Goal: Communication & Community: Answer question/provide support

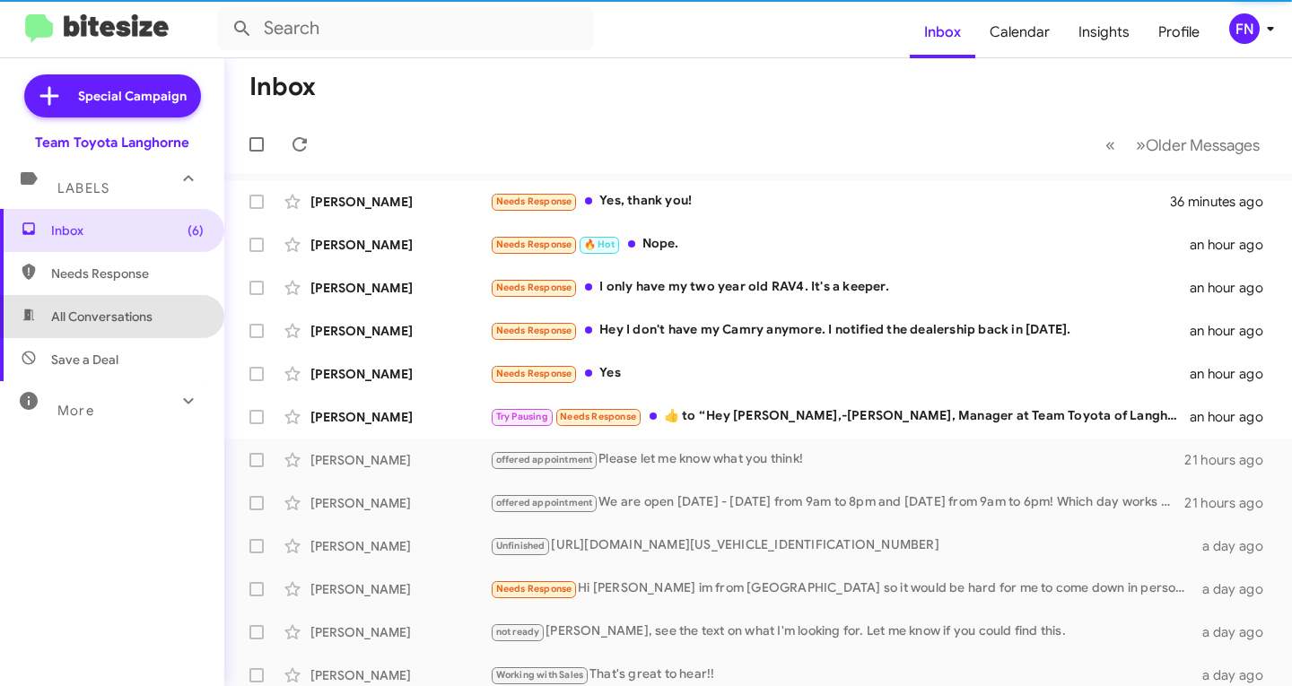
click at [144, 321] on span "All Conversations" at bounding box center [101, 317] width 101 height 18
type input "in:all-conversations"
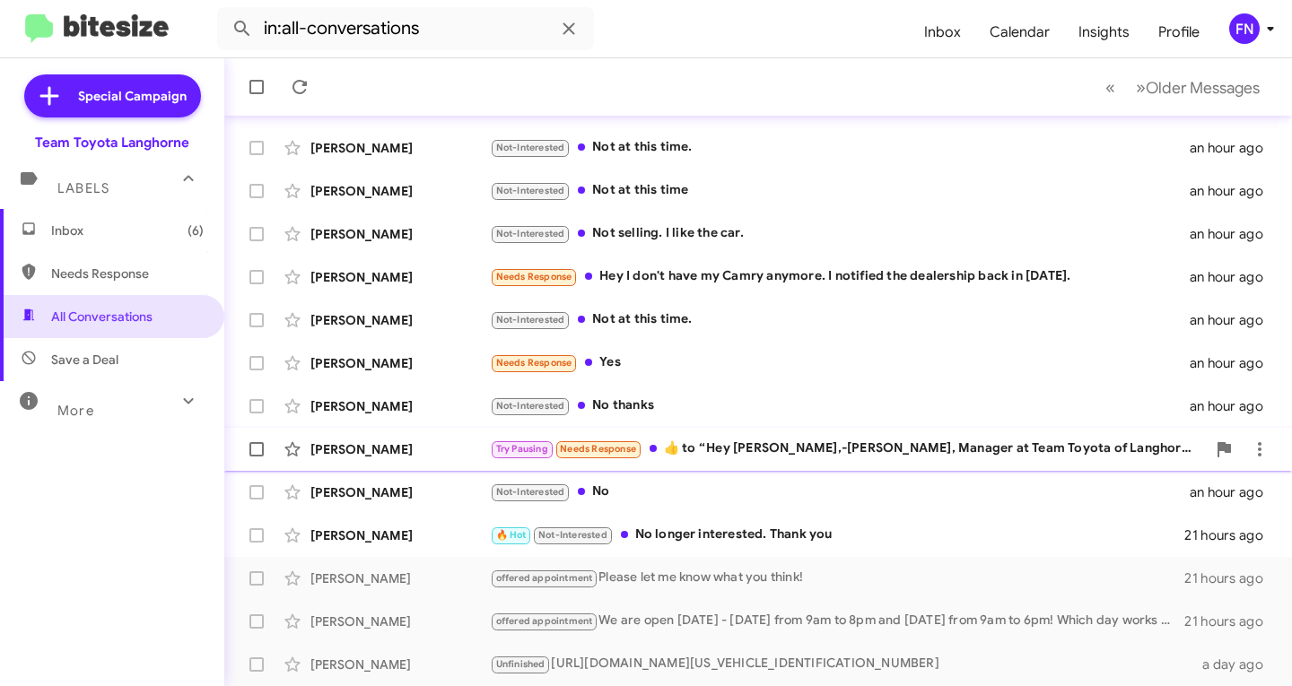
scroll to position [355, 0]
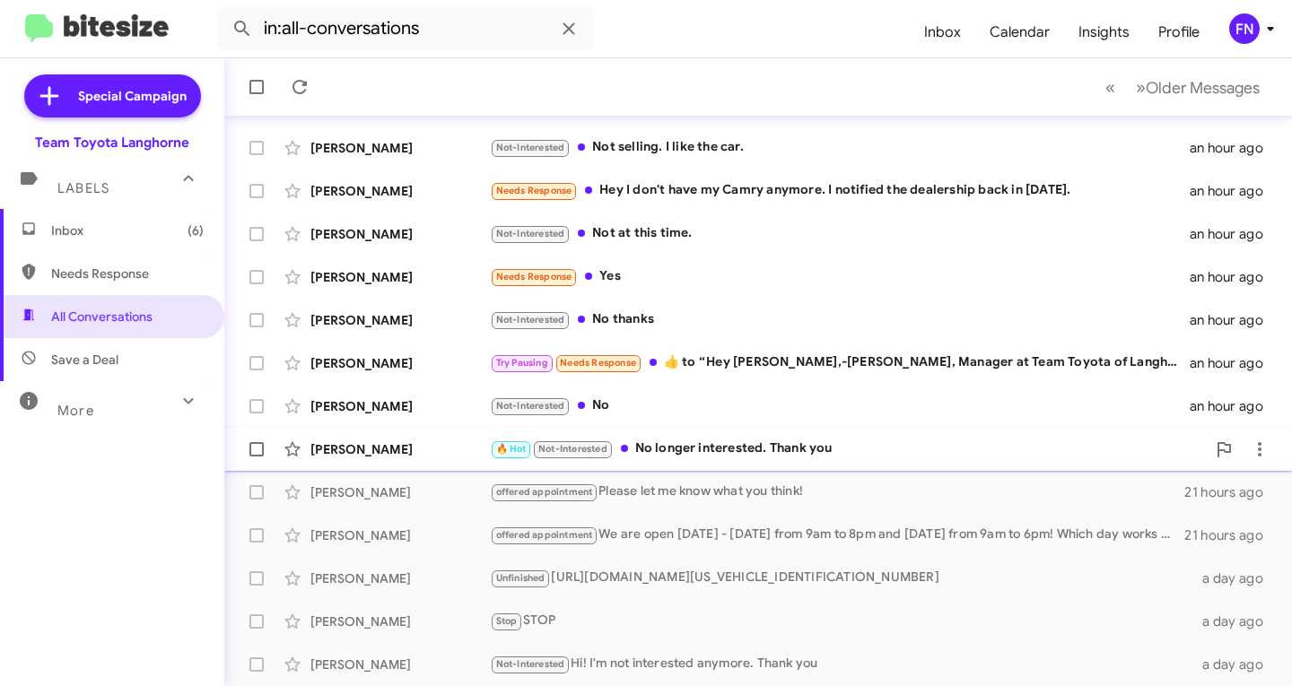
click at [446, 457] on div "[PERSON_NAME]" at bounding box center [399, 450] width 179 height 18
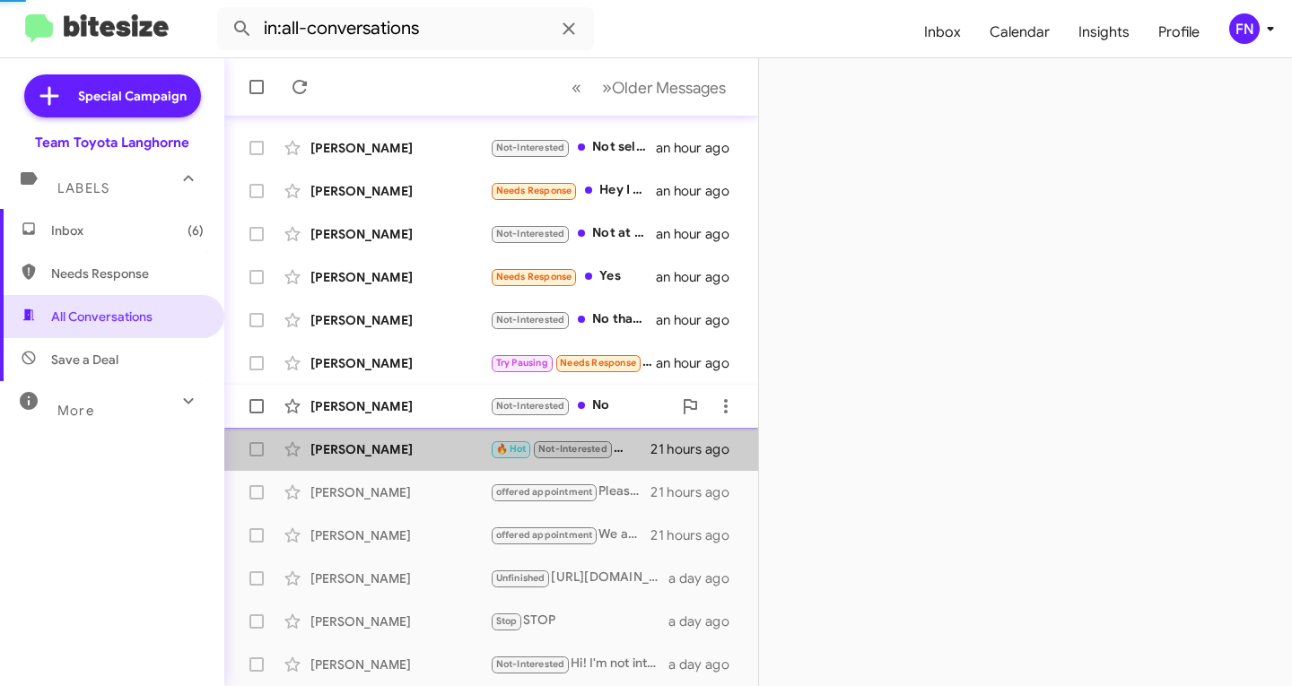
click at [446, 419] on div "[PERSON_NAME] Not-Interested No an hour ago" at bounding box center [491, 407] width 505 height 36
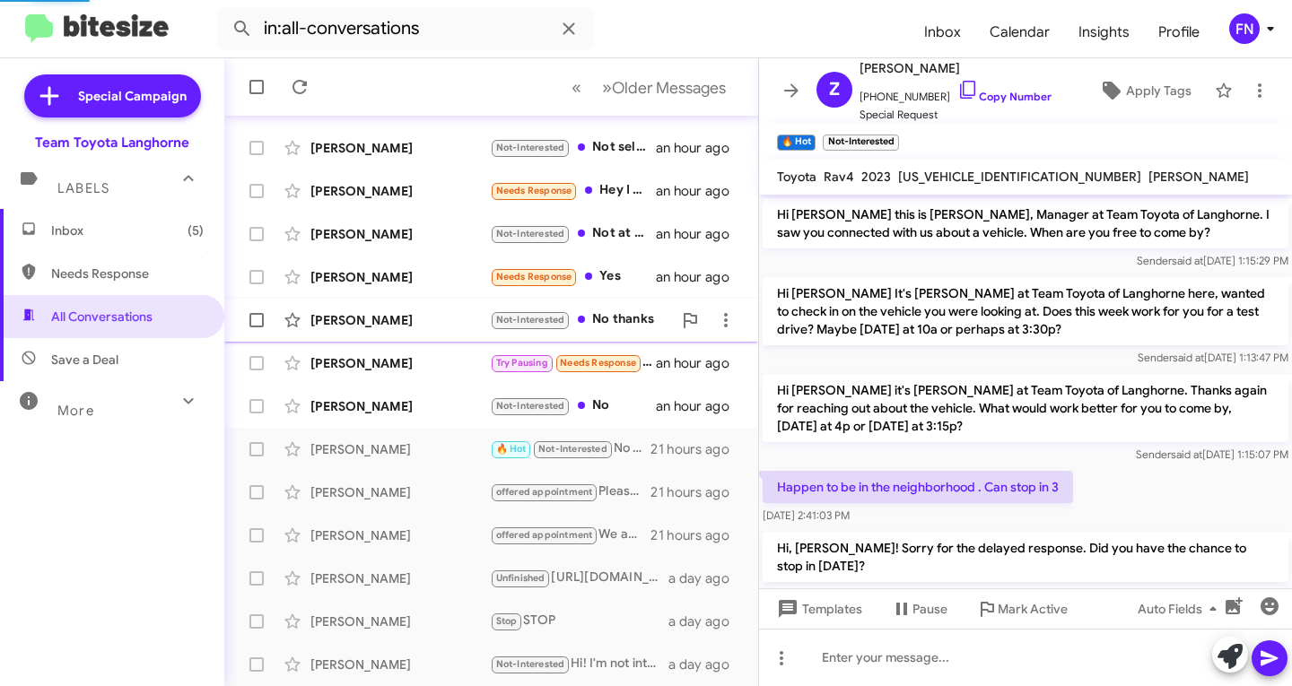
scroll to position [67, 0]
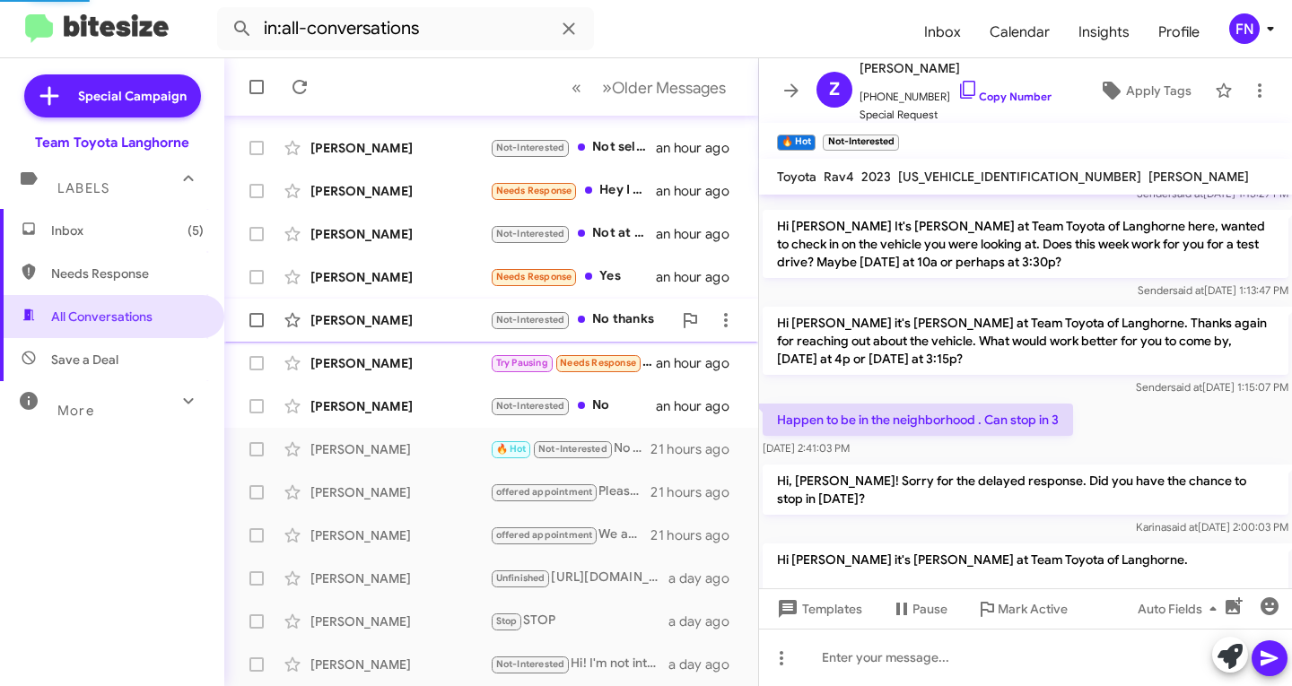
click at [431, 336] on div "[PERSON_NAME] Not-Interested No thanks an hour ago" at bounding box center [491, 320] width 505 height 36
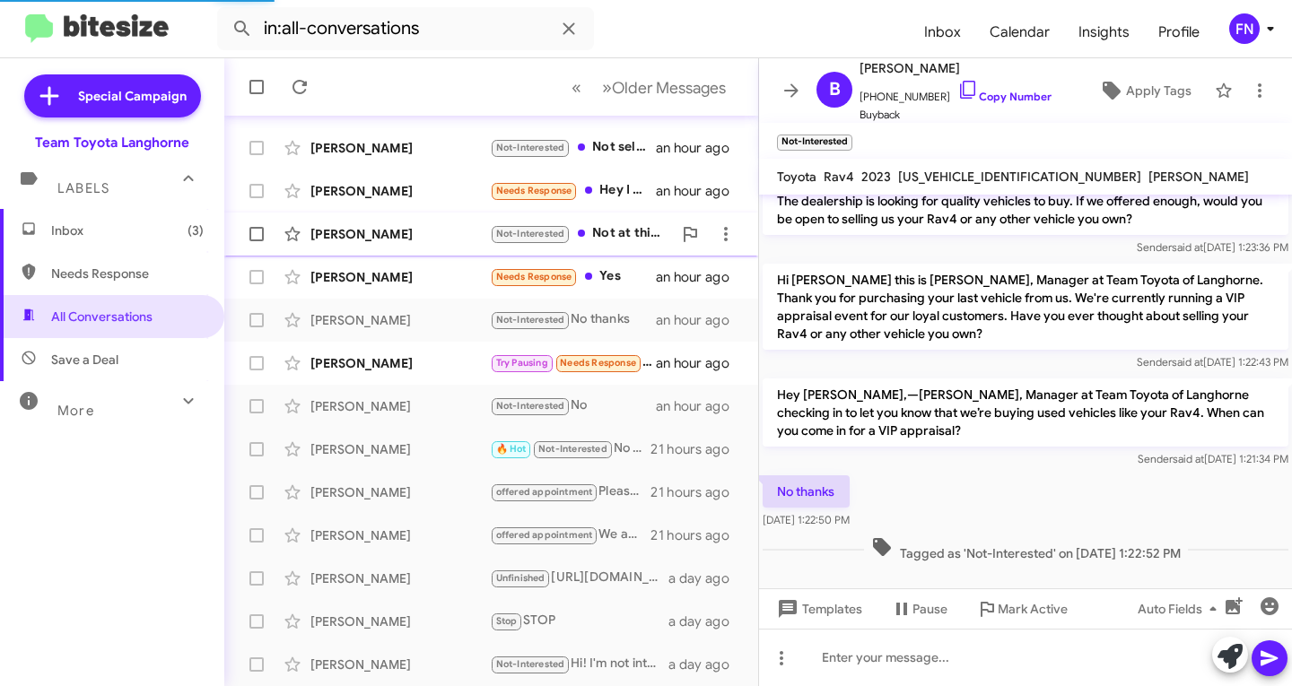
click at [398, 236] on div "[PERSON_NAME]" at bounding box center [399, 234] width 179 height 18
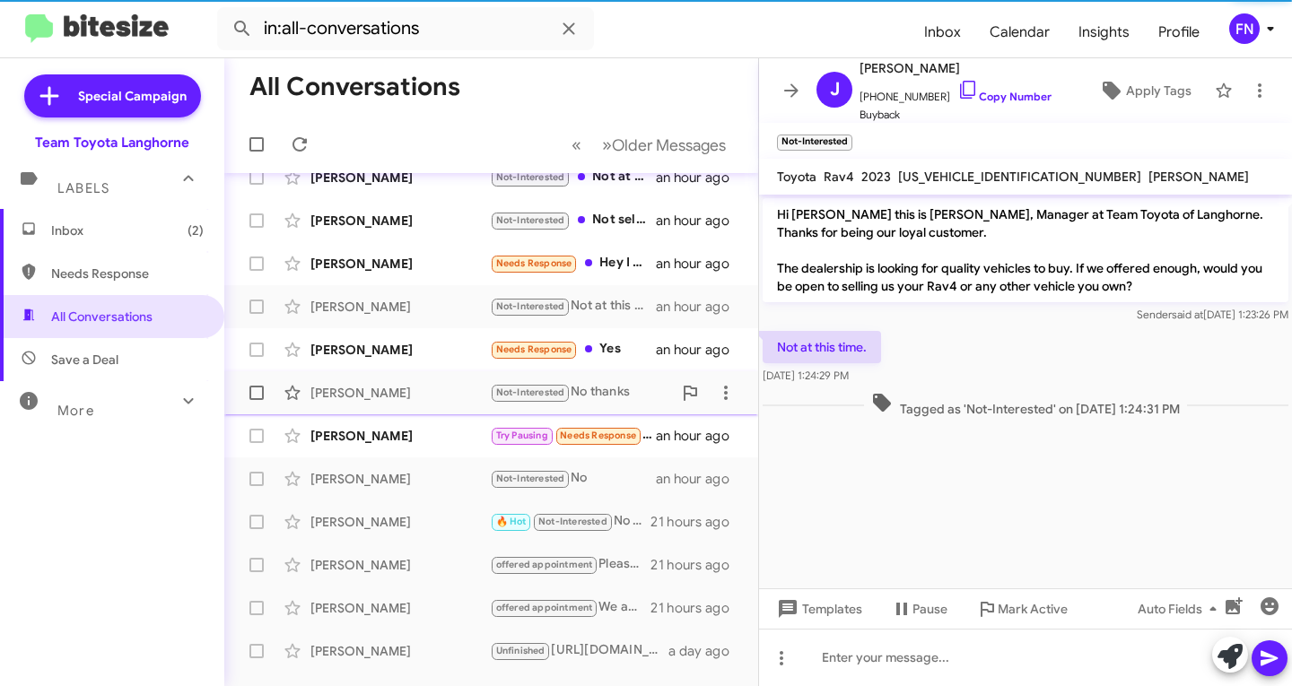
scroll to position [176, 0]
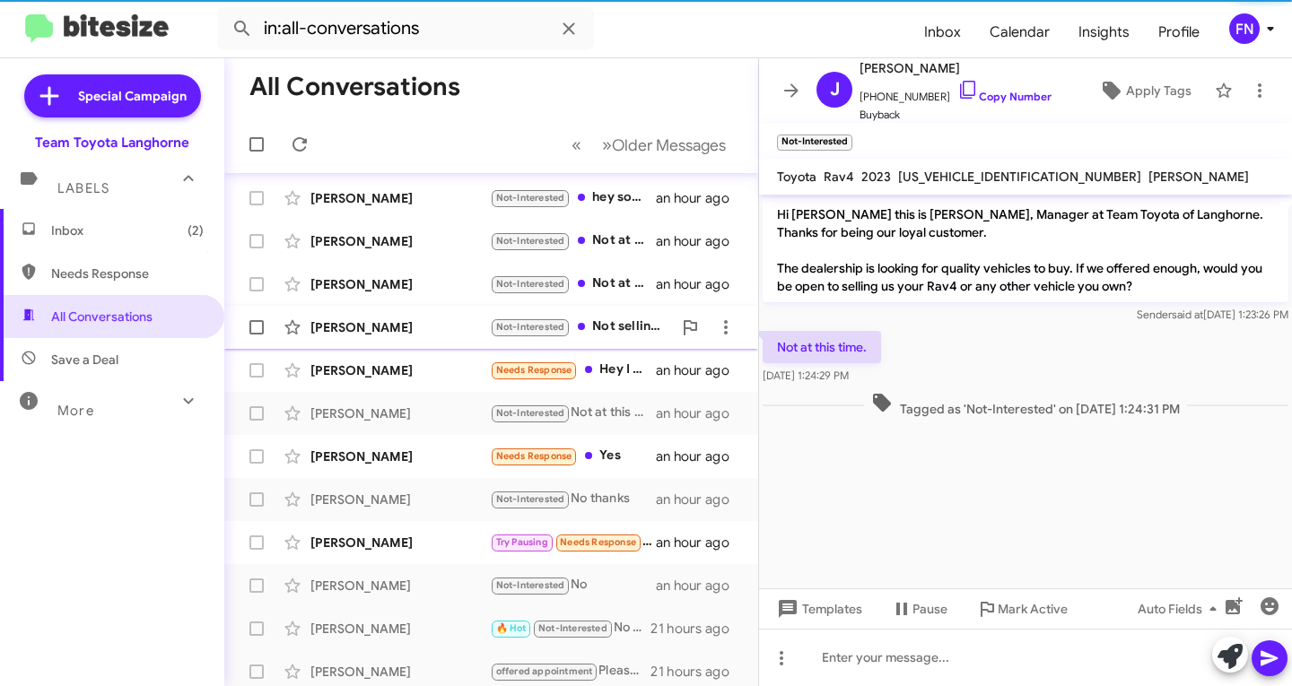
click at [388, 306] on span "[PERSON_NAME] Not-Interested Not selling. I like the car. an hour ago" at bounding box center [491, 327] width 534 height 43
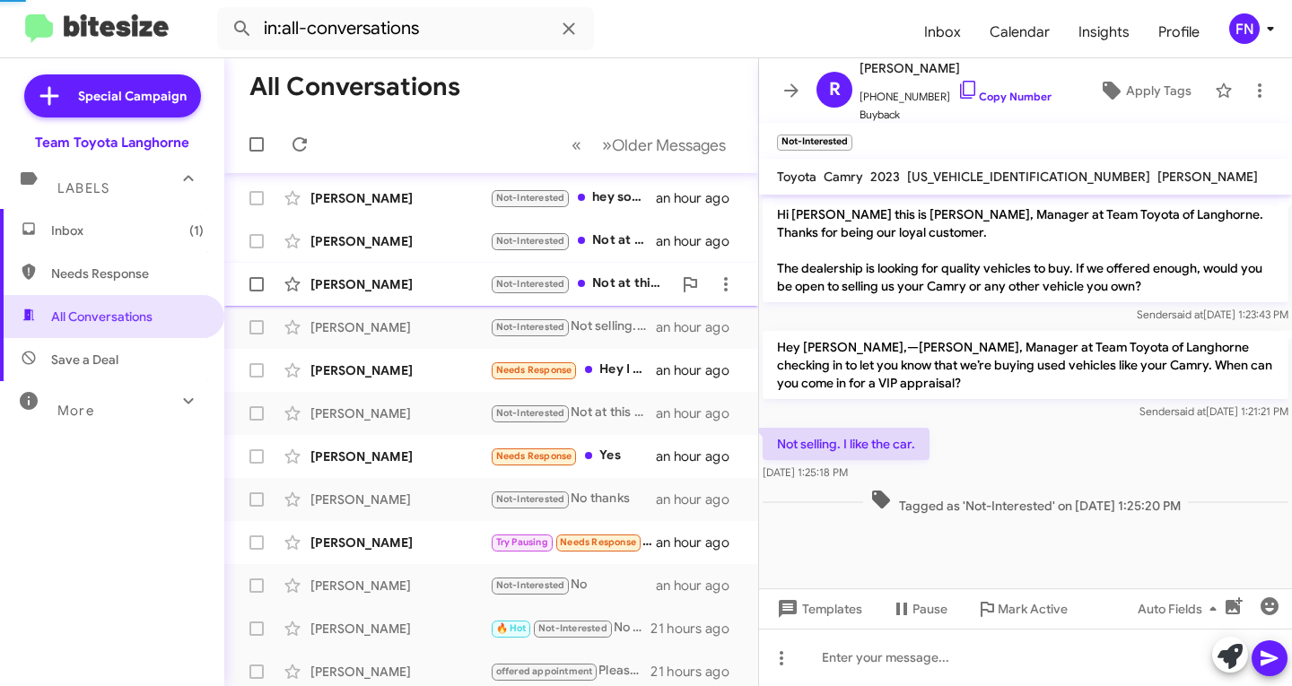
click at [382, 269] on div "[PERSON_NAME] Not-Interested Not at this time an hour ago" at bounding box center [491, 285] width 505 height 36
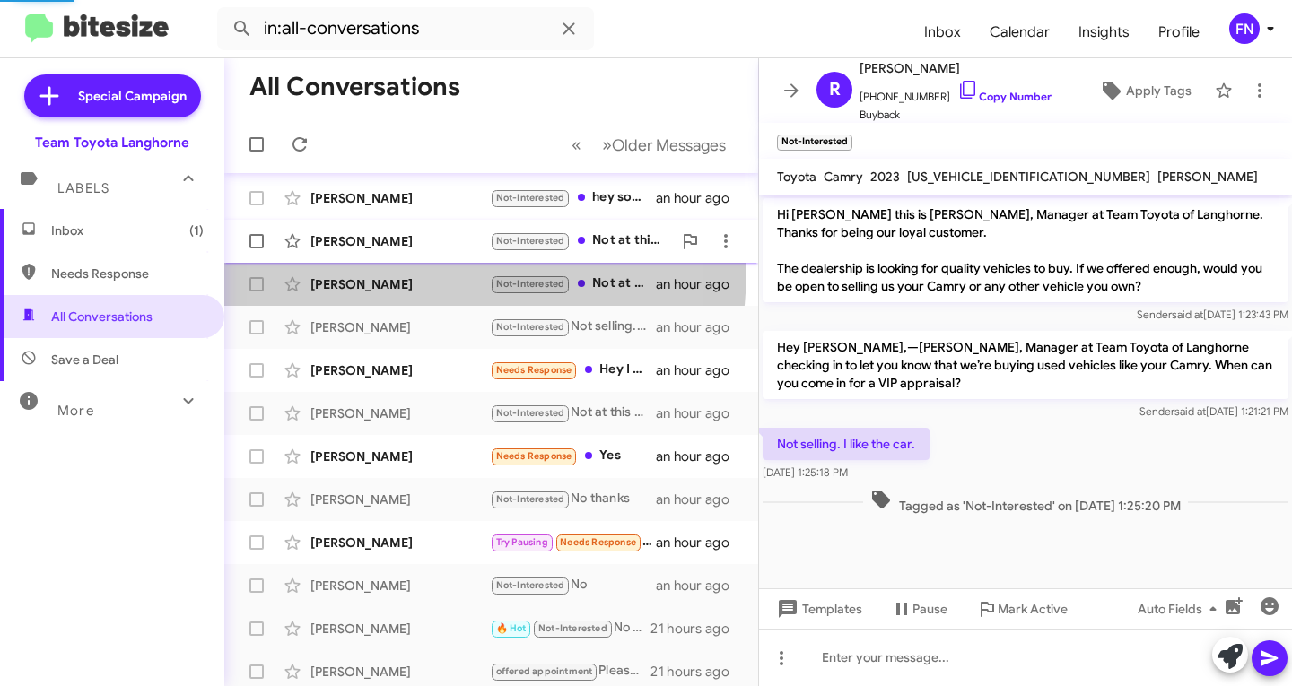
click at [380, 241] on div "[PERSON_NAME]" at bounding box center [399, 241] width 179 height 18
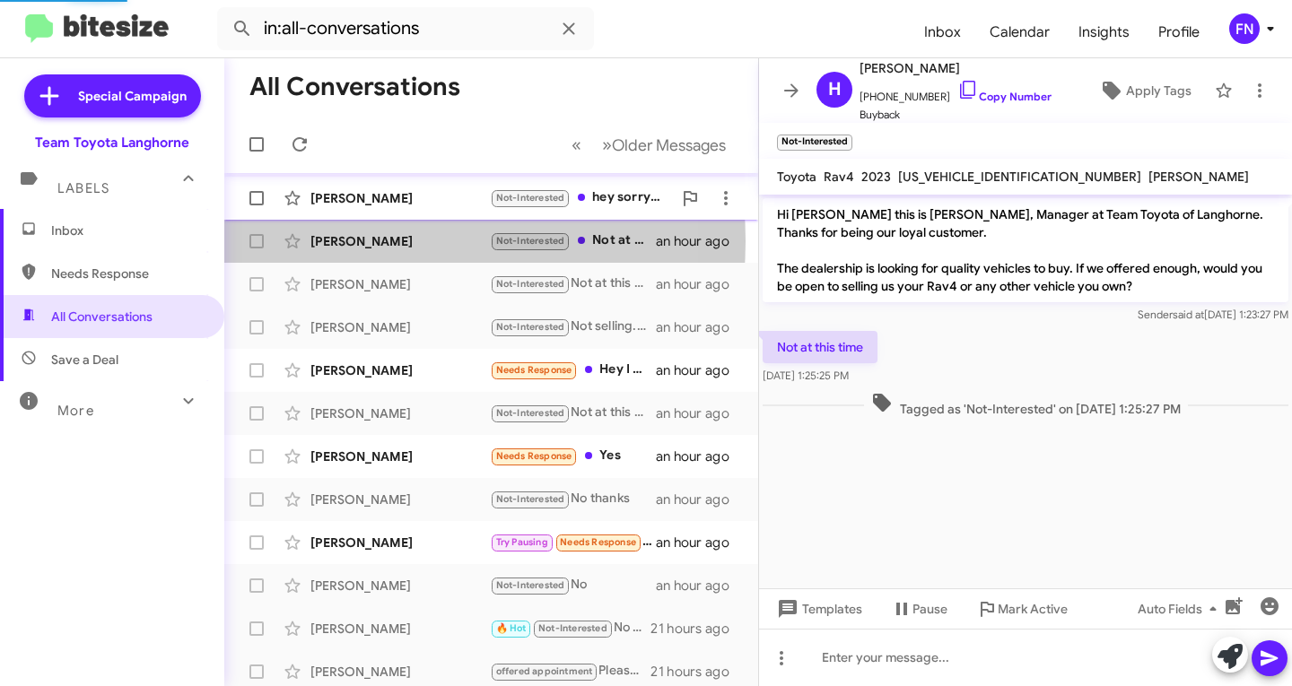
click at [376, 207] on div "[PERSON_NAME] Not-Interested hey sorry guys, i no longer own my Tacoma an hour …" at bounding box center [491, 198] width 505 height 36
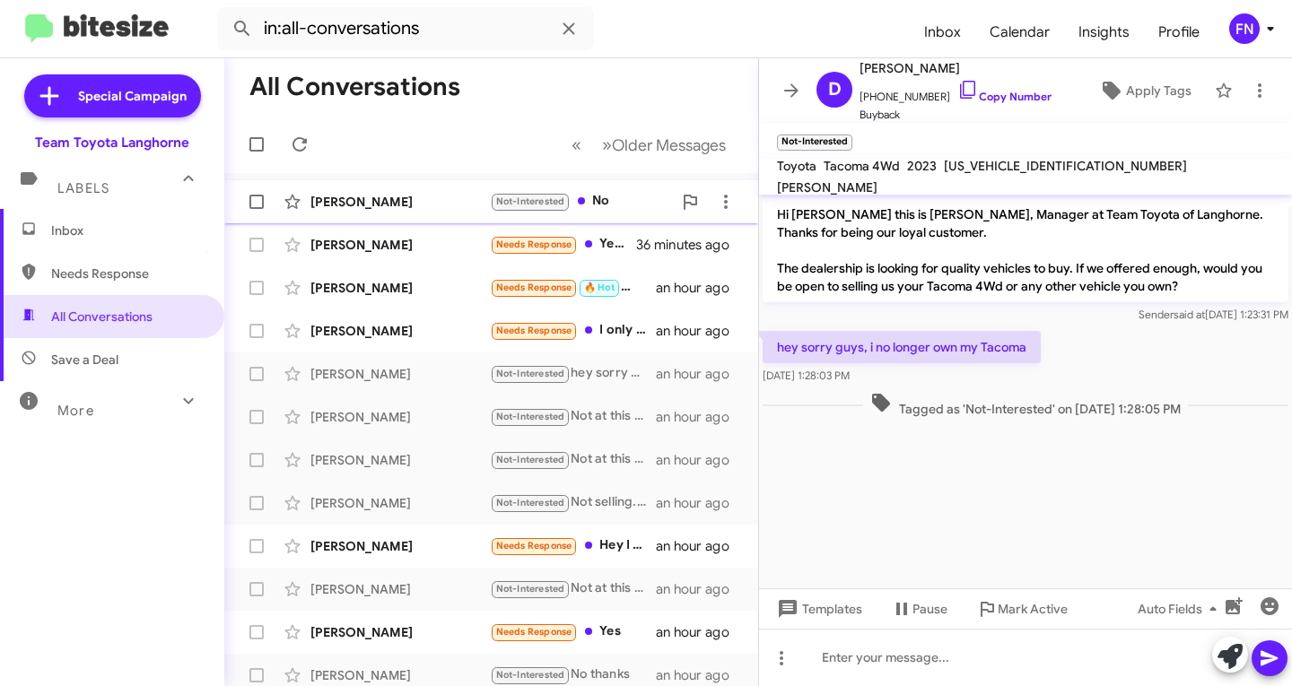
click at [363, 222] on span "[PERSON_NAME] Not-Interested No 35 minutes ago" at bounding box center [491, 201] width 534 height 43
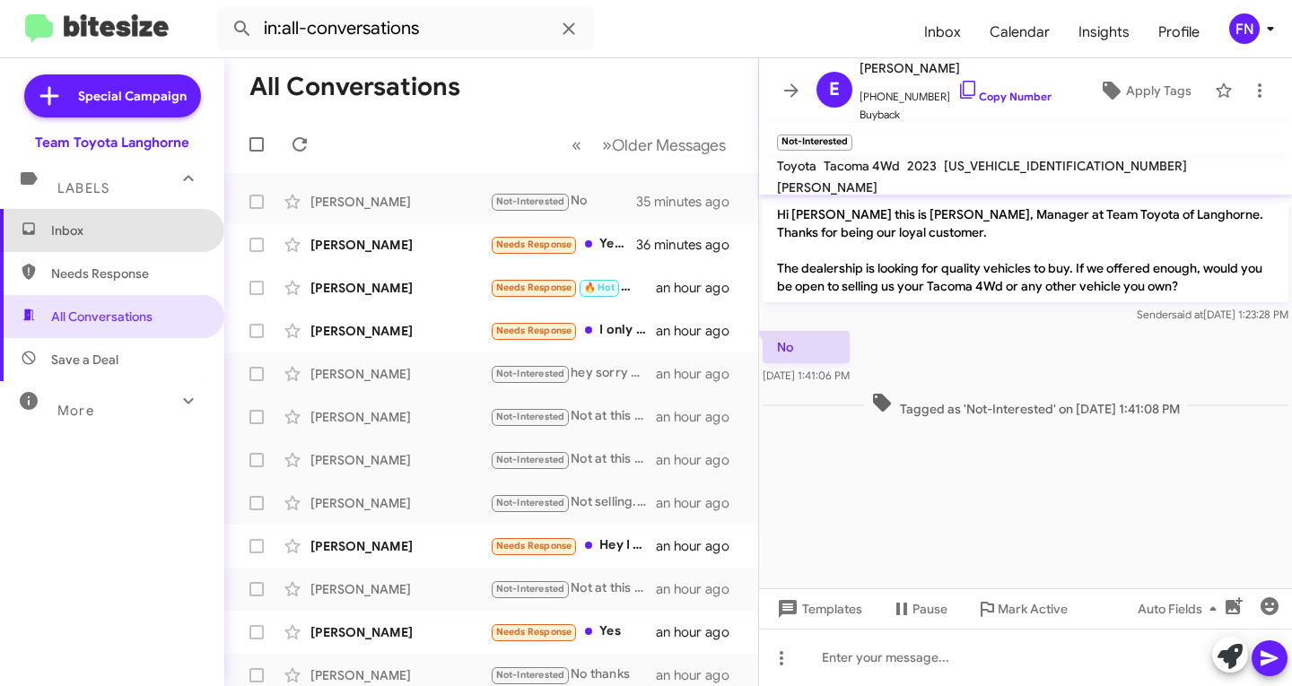
click at [147, 216] on span "Inbox" at bounding box center [112, 230] width 224 height 43
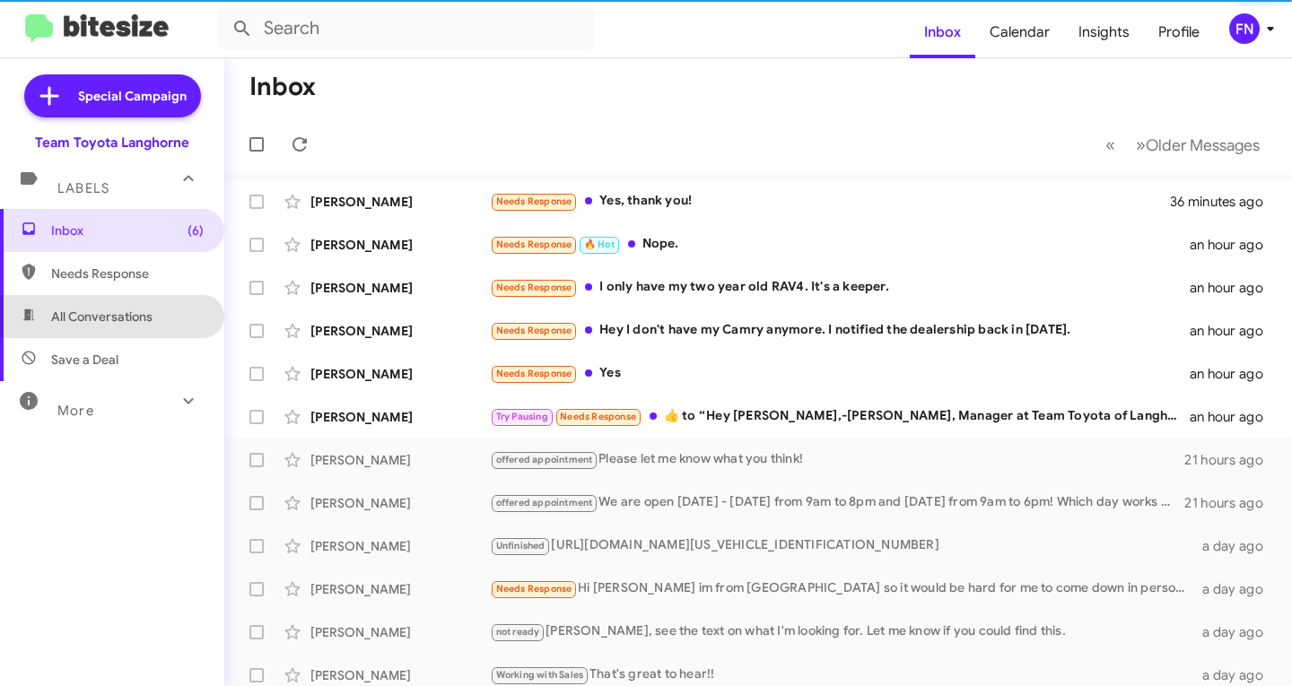
click at [170, 325] on span "All Conversations" at bounding box center [112, 316] width 224 height 43
type input "in:all-conversations"
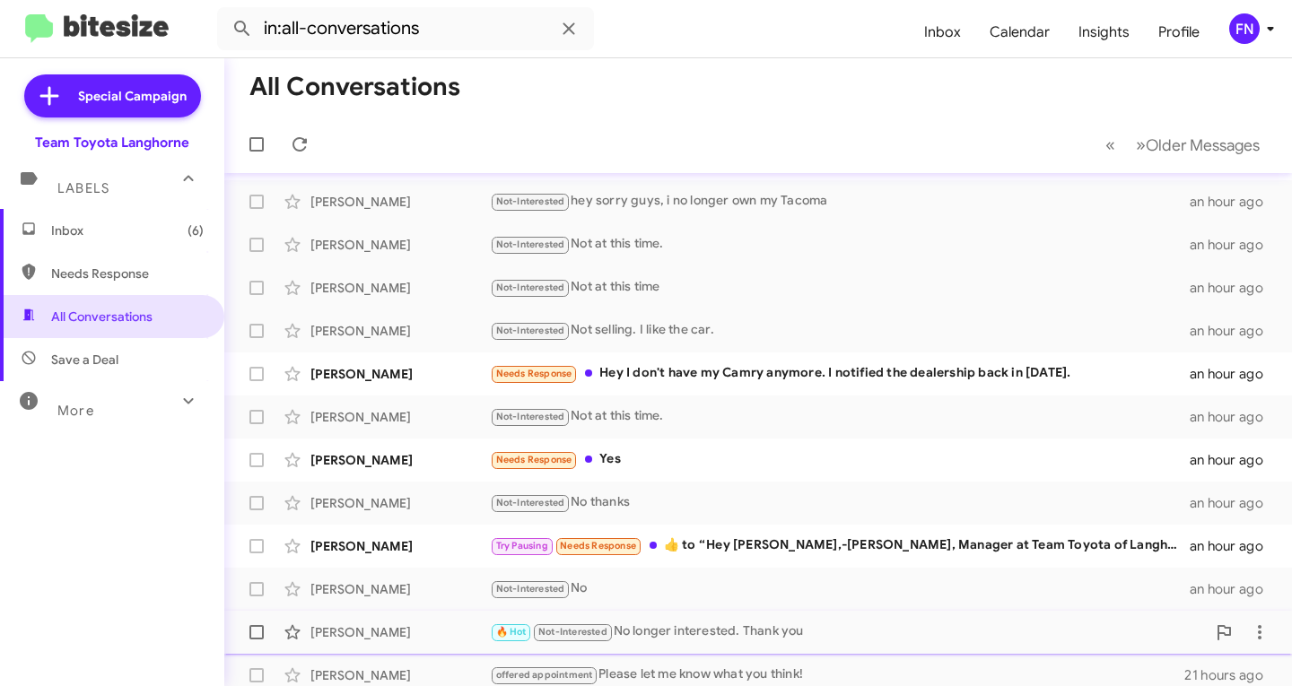
scroll to position [179, 0]
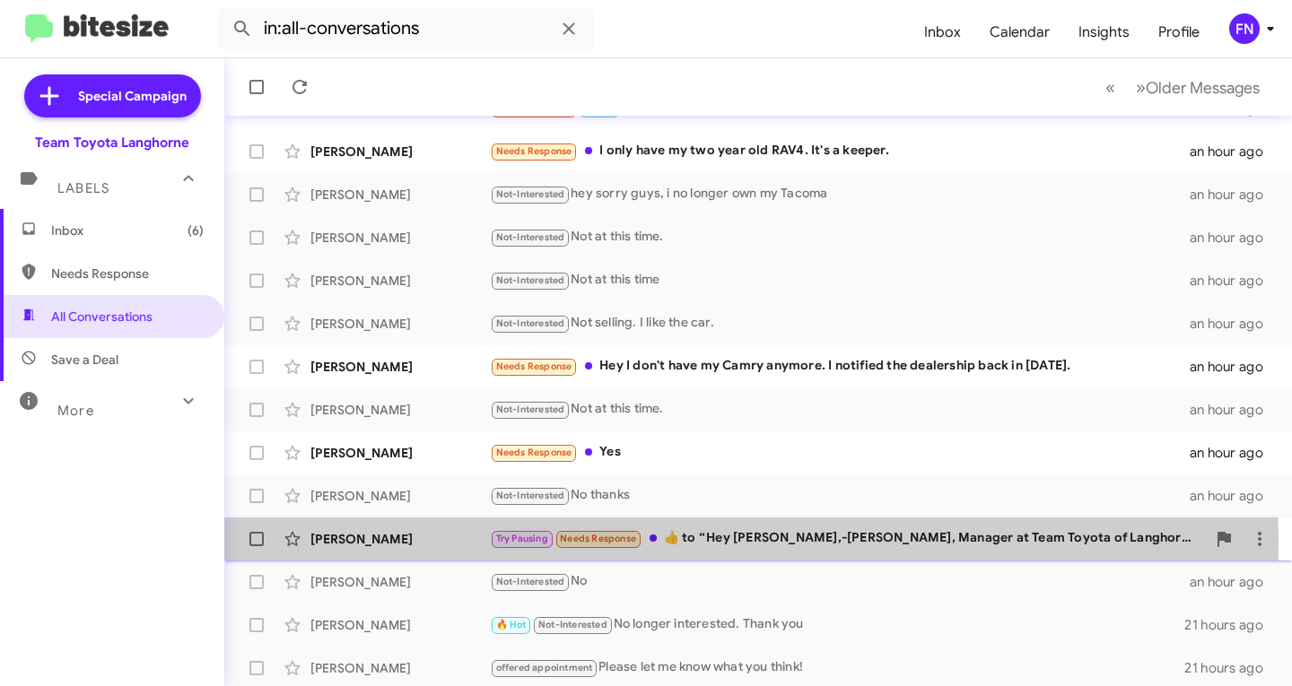
click at [415, 544] on div "[PERSON_NAME]" at bounding box center [399, 539] width 179 height 18
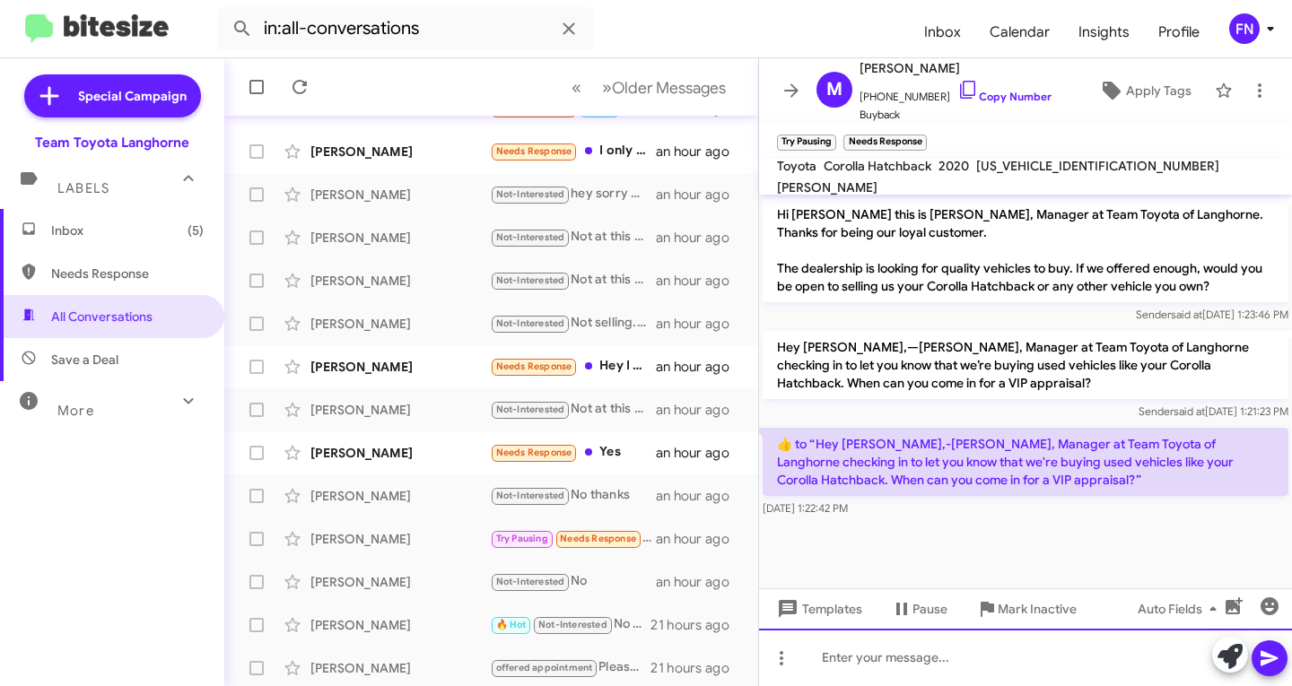
click at [990, 682] on div at bounding box center [1025, 657] width 533 height 57
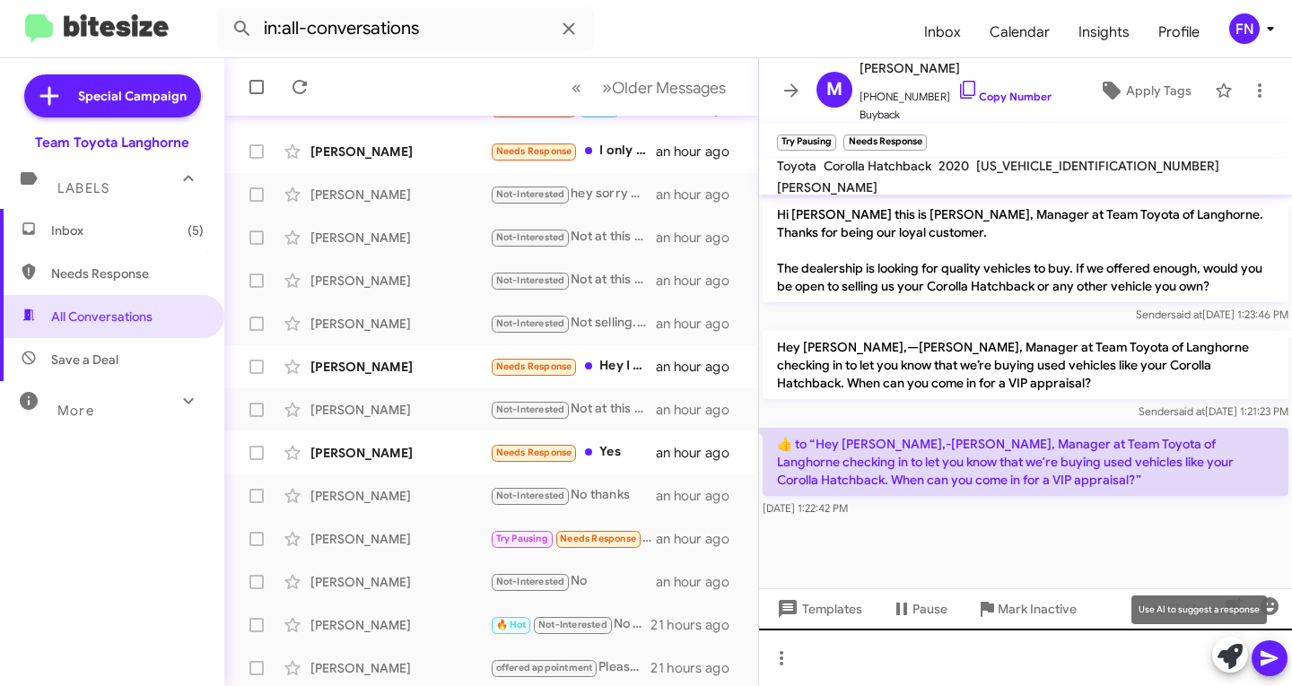
drag, startPoint x: 1217, startPoint y: 663, endPoint x: 1207, endPoint y: 660, distance: 10.2
click at [1212, 663] on div at bounding box center [1249, 656] width 75 height 39
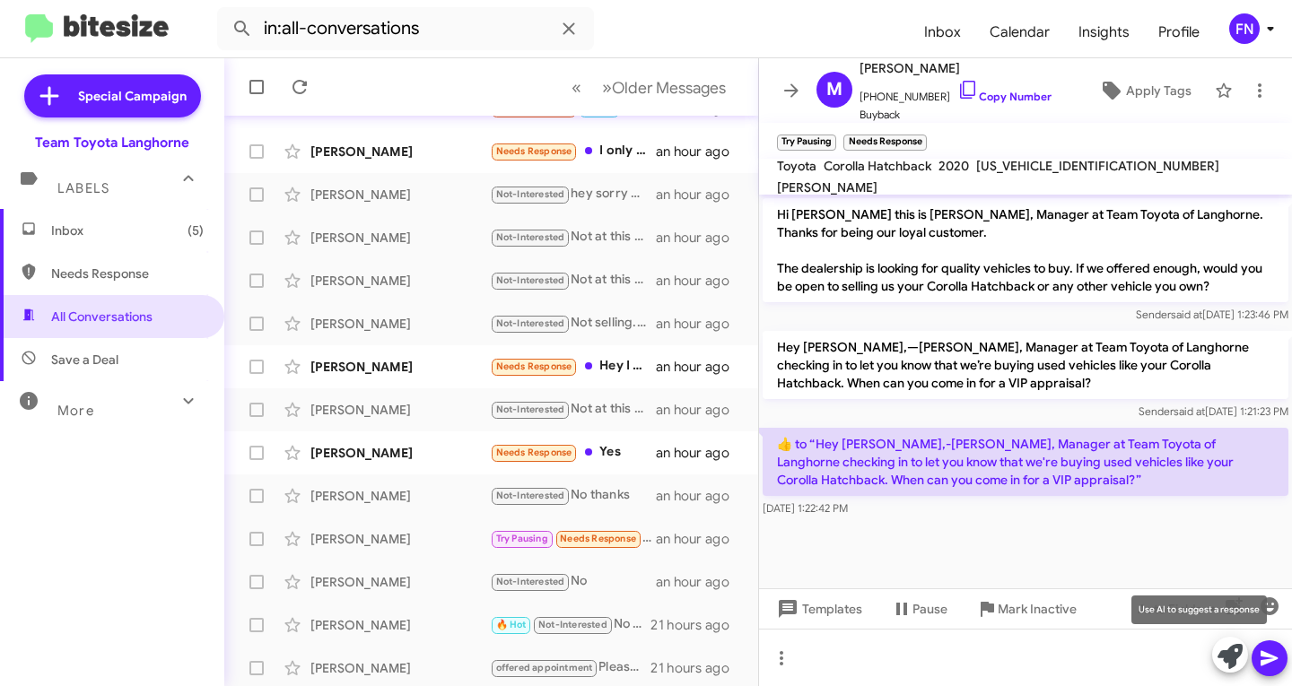
click at [1227, 660] on icon at bounding box center [1230, 656] width 25 height 25
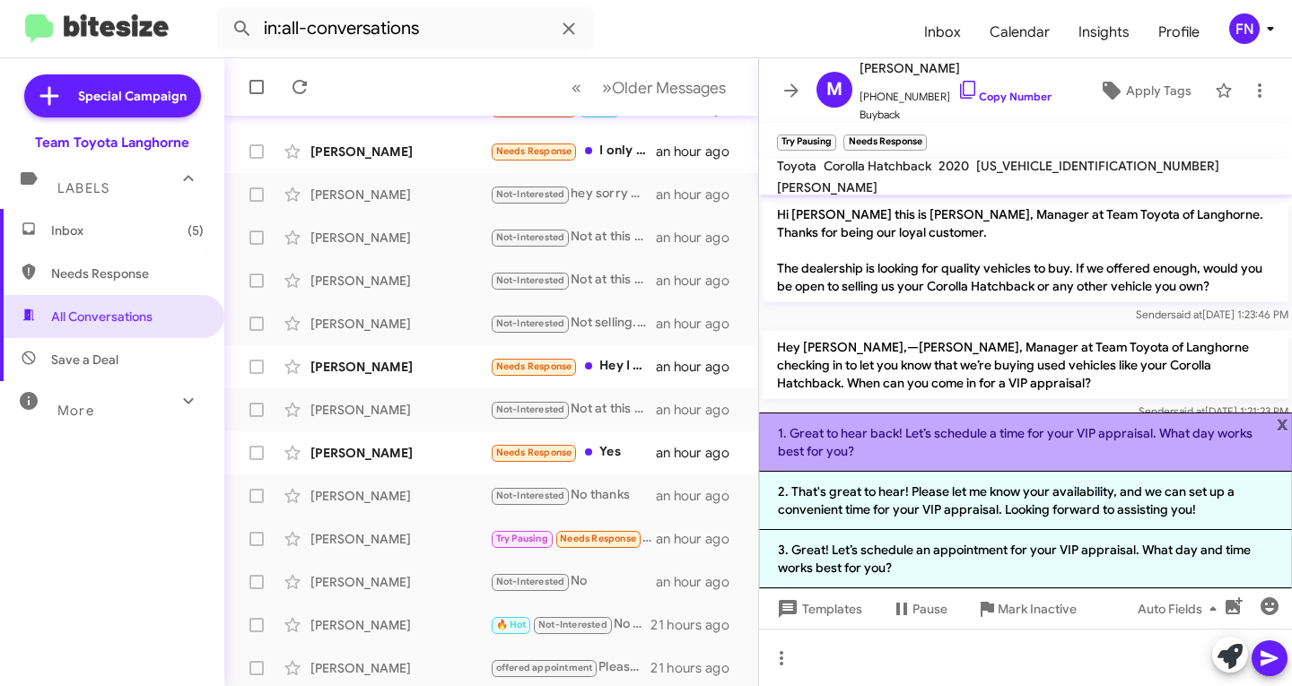
click at [966, 440] on li "1. Great to hear back! Let’s schedule a time for your VIP appraisal. What day w…" at bounding box center [1025, 442] width 533 height 59
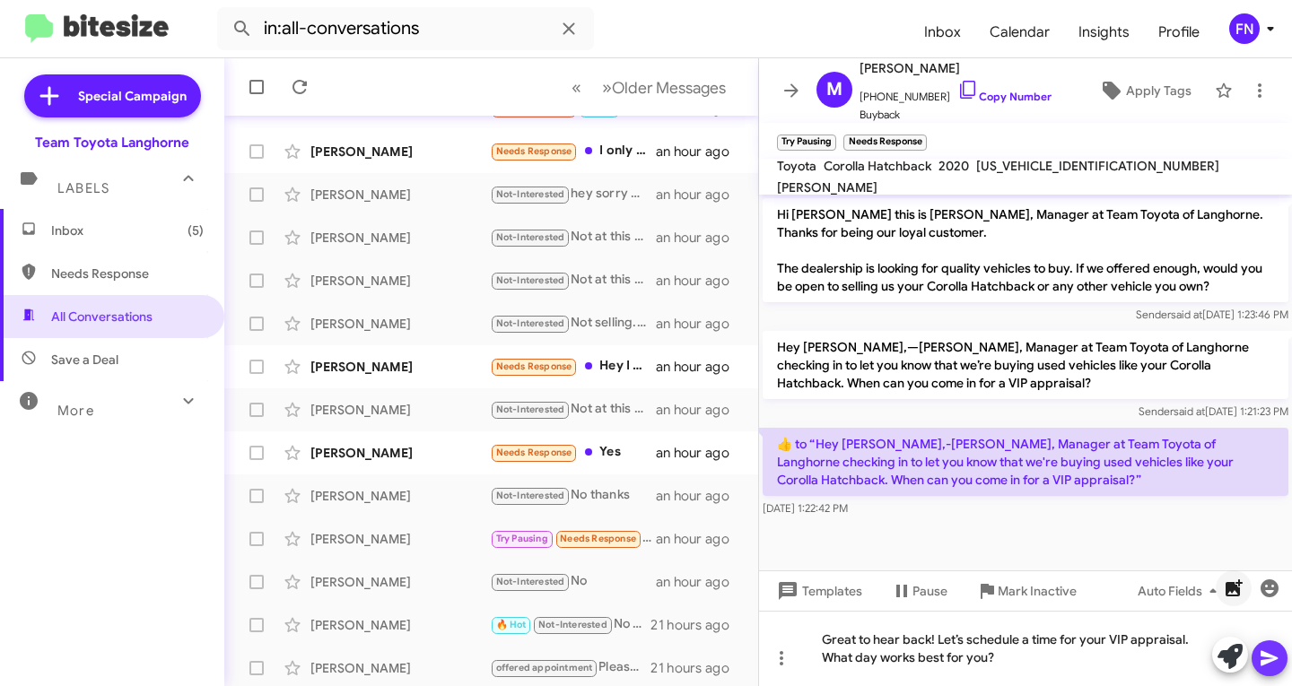
drag, startPoint x: 1274, startPoint y: 659, endPoint x: 1238, endPoint y: 590, distance: 77.9
click at [1273, 659] on icon at bounding box center [1270, 659] width 22 height 22
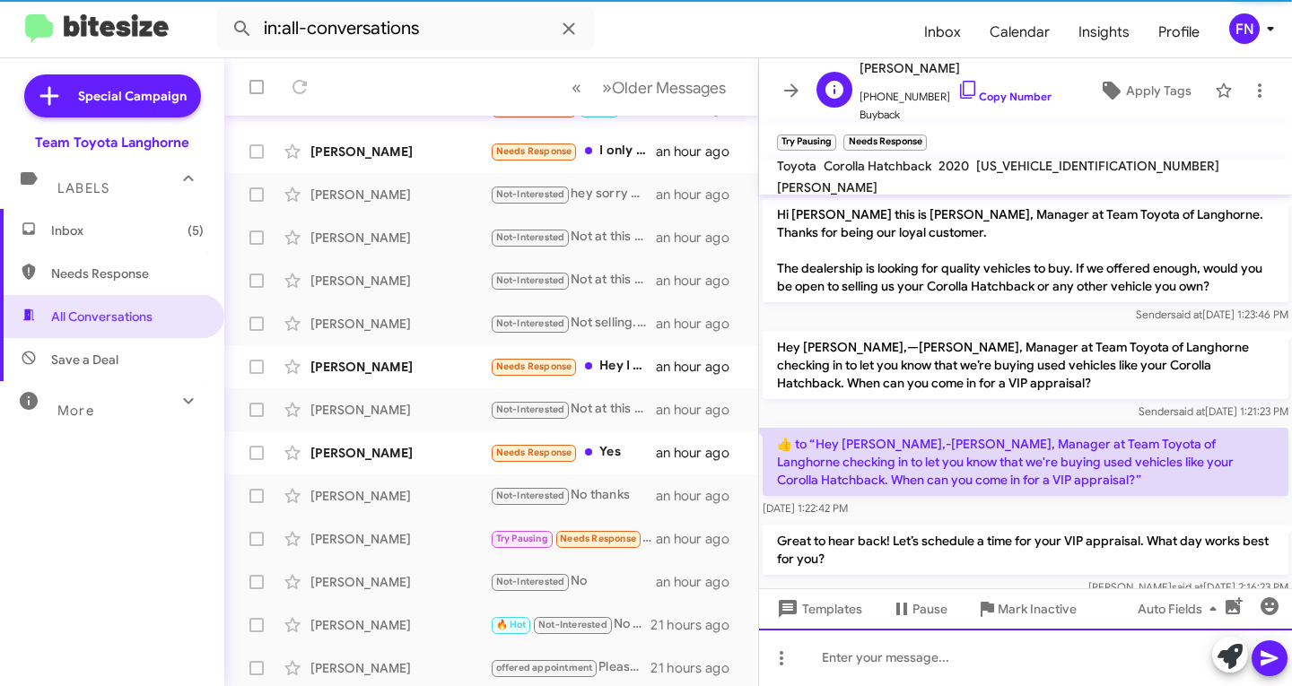
scroll to position [30, 0]
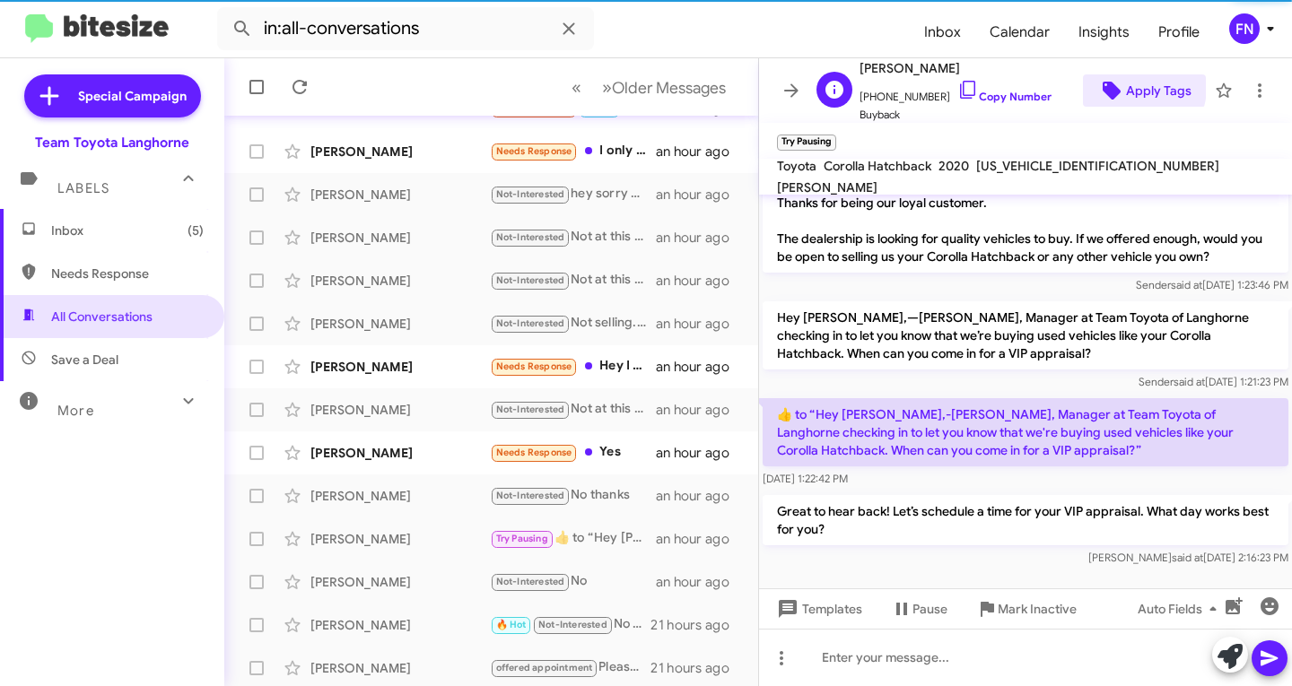
click at [1126, 87] on span "Apply Tags" at bounding box center [1159, 90] width 66 height 32
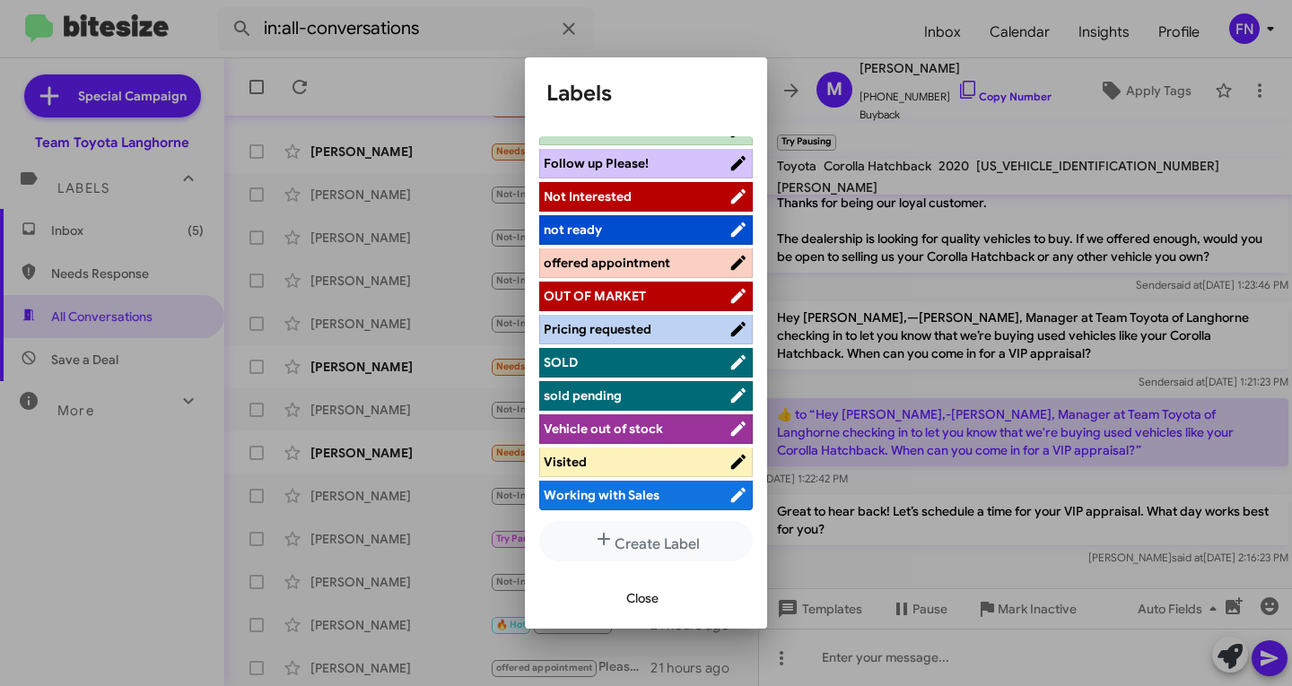
click at [654, 268] on span "offered appointment" at bounding box center [607, 263] width 127 height 16
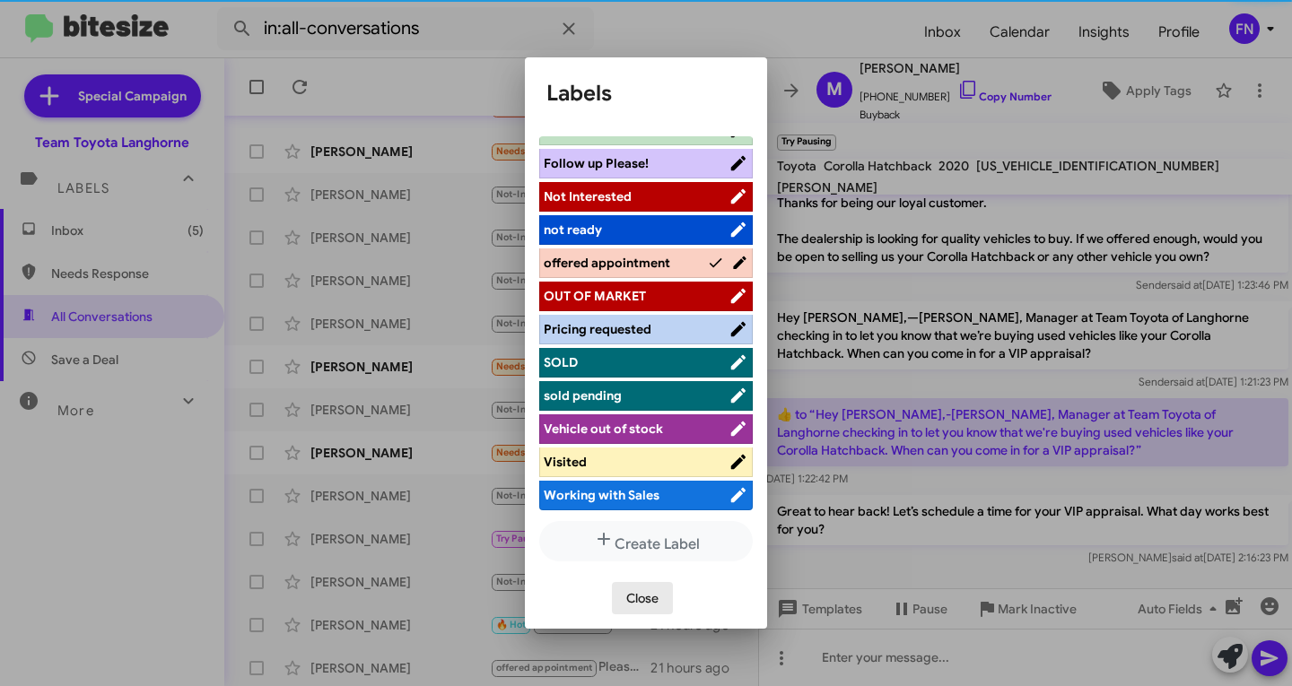
click at [613, 593] on button "Close" at bounding box center [642, 598] width 61 height 32
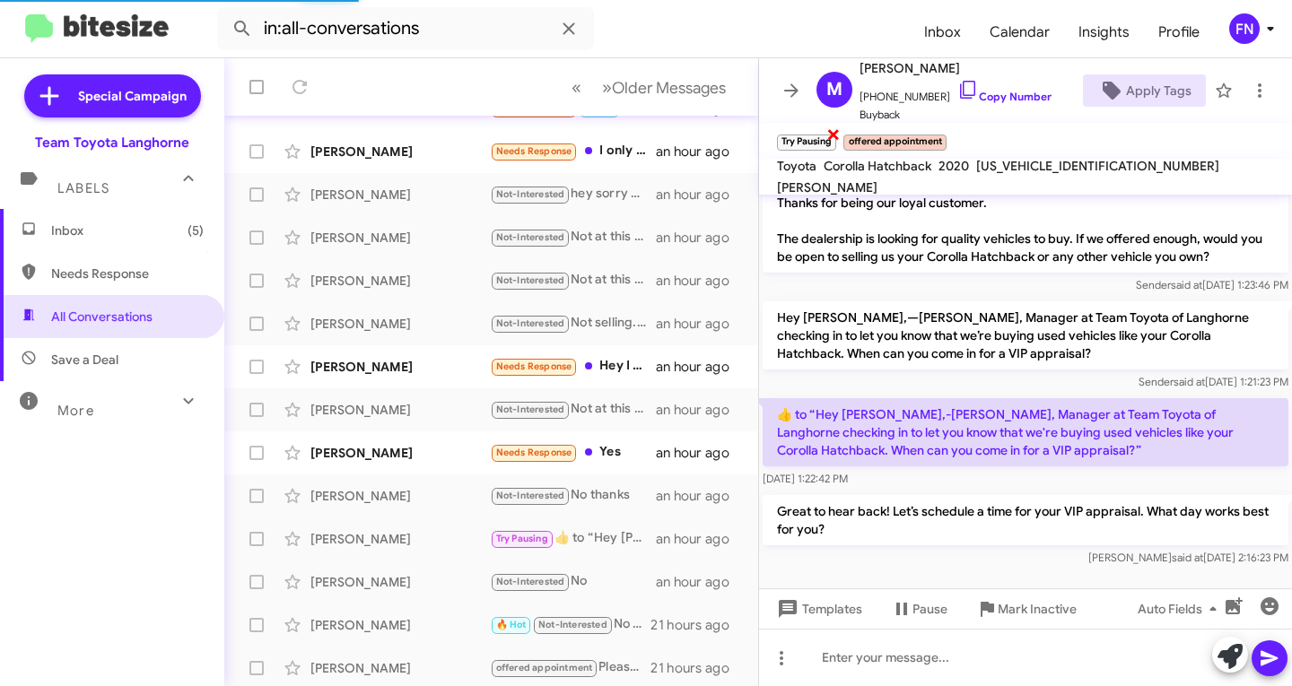
click at [834, 134] on span "×" at bounding box center [833, 134] width 14 height 22
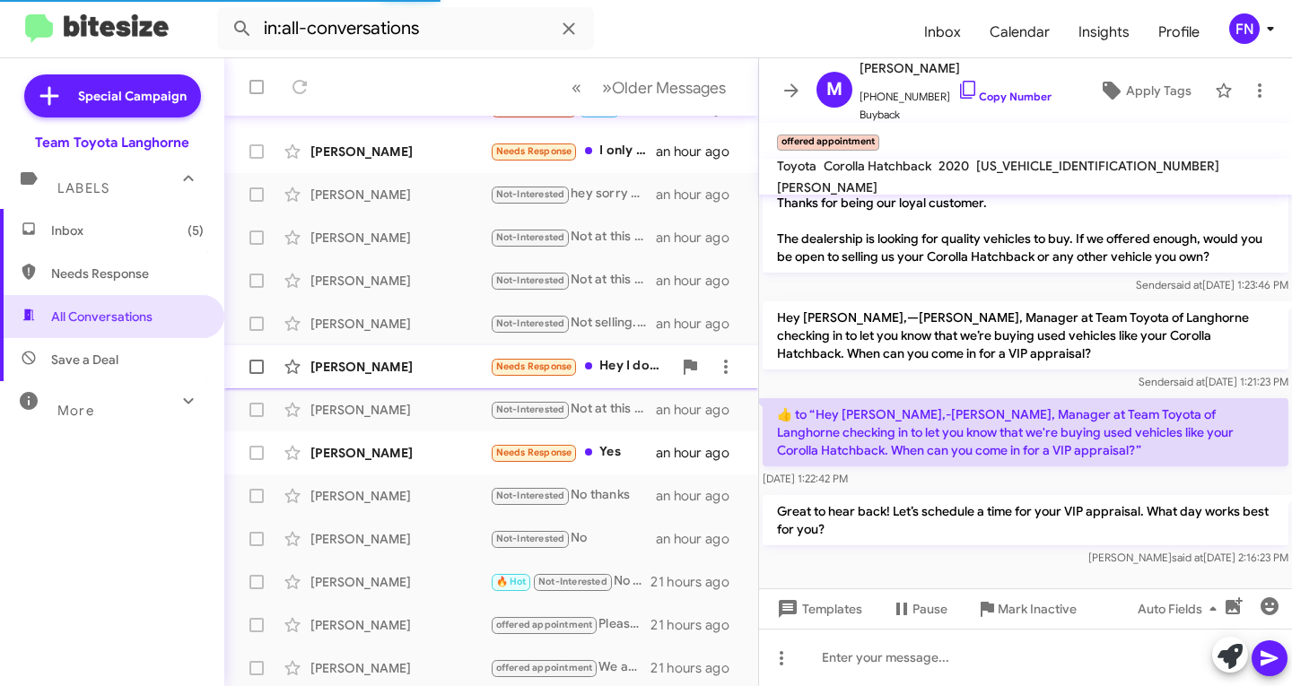
click at [346, 357] on div "[PERSON_NAME] Needs Response Hey I don't have my Camry anymore. I notified the …" at bounding box center [491, 367] width 505 height 36
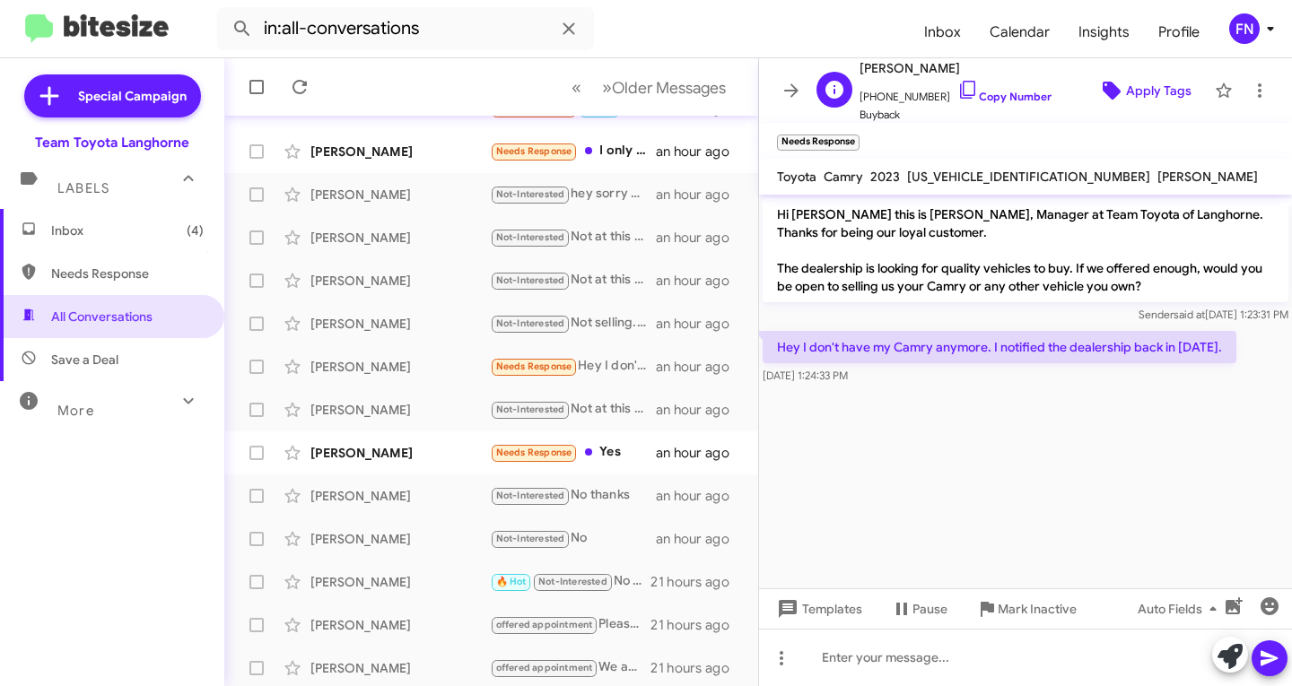
click at [1126, 96] on span "Apply Tags" at bounding box center [1159, 90] width 66 height 32
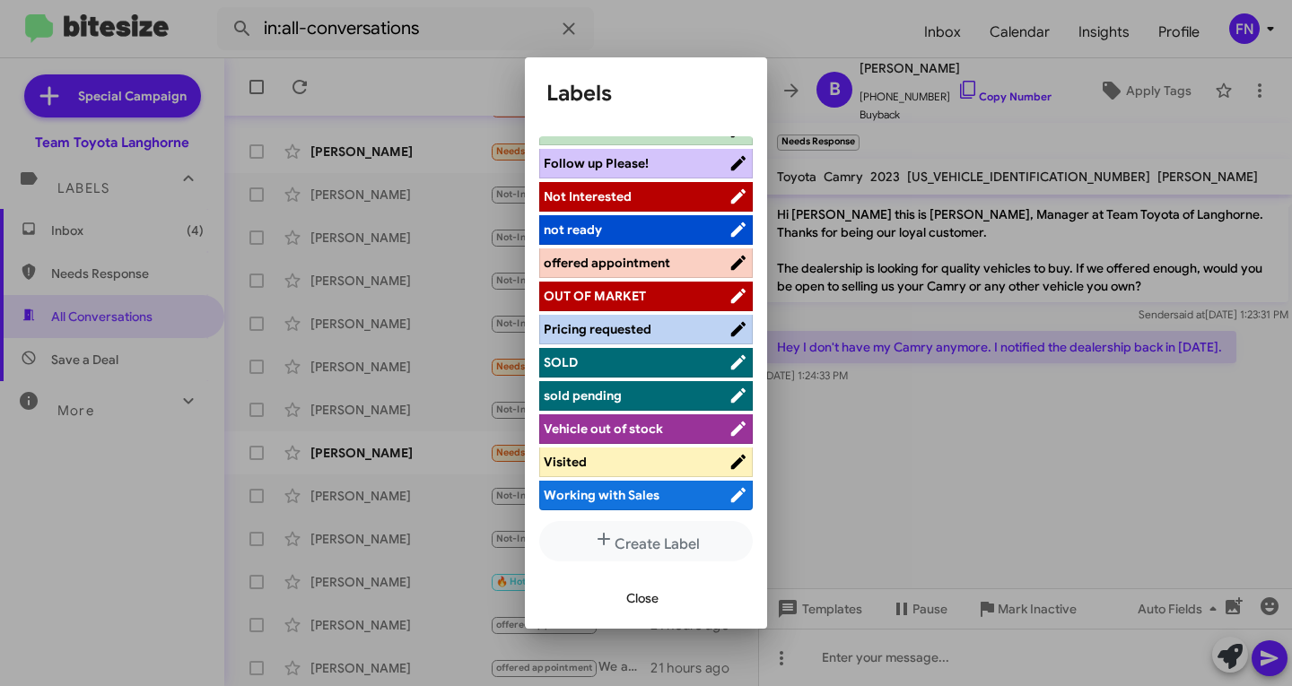
click at [591, 427] on span "Vehicle out of stock" at bounding box center [603, 429] width 119 height 16
click at [600, 201] on span "Not Interested" at bounding box center [588, 196] width 88 height 16
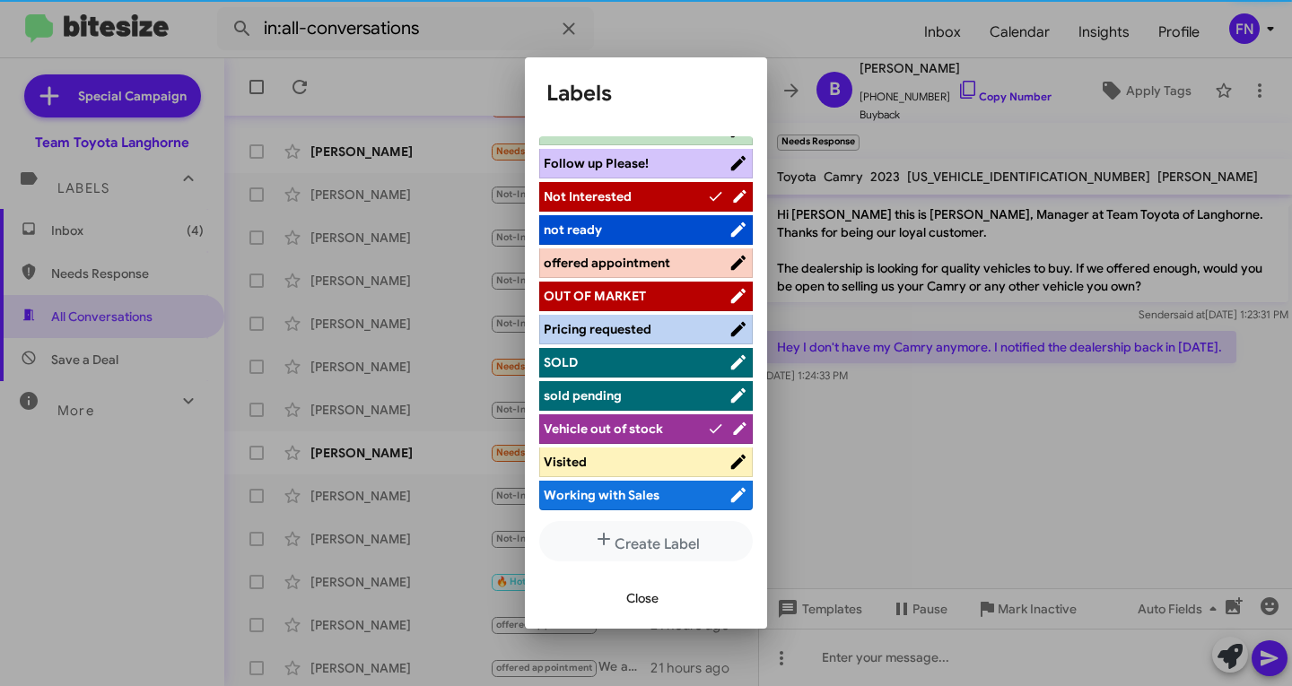
scroll to position [287, 0]
click at [622, 593] on button "Close" at bounding box center [642, 598] width 61 height 32
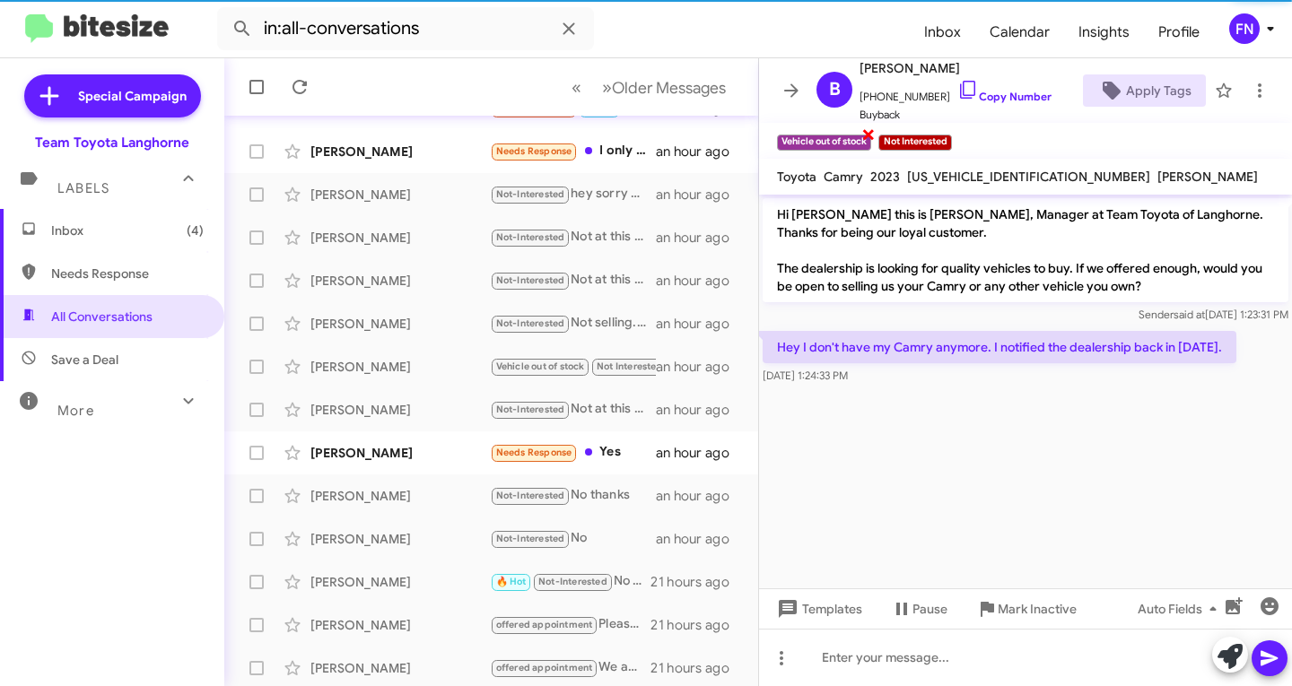
click at [863, 138] on small "Vehicle out of stock" at bounding box center [824, 143] width 94 height 16
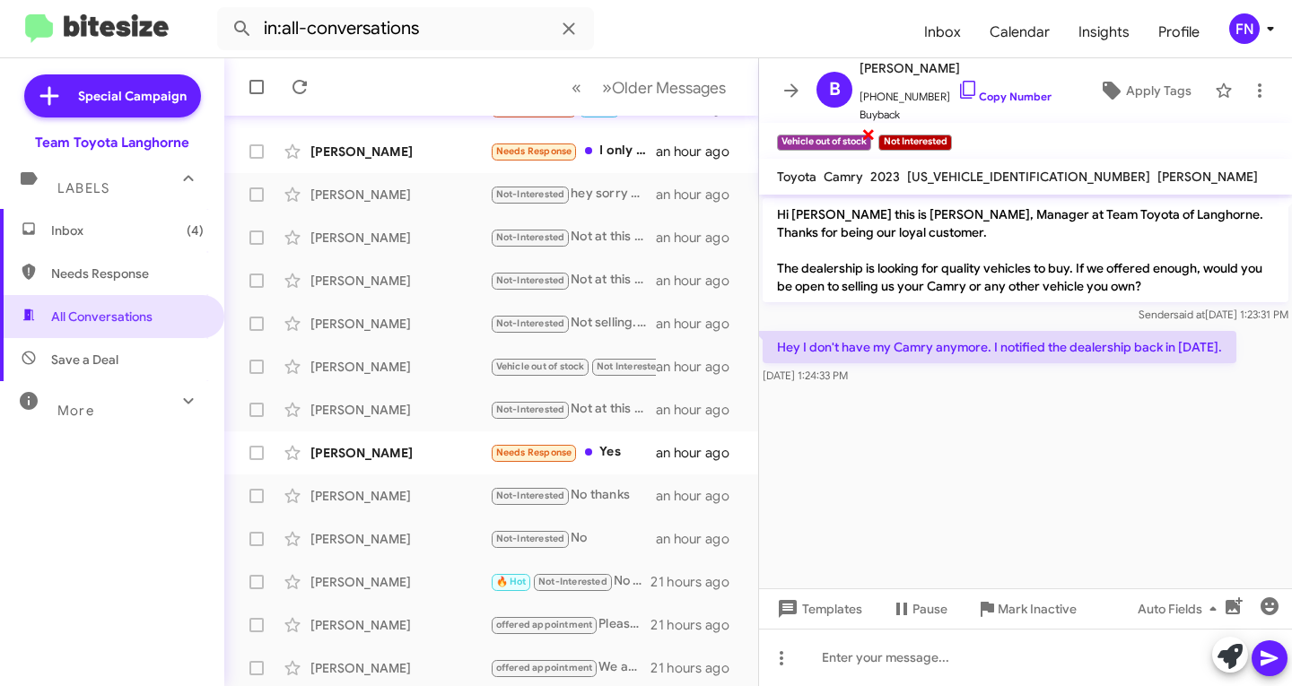
click at [870, 134] on span "×" at bounding box center [868, 134] width 14 height 22
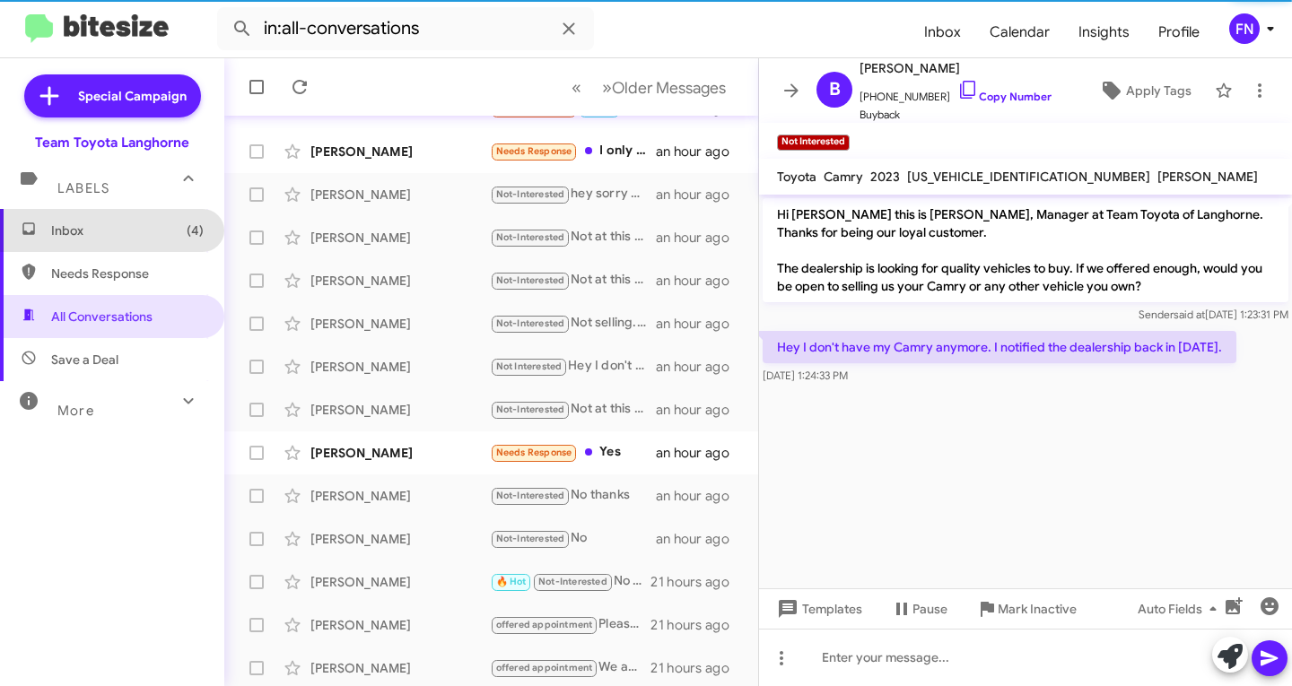
click at [147, 223] on span "Inbox (4)" at bounding box center [127, 231] width 153 height 18
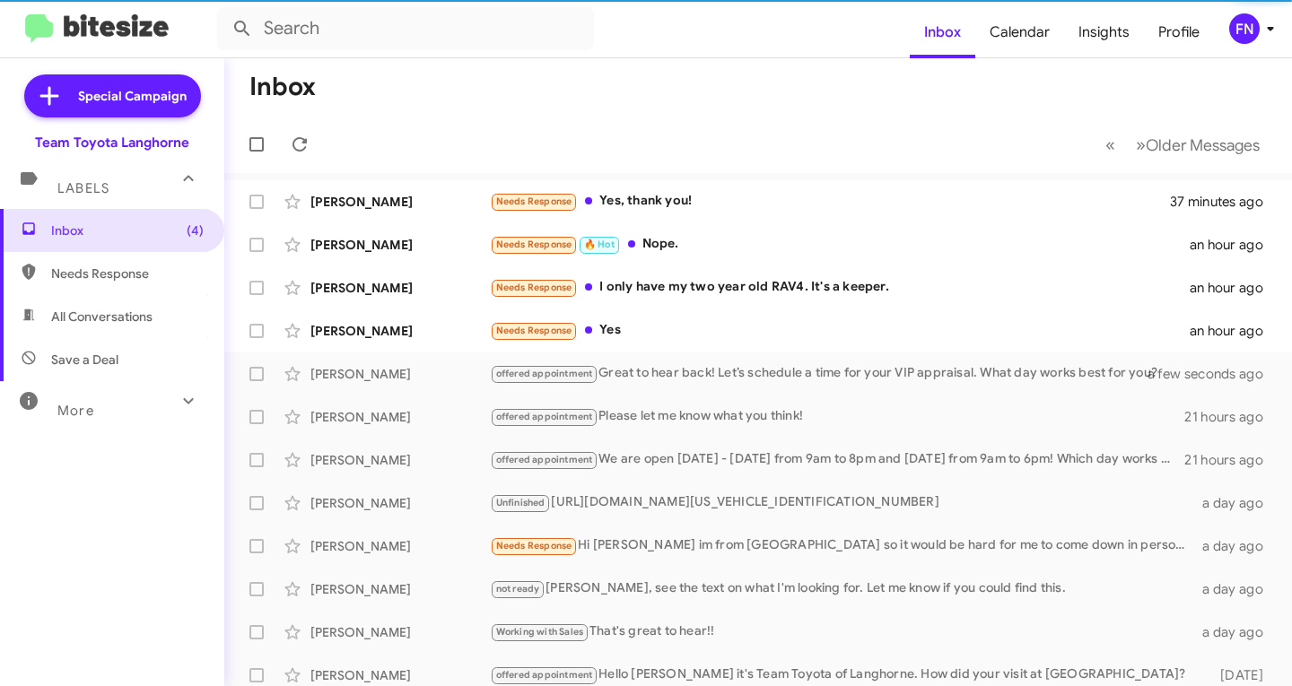
click at [135, 293] on span "Needs Response" at bounding box center [112, 273] width 224 height 43
type input "in:needs-response"
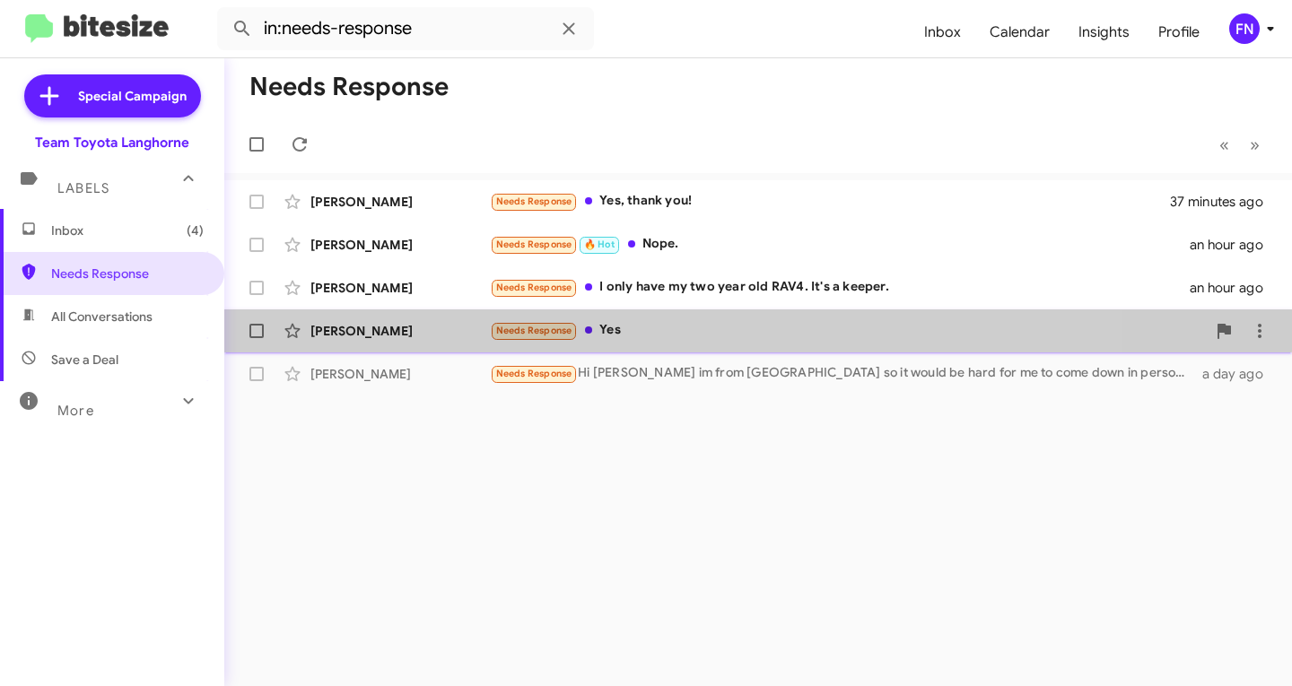
click at [407, 312] on span "[PERSON_NAME] Needs Response Yes an hour ago" at bounding box center [758, 331] width 1068 height 43
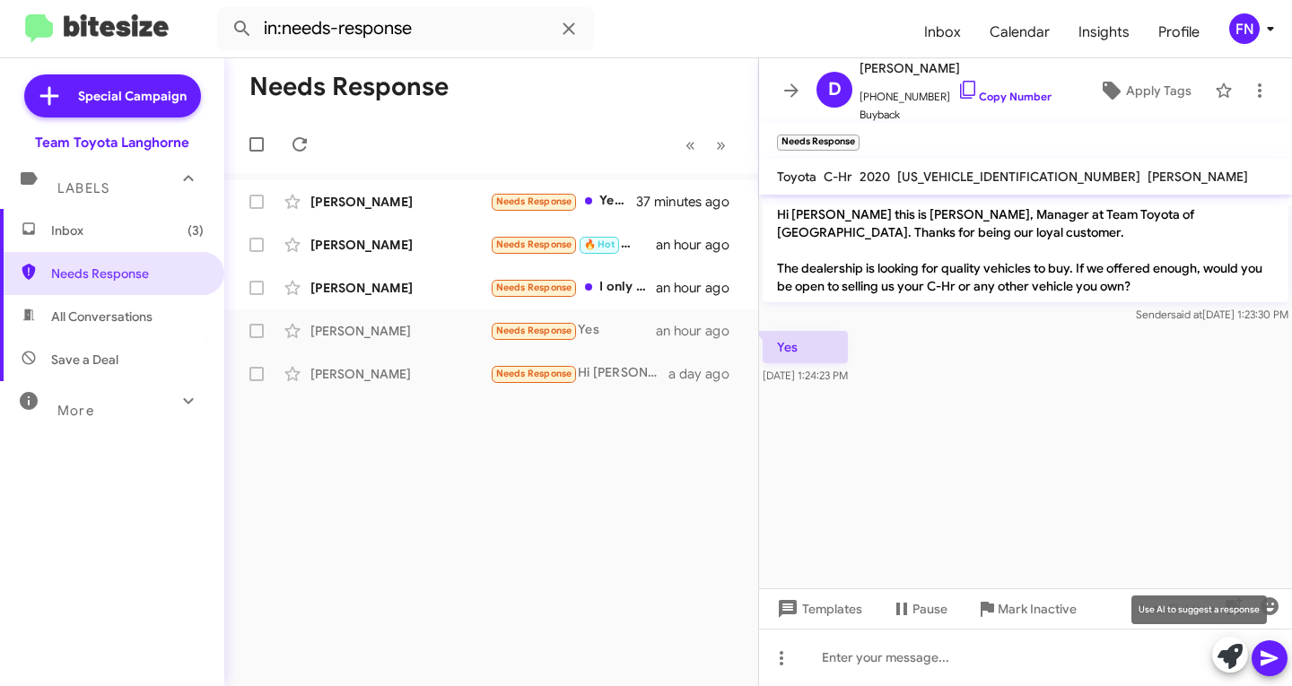
click at [1222, 668] on icon at bounding box center [1230, 656] width 25 height 25
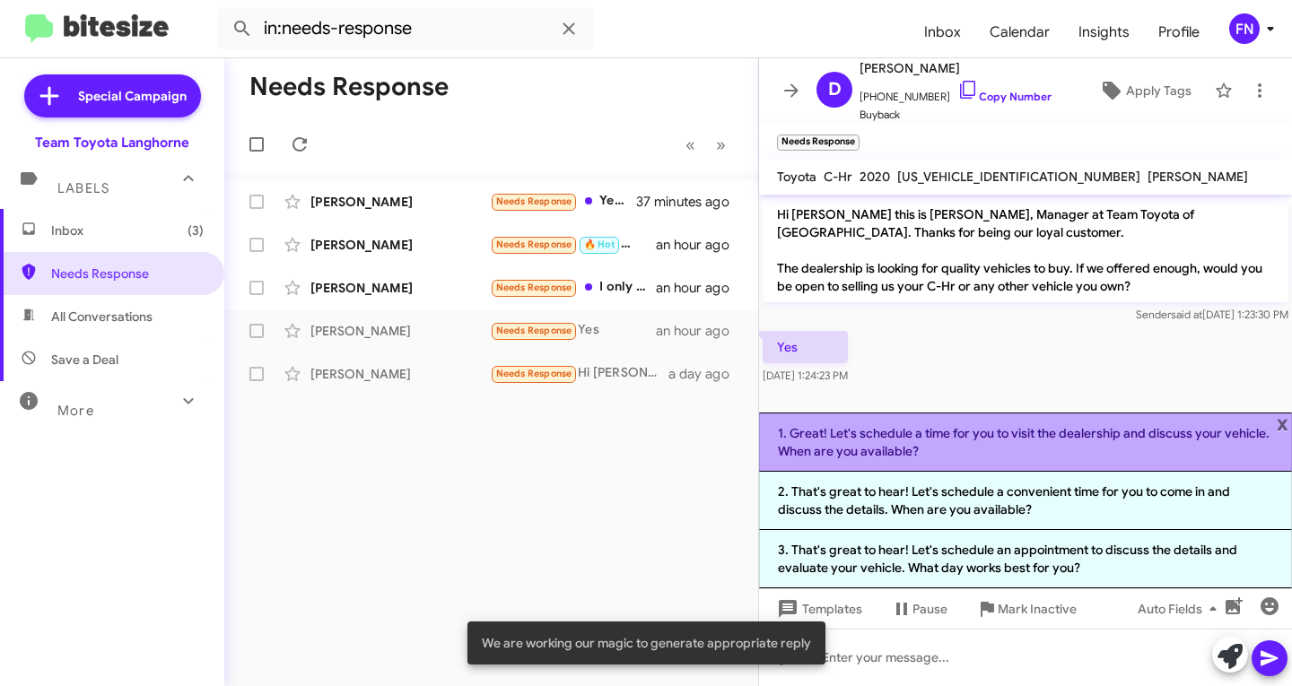
click at [835, 447] on li "1. Great! Let's schedule a time for you to visit the dealership and discuss you…" at bounding box center [1025, 442] width 533 height 59
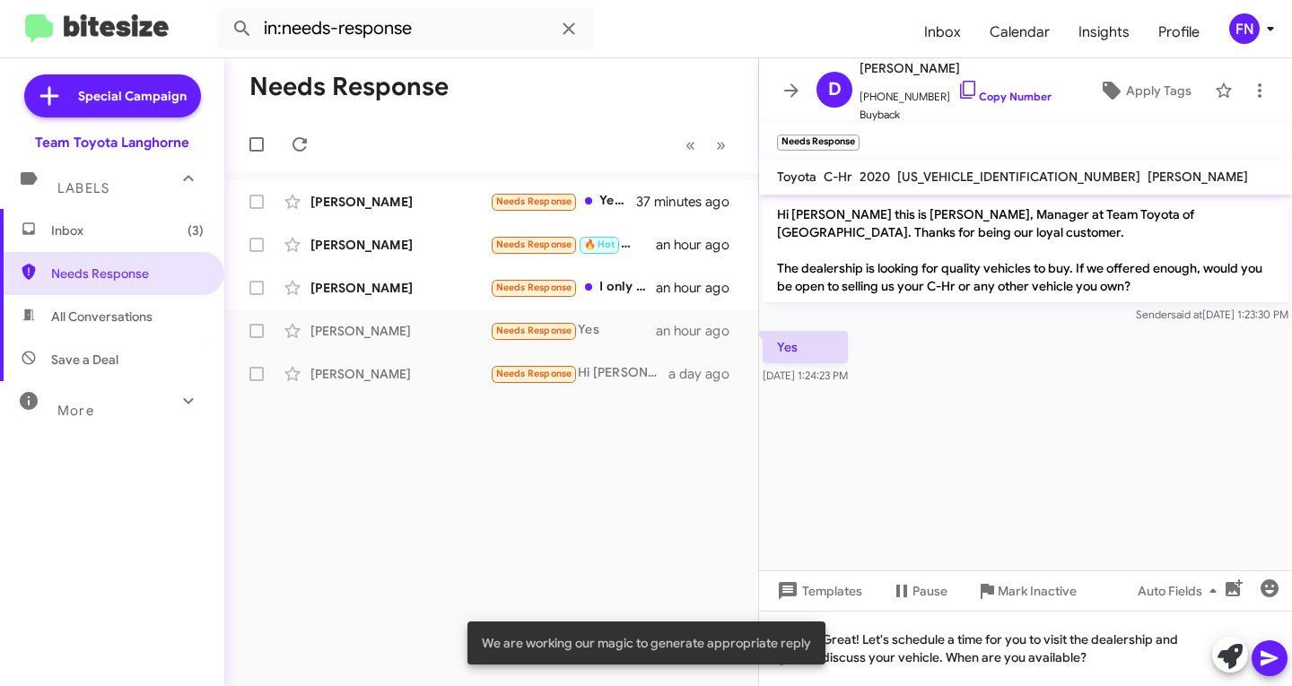
click at [1263, 663] on icon at bounding box center [1269, 658] width 17 height 15
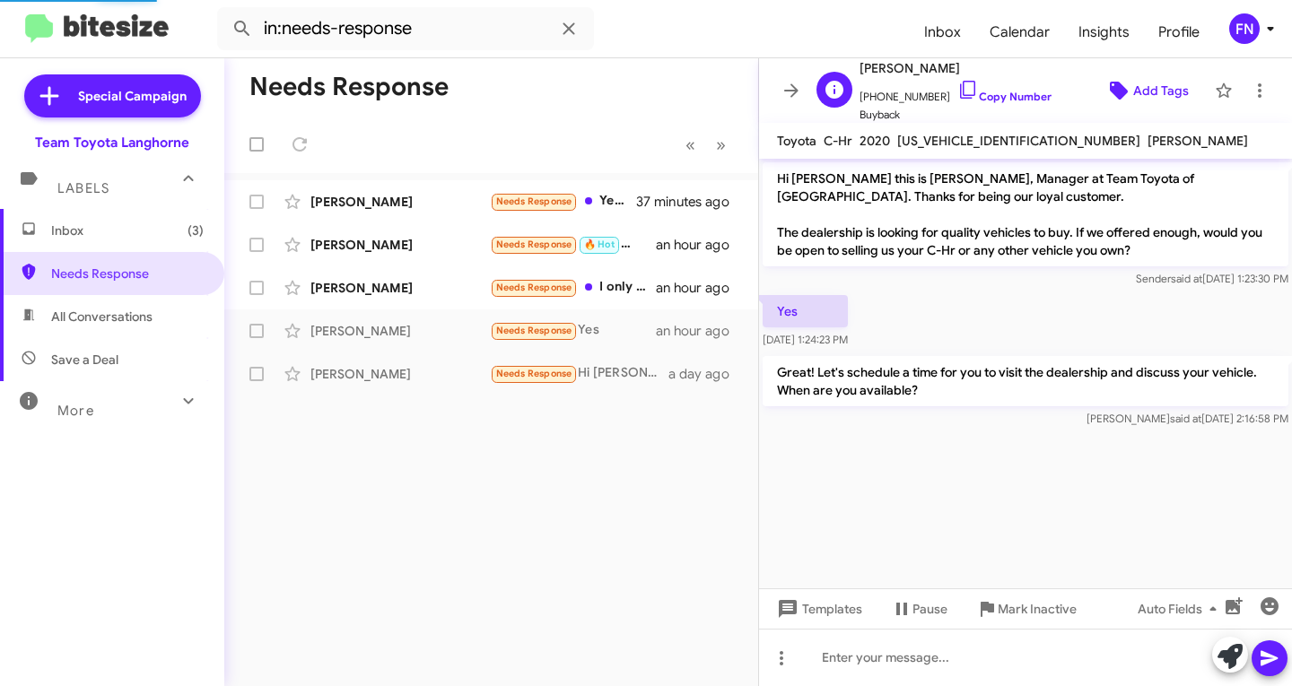
click at [1144, 85] on span "Add Tags" at bounding box center [1161, 90] width 56 height 32
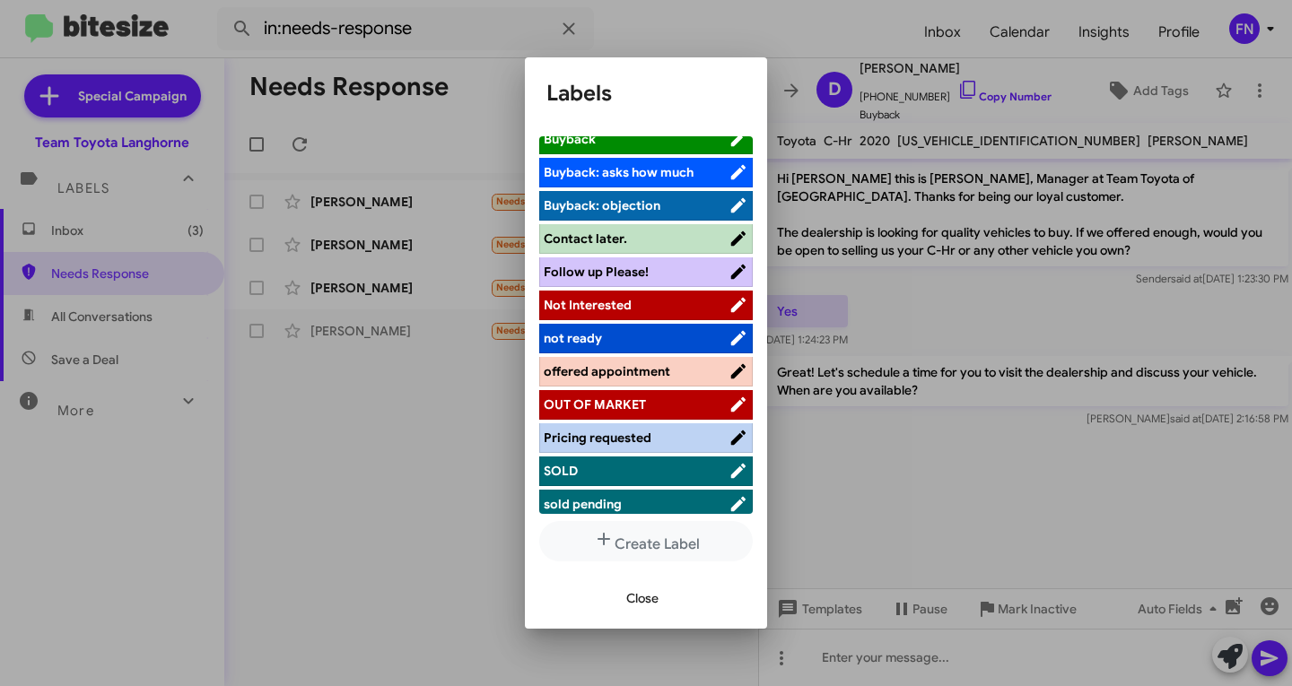
scroll to position [179, 0]
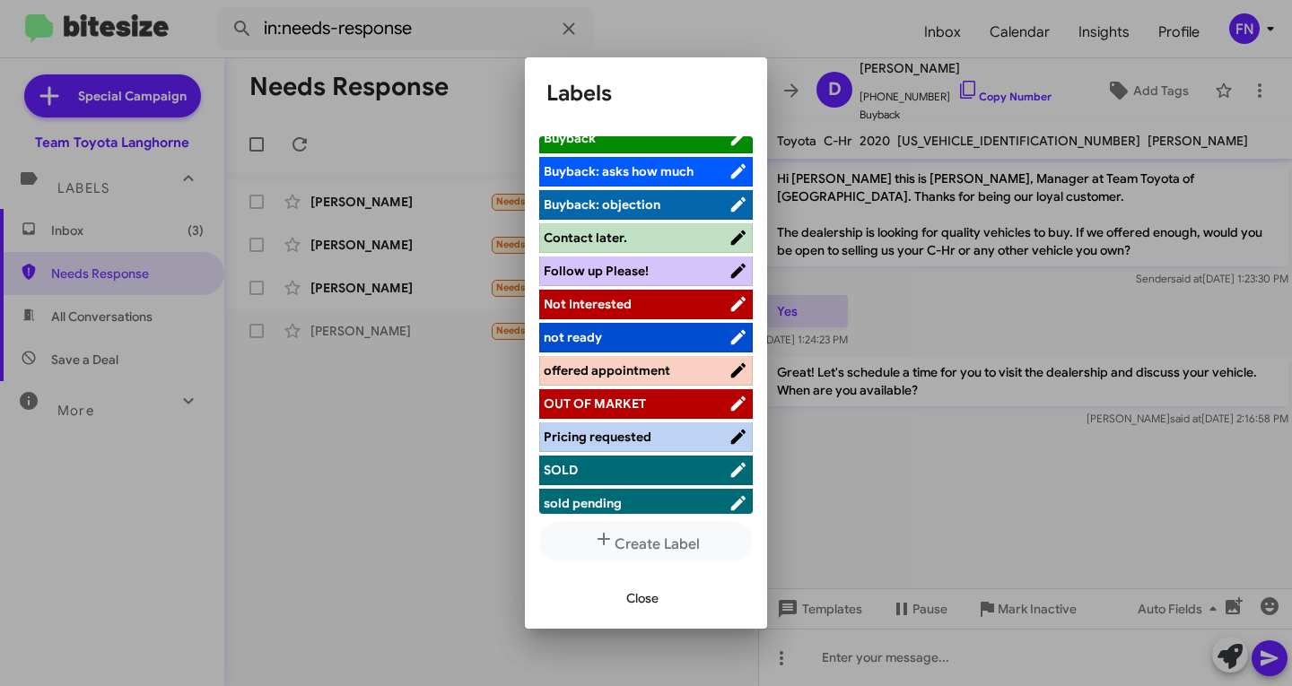
click at [630, 363] on span "offered appointment" at bounding box center [607, 371] width 127 height 16
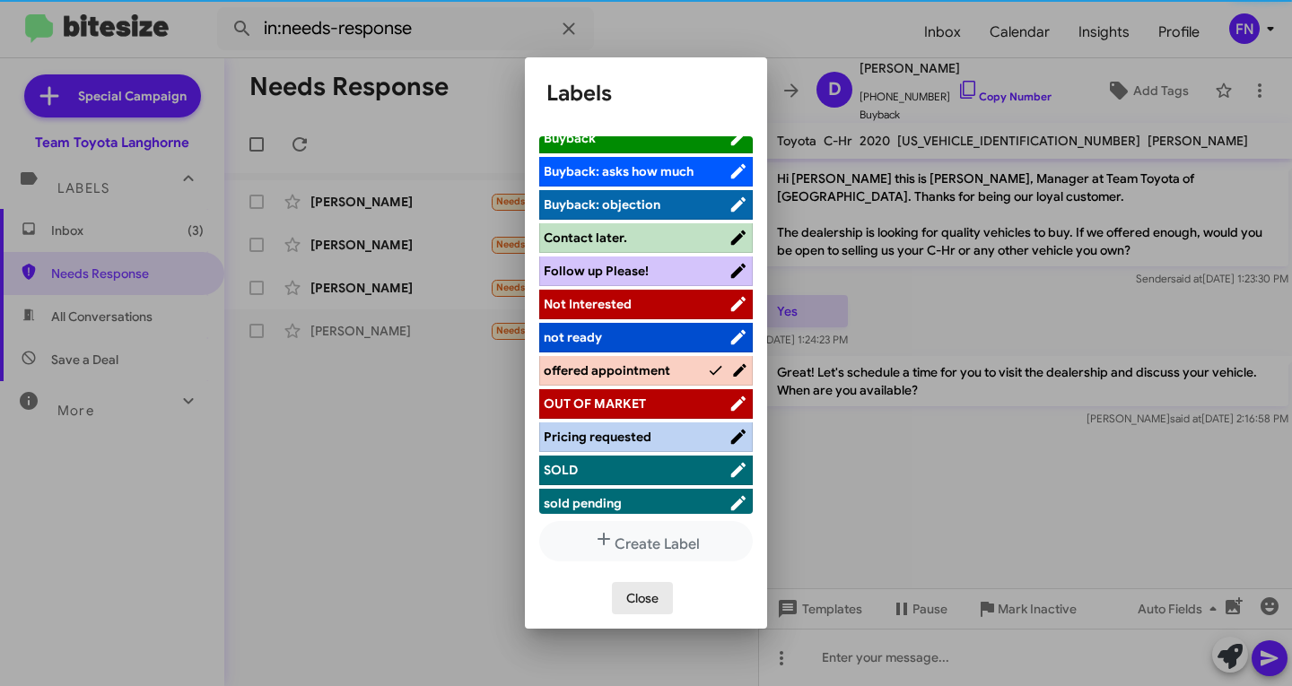
click at [630, 590] on span "Close" at bounding box center [642, 598] width 32 height 32
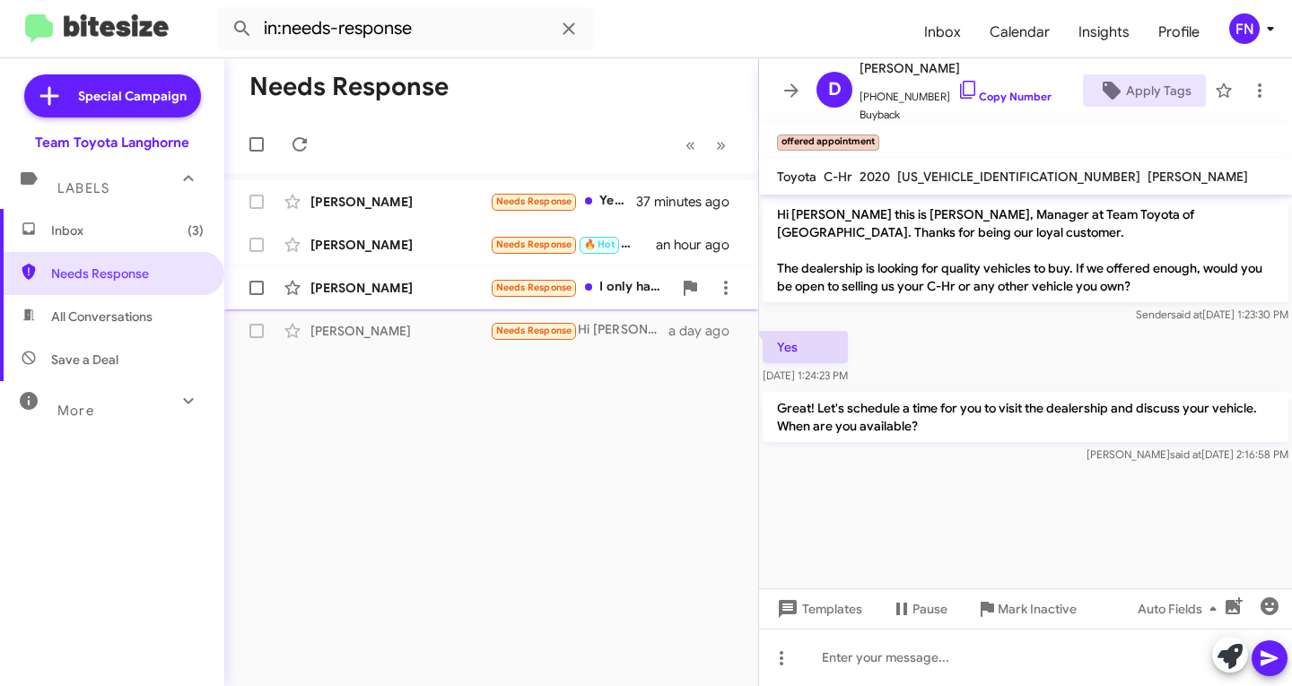
click at [377, 278] on div "[PERSON_NAME] Needs Response I only have my two year old RAV4. It's a keeper. a…" at bounding box center [491, 288] width 505 height 36
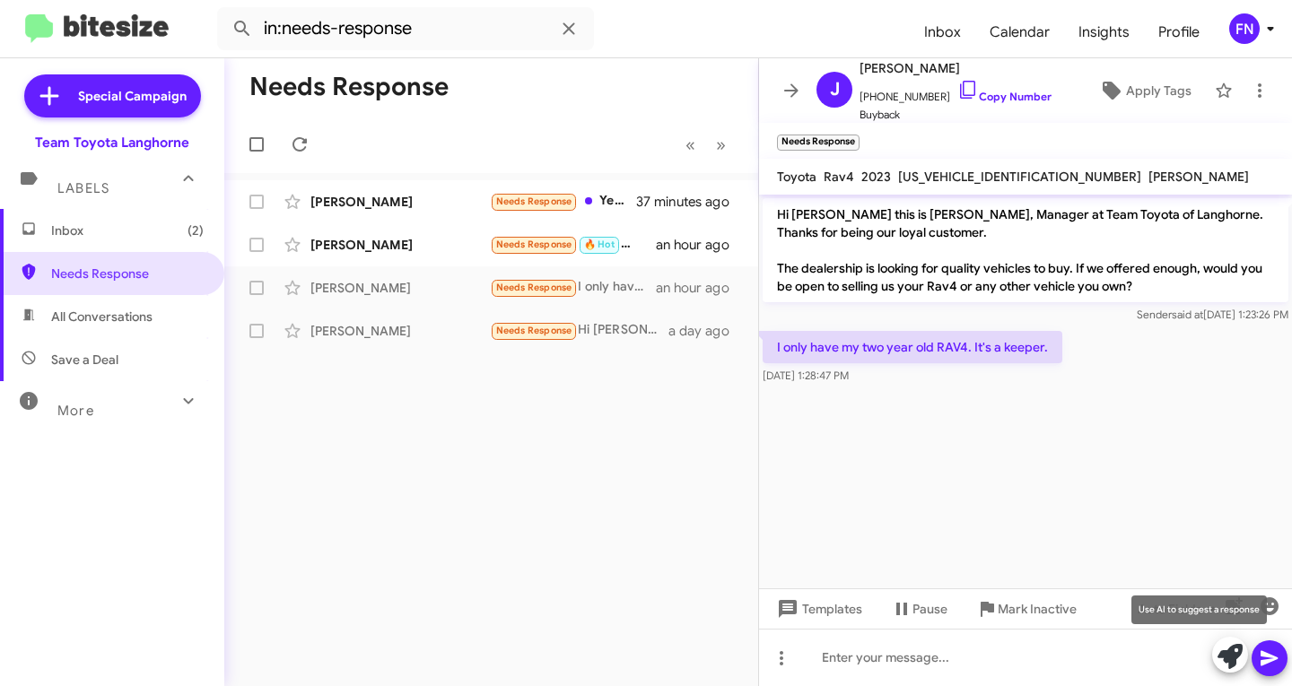
click at [1231, 651] on icon at bounding box center [1230, 656] width 25 height 25
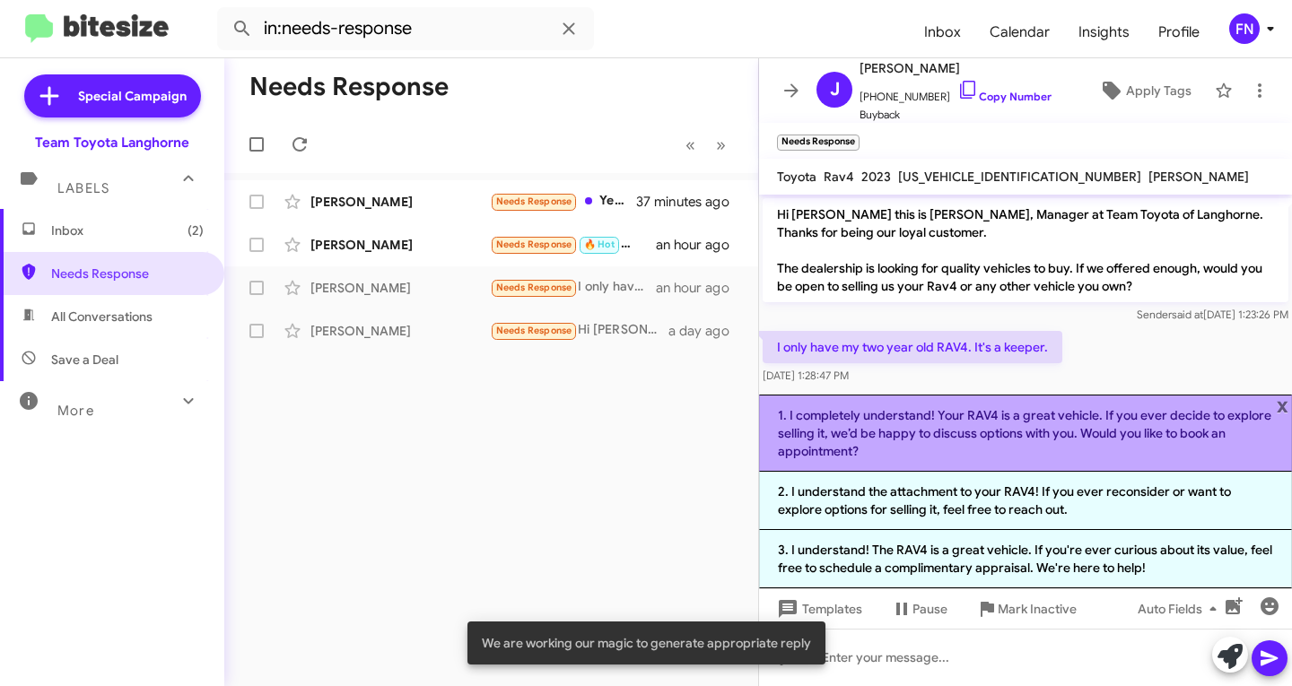
click at [1050, 446] on li "1. I completely understand! Your RAV4 is a great vehicle. If you ever decide to…" at bounding box center [1025, 433] width 533 height 77
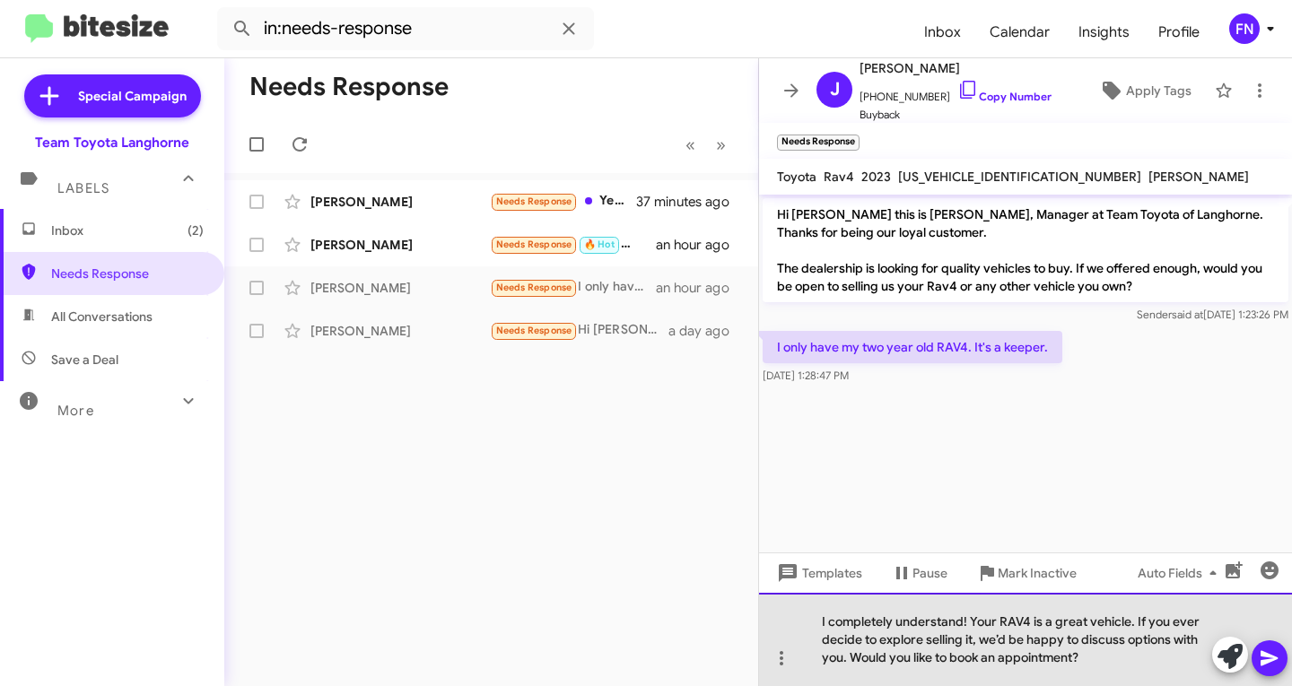
drag, startPoint x: 1114, startPoint y: 667, endPoint x: 935, endPoint y: 670, distance: 179.5
click at [967, 668] on div "I completely understand! Your RAV4 is a great vehicle. If you ever decide to ex…" at bounding box center [1025, 639] width 533 height 93
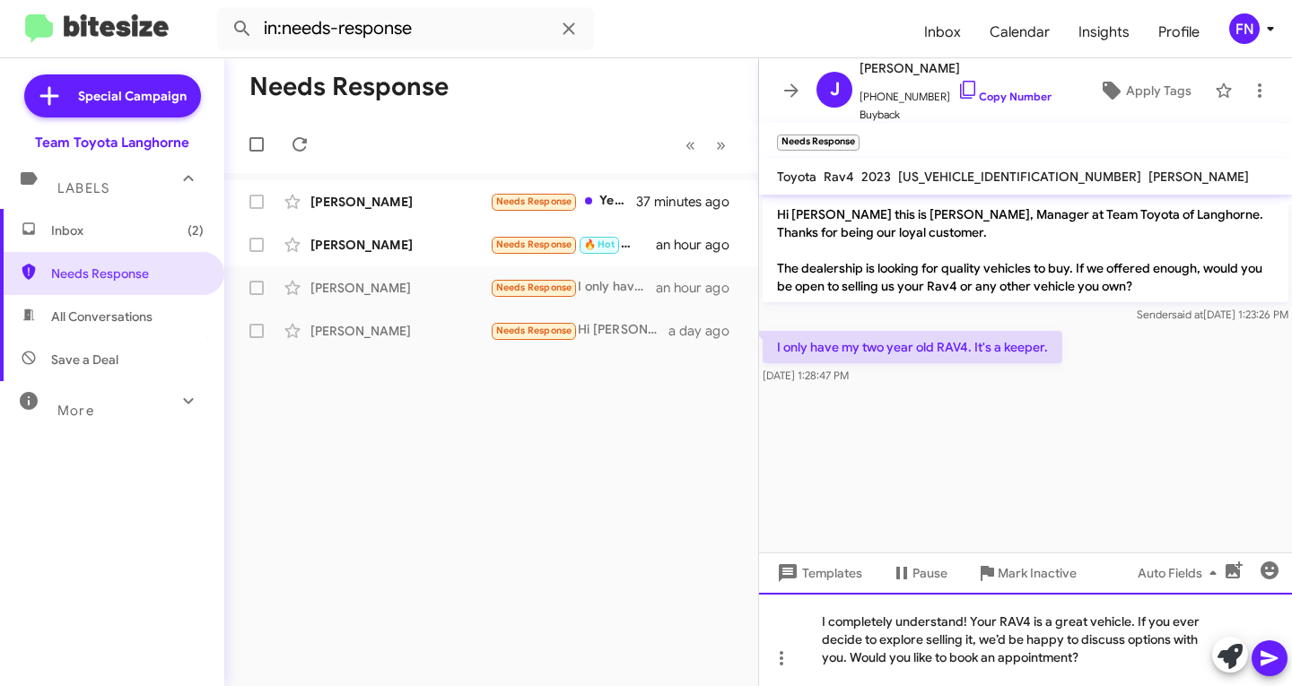
click at [854, 668] on div "I completely understand! Your RAV4 is a great vehicle. If you ever decide to ex…" at bounding box center [1025, 639] width 533 height 93
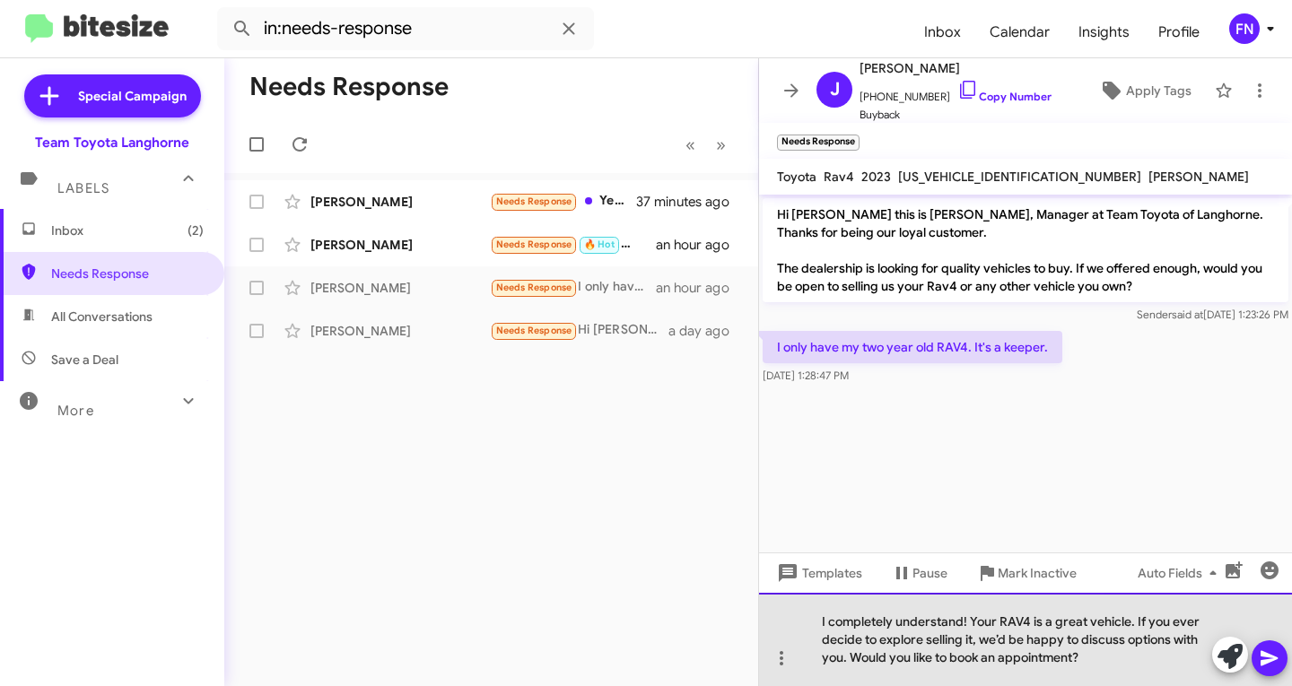
drag, startPoint x: 858, startPoint y: 657, endPoint x: 1281, endPoint y: 640, distance: 423.9
click at [1281, 640] on div "I completely understand! Your RAV4 is a great vehicle. If you ever decide to ex…" at bounding box center [1025, 639] width 533 height 93
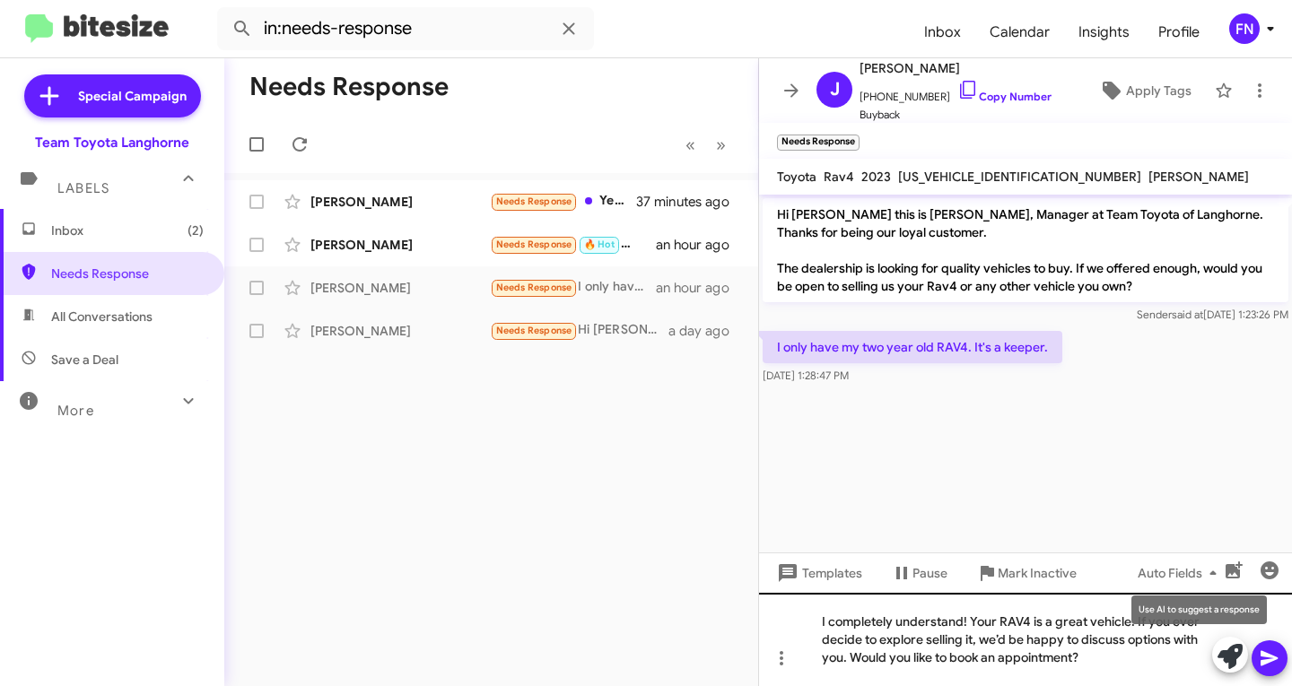
drag, startPoint x: 1222, startPoint y: 661, endPoint x: 1209, endPoint y: 668, distance: 14.9
click at [1219, 663] on icon at bounding box center [1230, 656] width 25 height 25
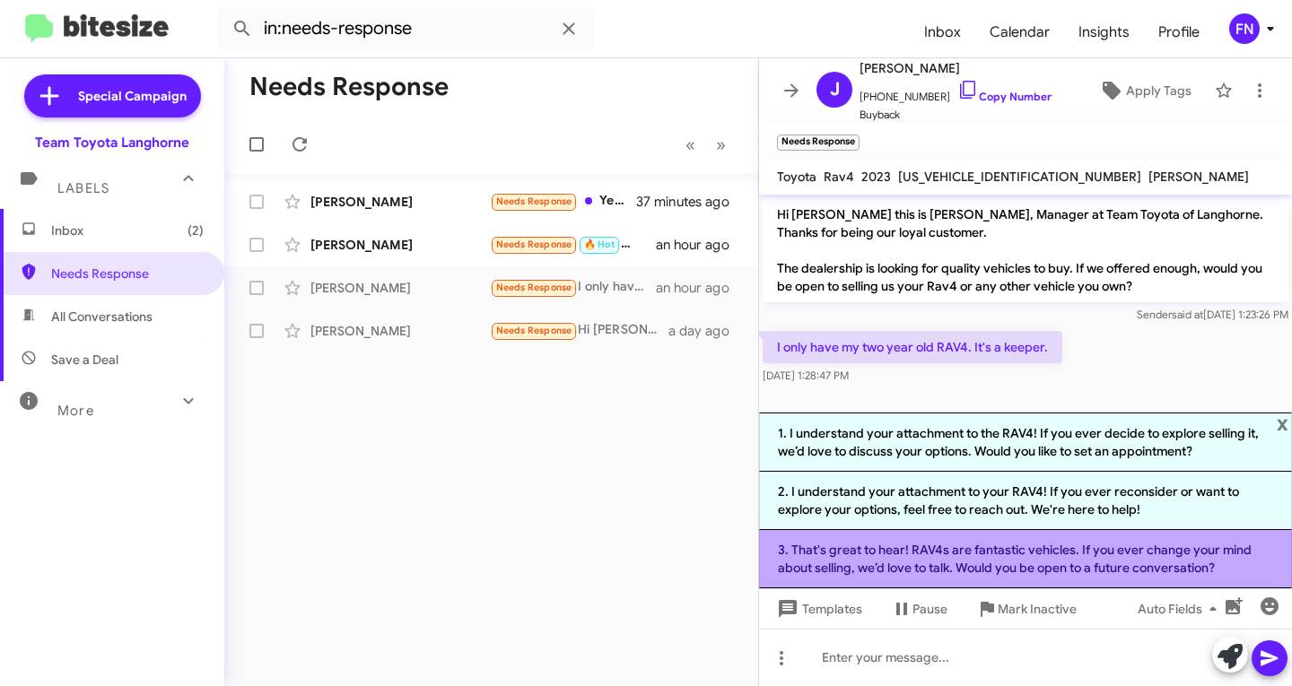
click at [996, 546] on li "3. That's great to hear! RAV4s are fantastic vehicles. If you ever change your …" at bounding box center [1025, 559] width 533 height 58
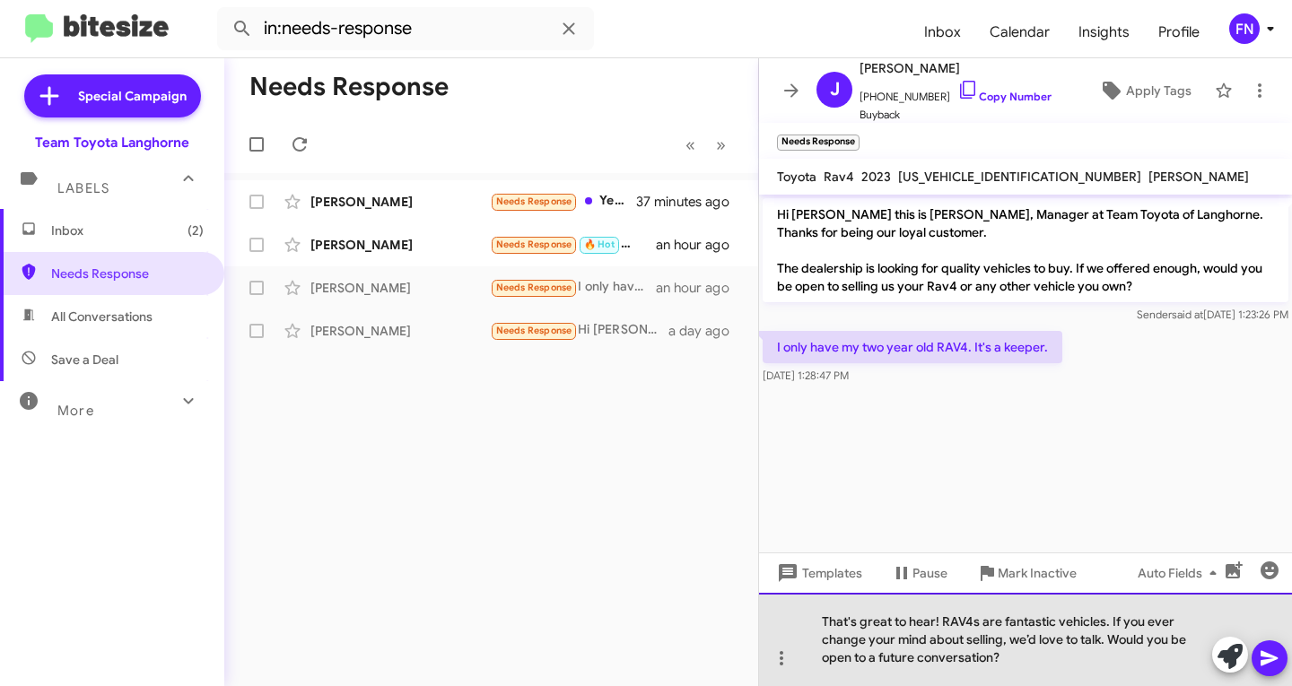
drag, startPoint x: 1017, startPoint y: 660, endPoint x: 1108, endPoint y: 639, distance: 93.8
click at [1108, 639] on div "That's great to hear! RAV4s are fantastic vehicles. If you ever change your min…" at bounding box center [1025, 639] width 533 height 93
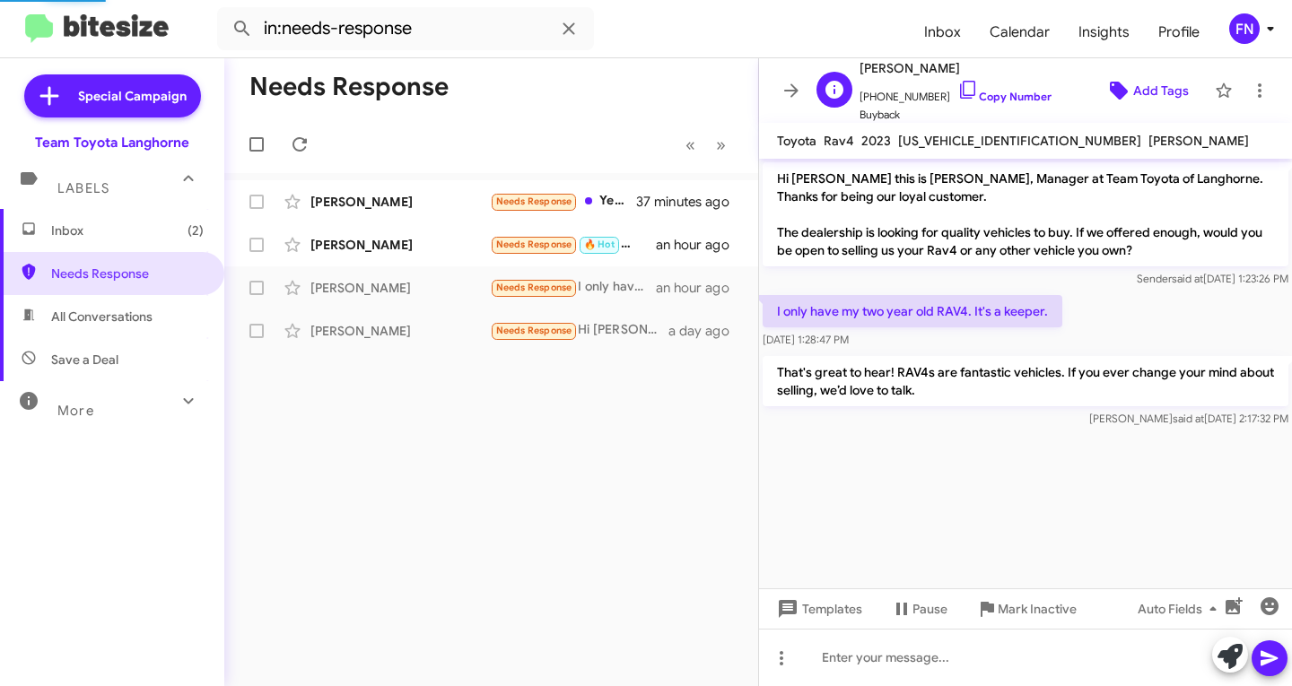
click at [1116, 95] on icon at bounding box center [1119, 91] width 22 height 22
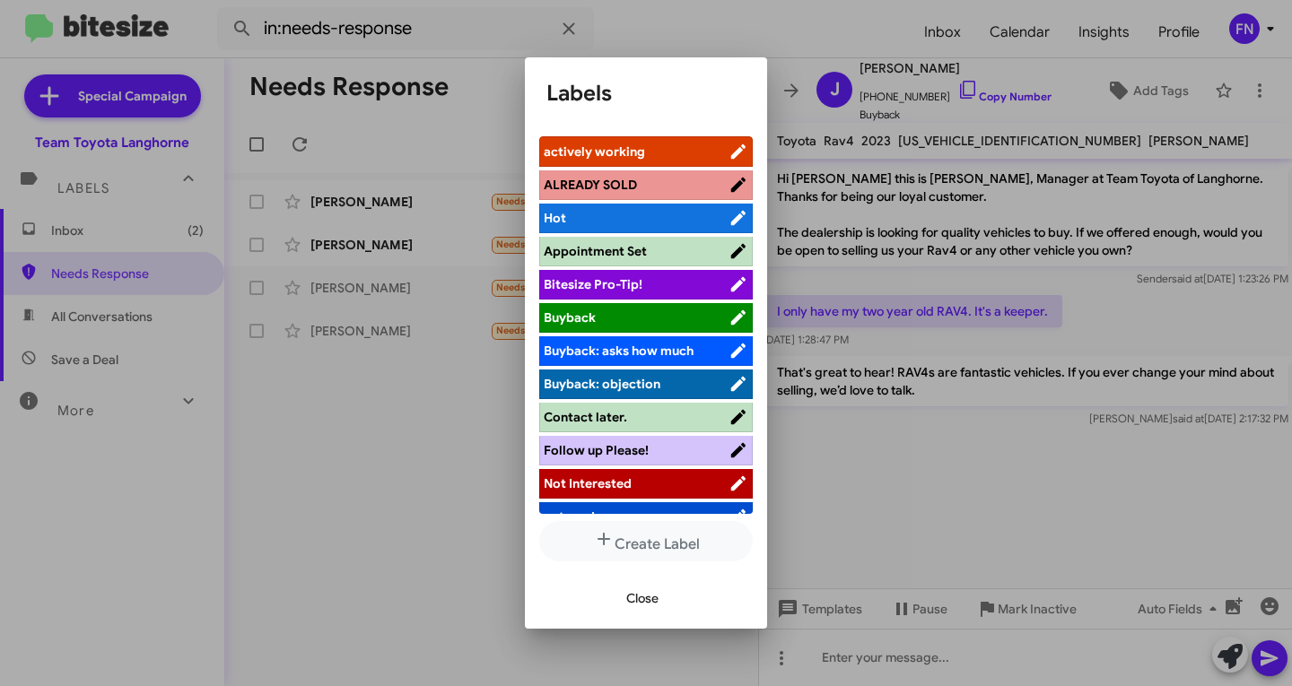
click at [617, 477] on span "Not Interested" at bounding box center [588, 484] width 88 height 16
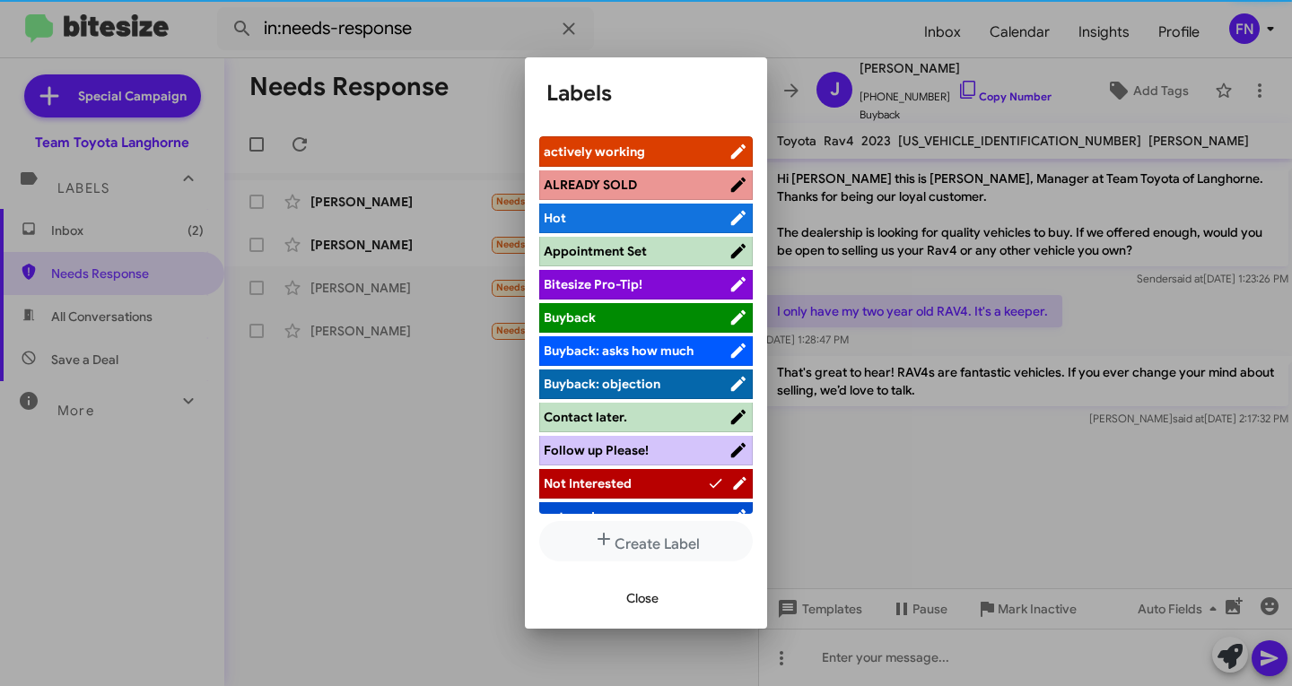
click at [636, 608] on span "Close" at bounding box center [642, 598] width 32 height 32
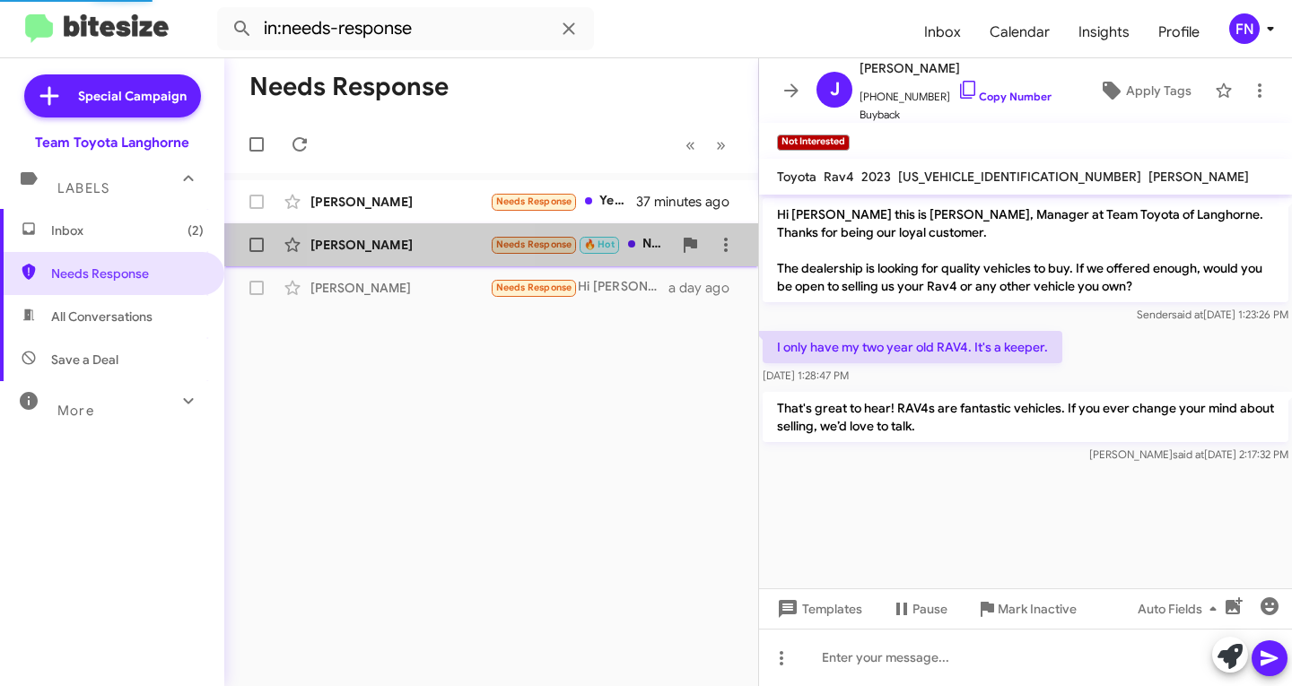
click at [419, 234] on div "[PERSON_NAME] Needs Response 🔥 Hot Nope. an hour ago" at bounding box center [491, 245] width 505 height 36
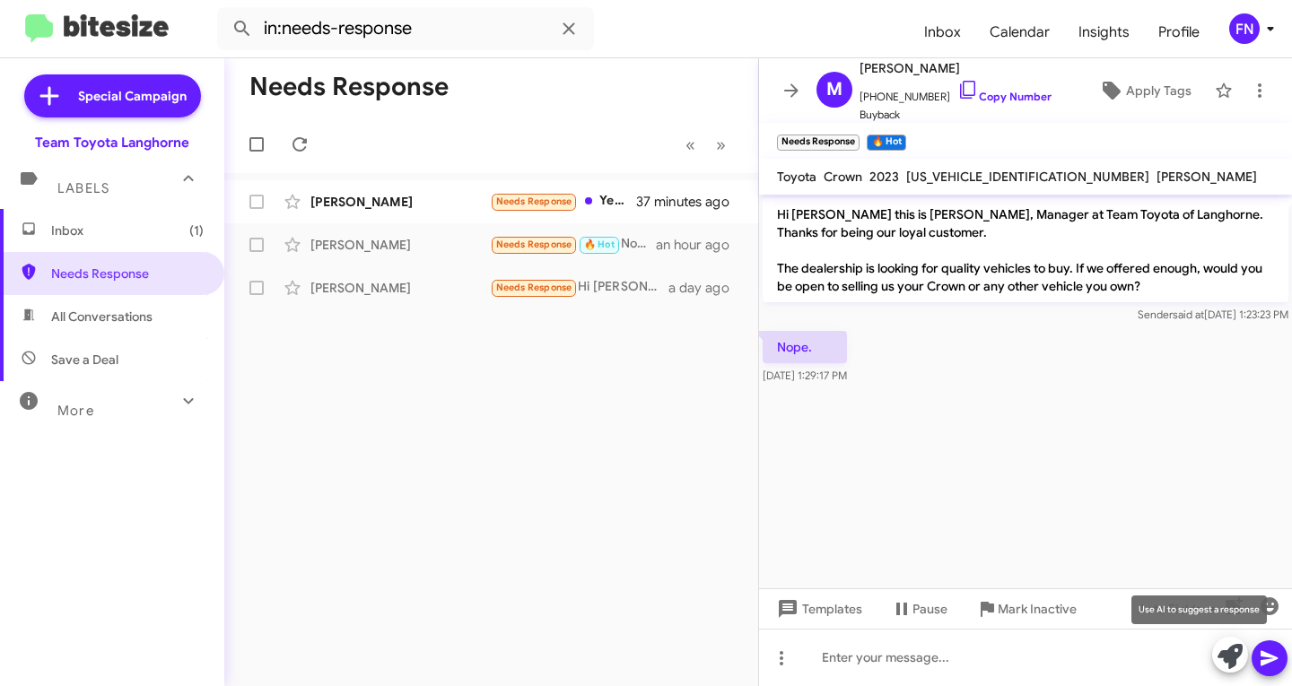
click at [1228, 654] on icon at bounding box center [1230, 656] width 25 height 25
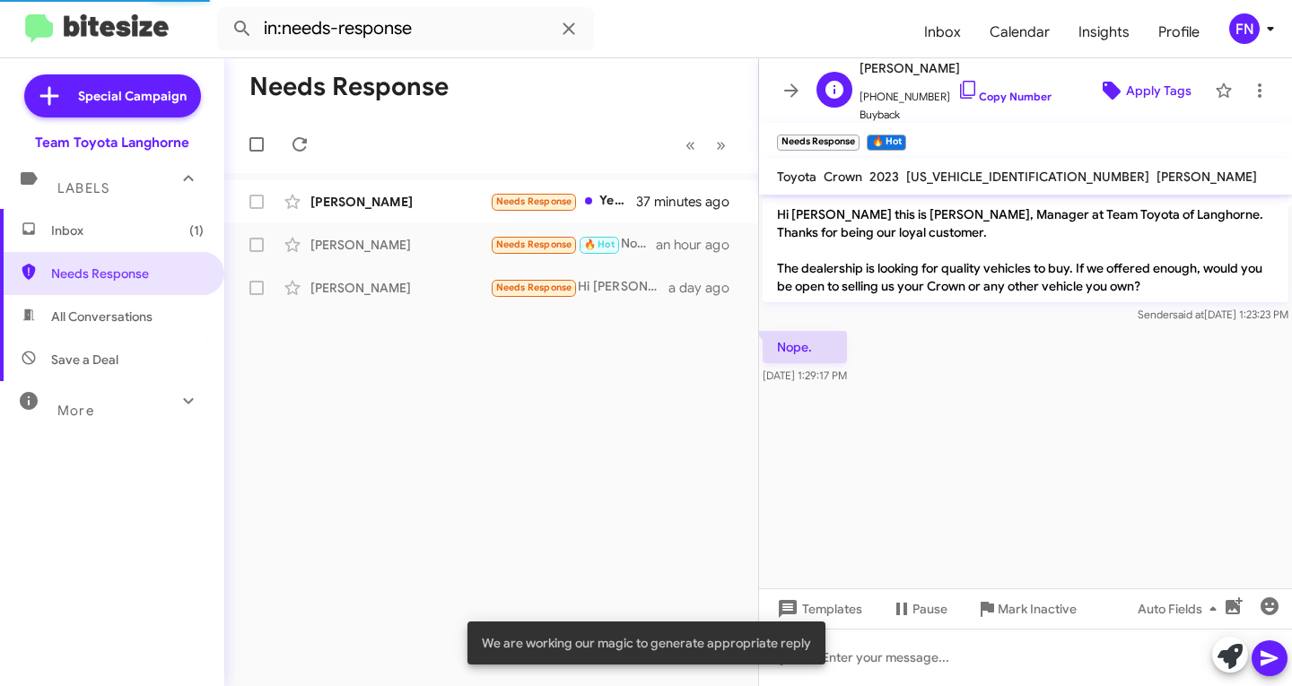
click at [1132, 82] on span "Apply Tags" at bounding box center [1159, 90] width 66 height 32
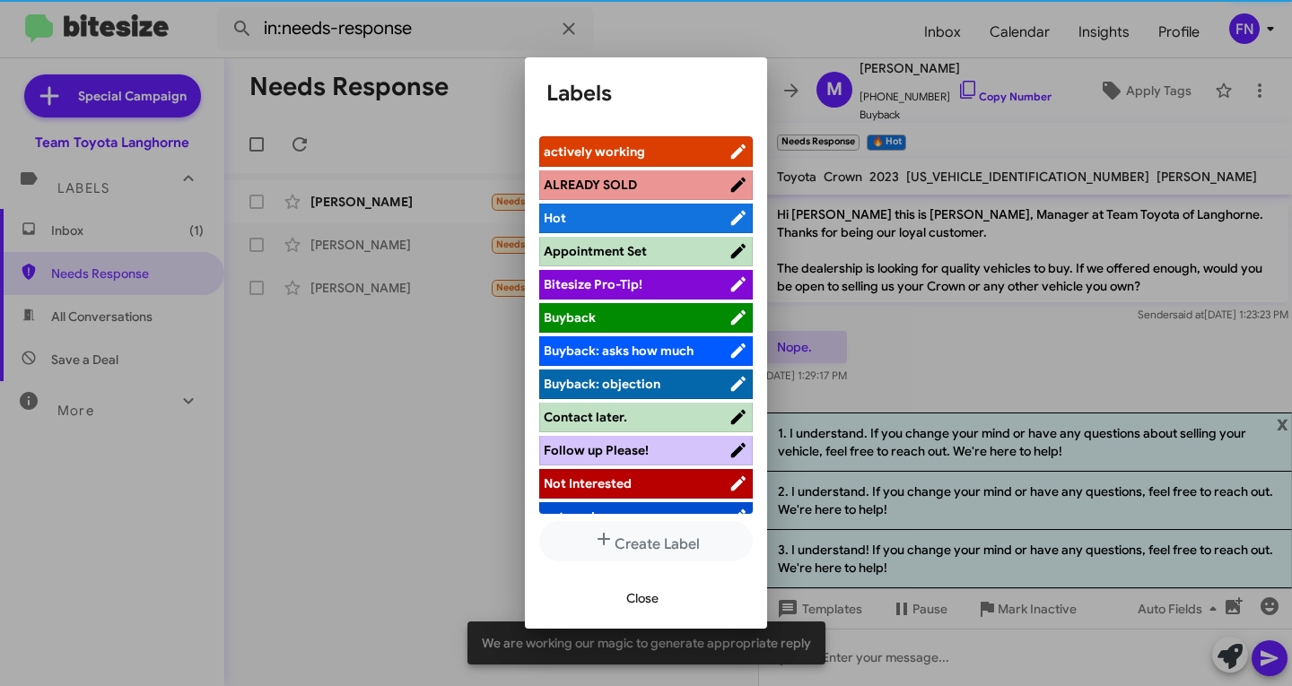
click at [680, 482] on span "Not Interested" at bounding box center [636, 484] width 185 height 18
click at [641, 607] on span "Close" at bounding box center [642, 598] width 32 height 32
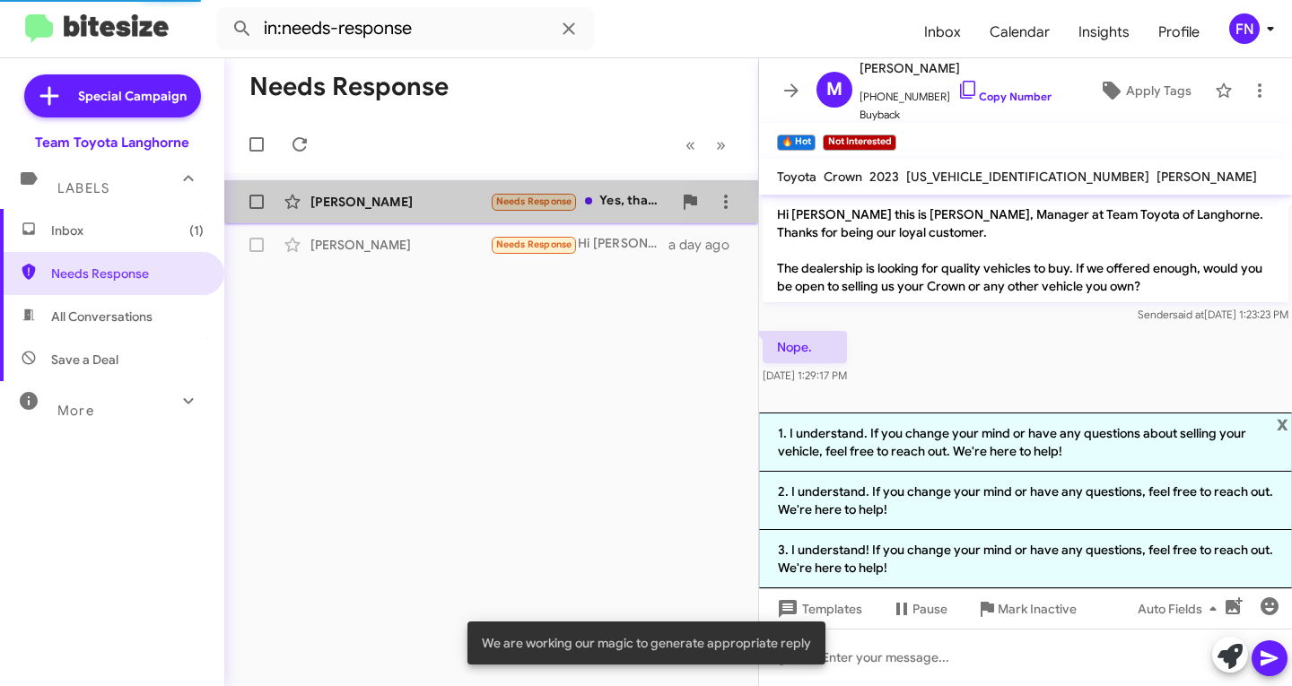
click at [380, 205] on div "[PERSON_NAME]" at bounding box center [399, 202] width 179 height 18
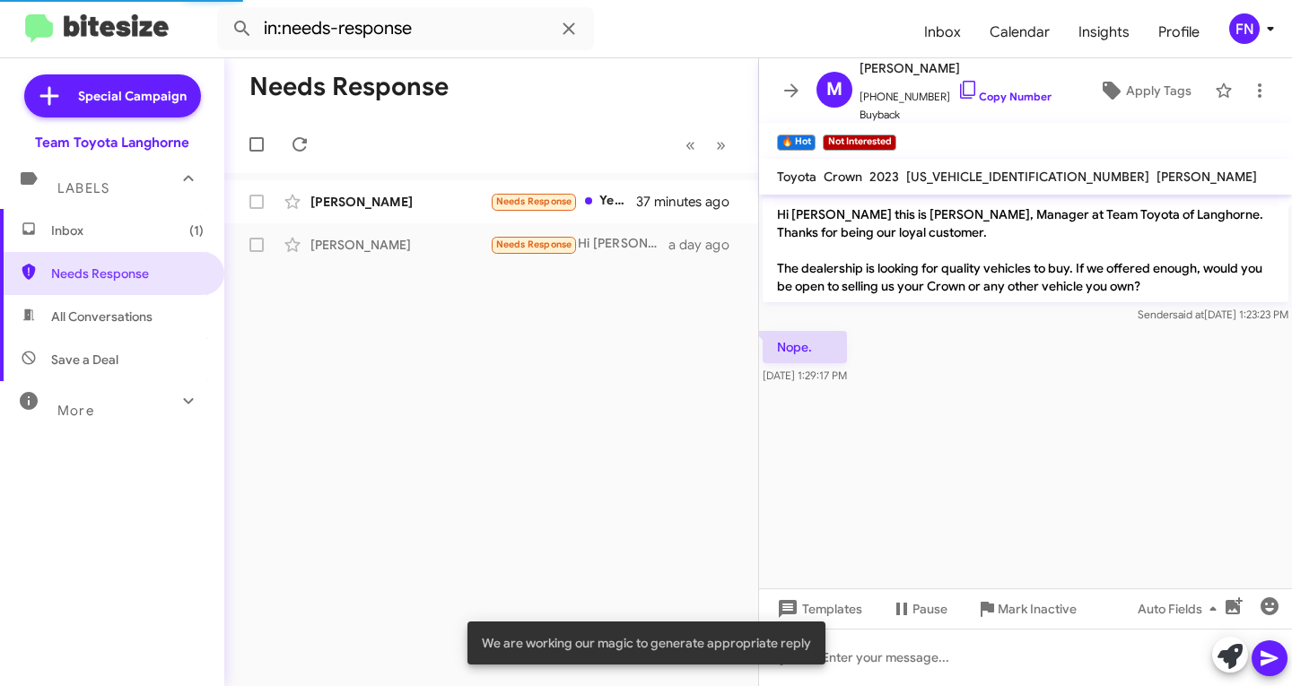
scroll to position [131, 0]
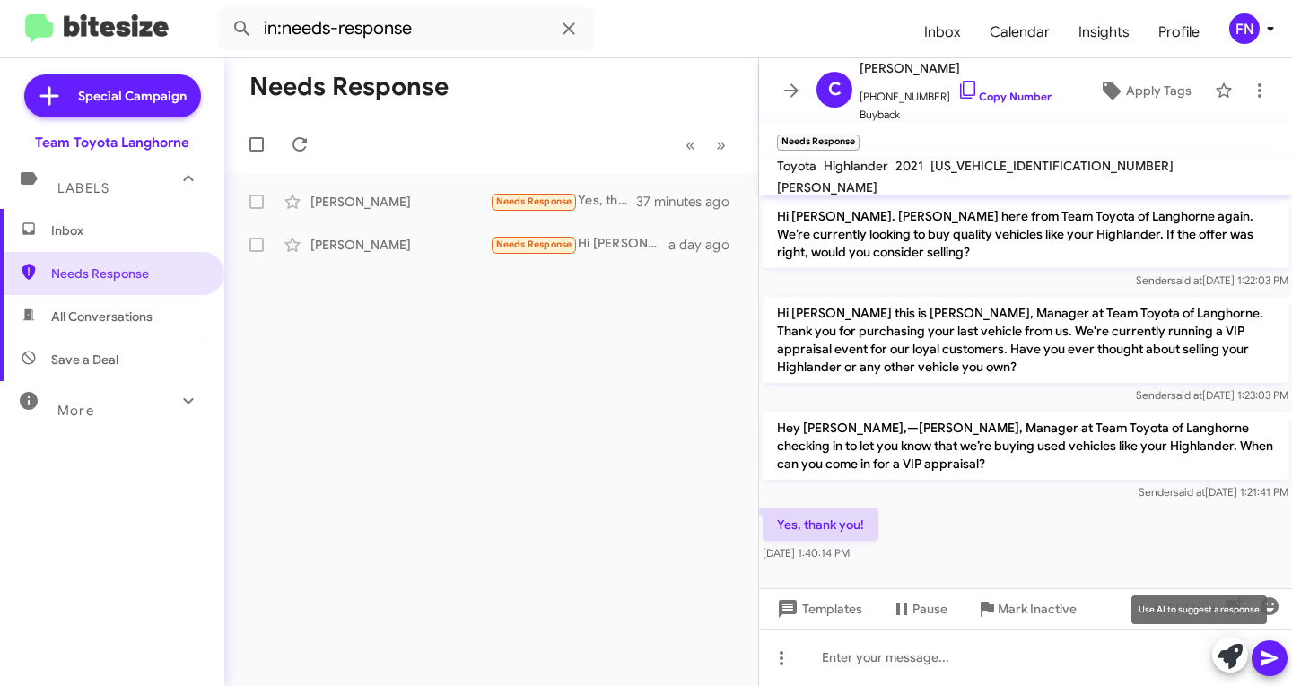
click at [1227, 646] on icon at bounding box center [1230, 656] width 25 height 25
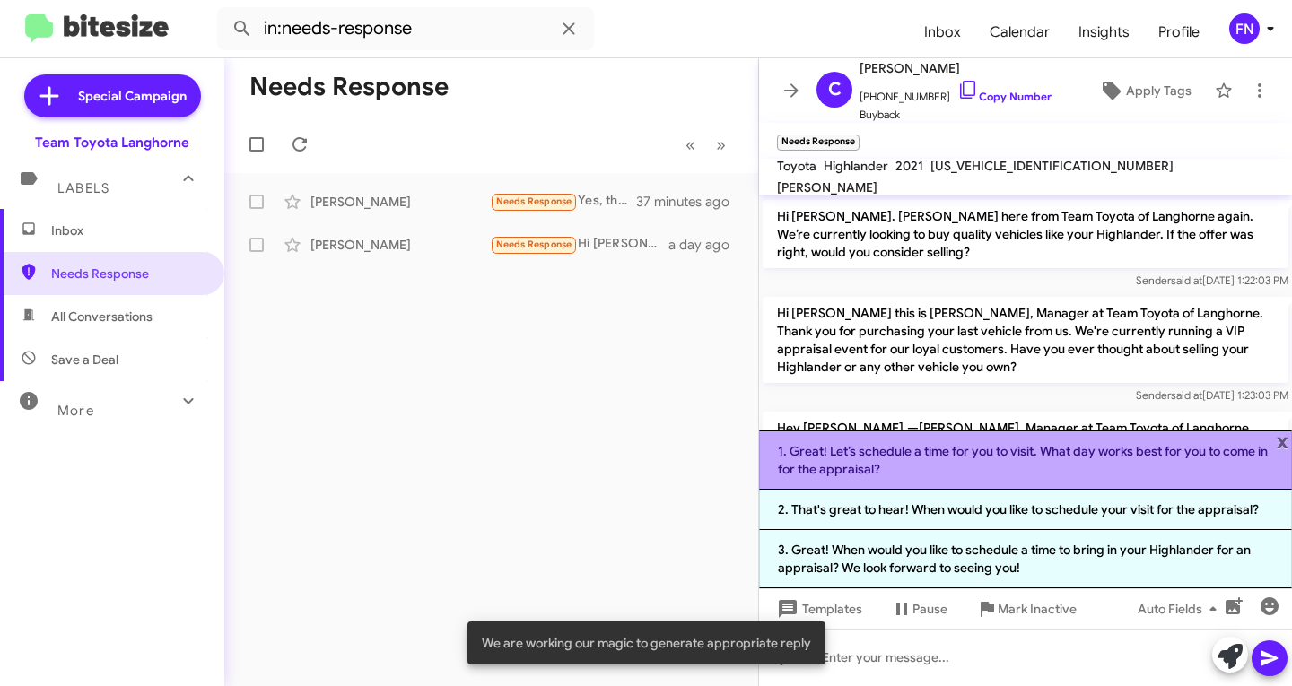
click at [1097, 456] on li "1. Great! Let’s schedule a time for you to visit. What day works best for you t…" at bounding box center [1025, 460] width 533 height 59
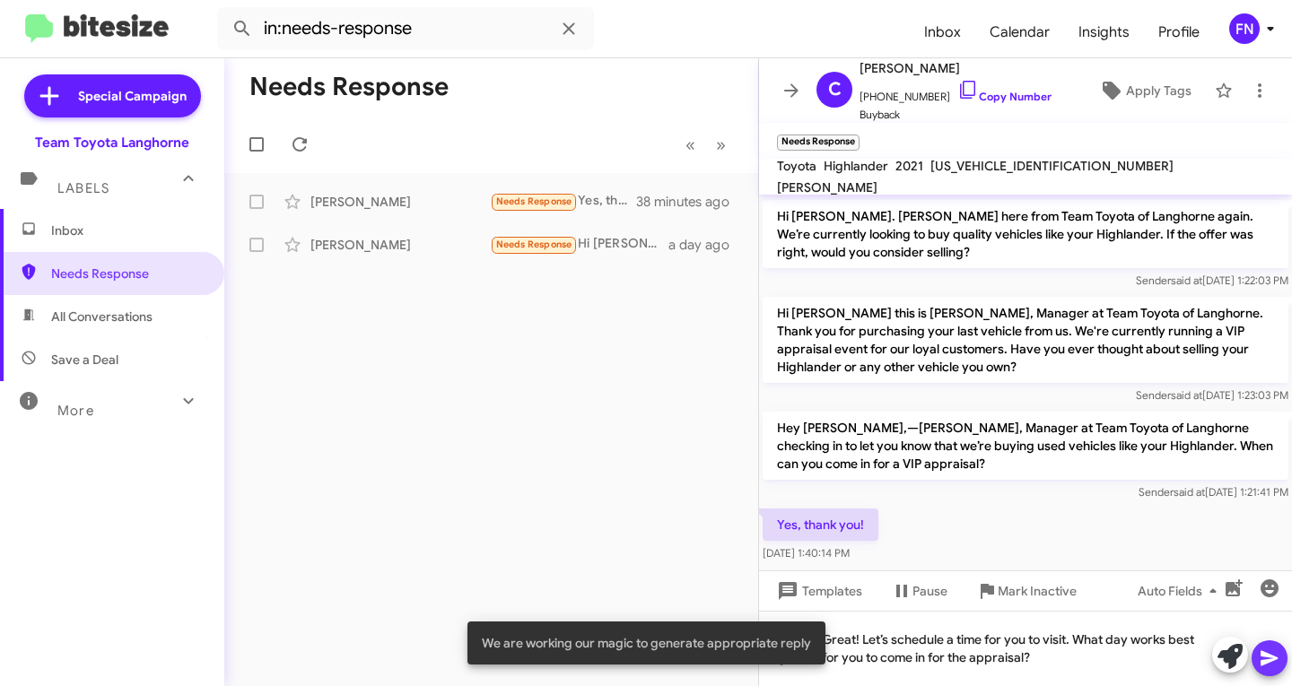
click at [1286, 656] on button at bounding box center [1270, 659] width 36 height 36
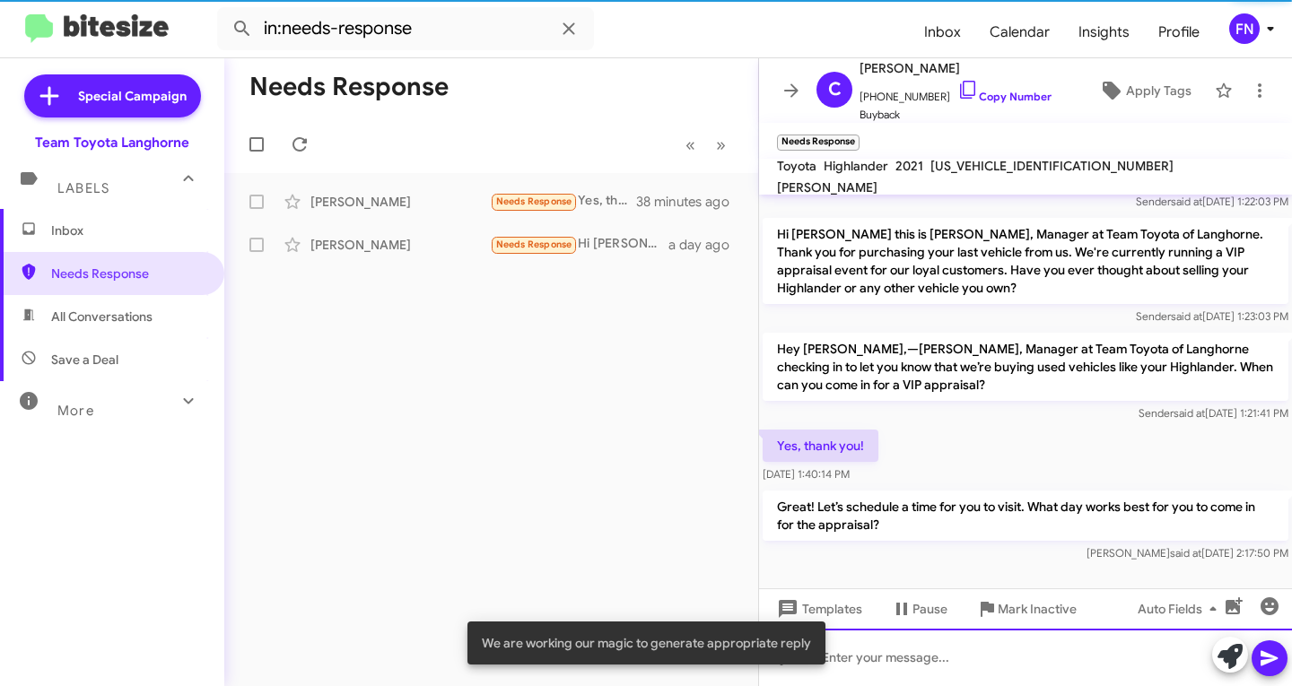
scroll to position [214, 0]
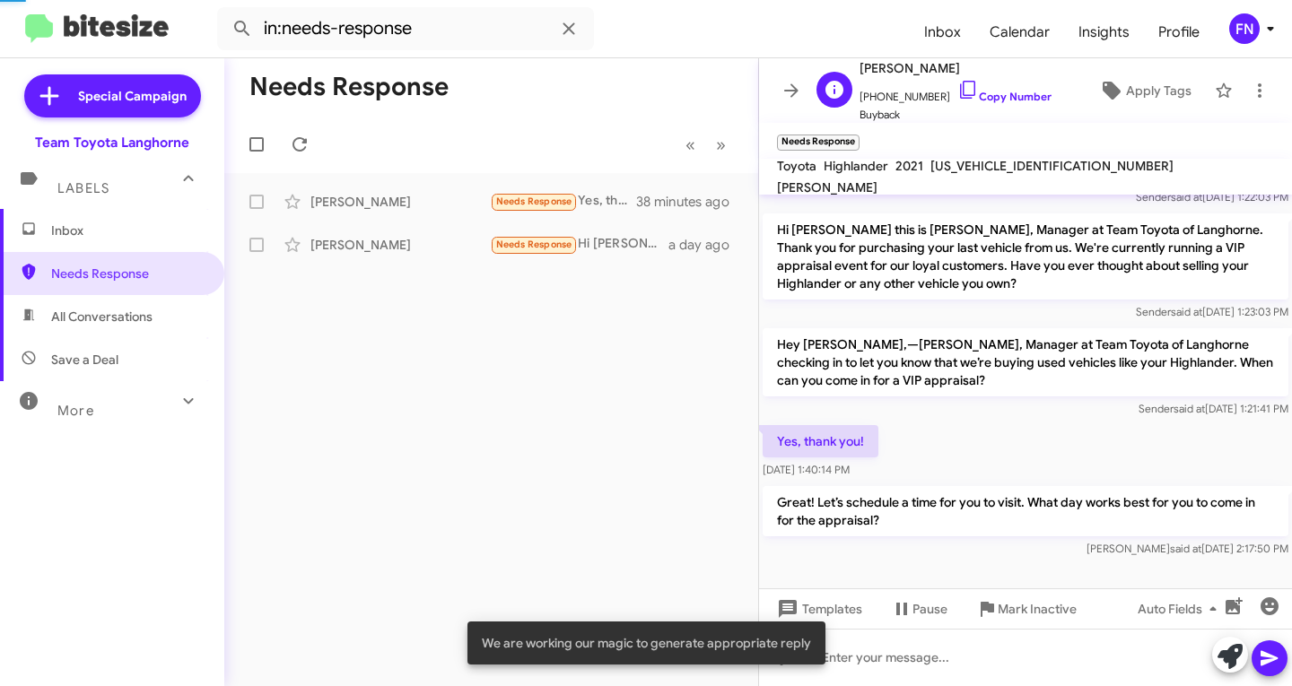
click at [1176, 118] on div "C [PERSON_NAME] [PHONE_NUMBER] Copy Number Buyback Apply Tags" at bounding box center [1007, 90] width 397 height 66
click at [1174, 97] on span "Apply Tags" at bounding box center [1159, 90] width 66 height 32
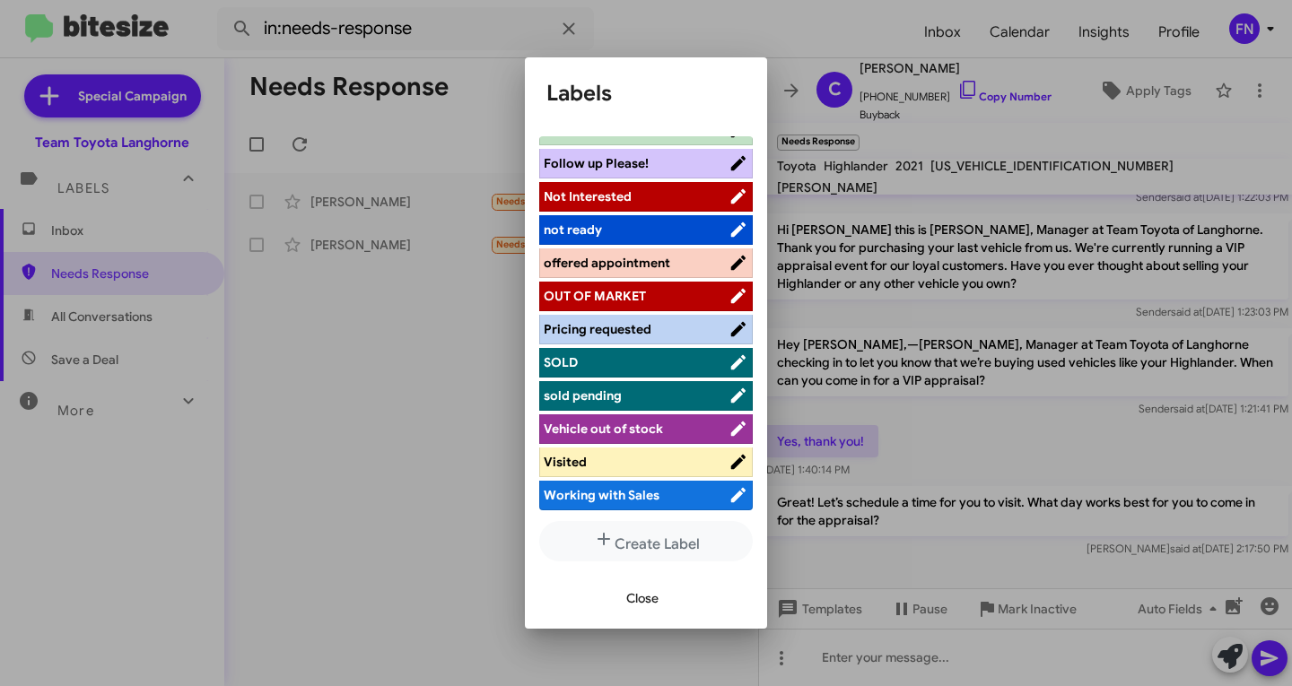
click at [625, 257] on span "offered appointment" at bounding box center [607, 263] width 127 height 16
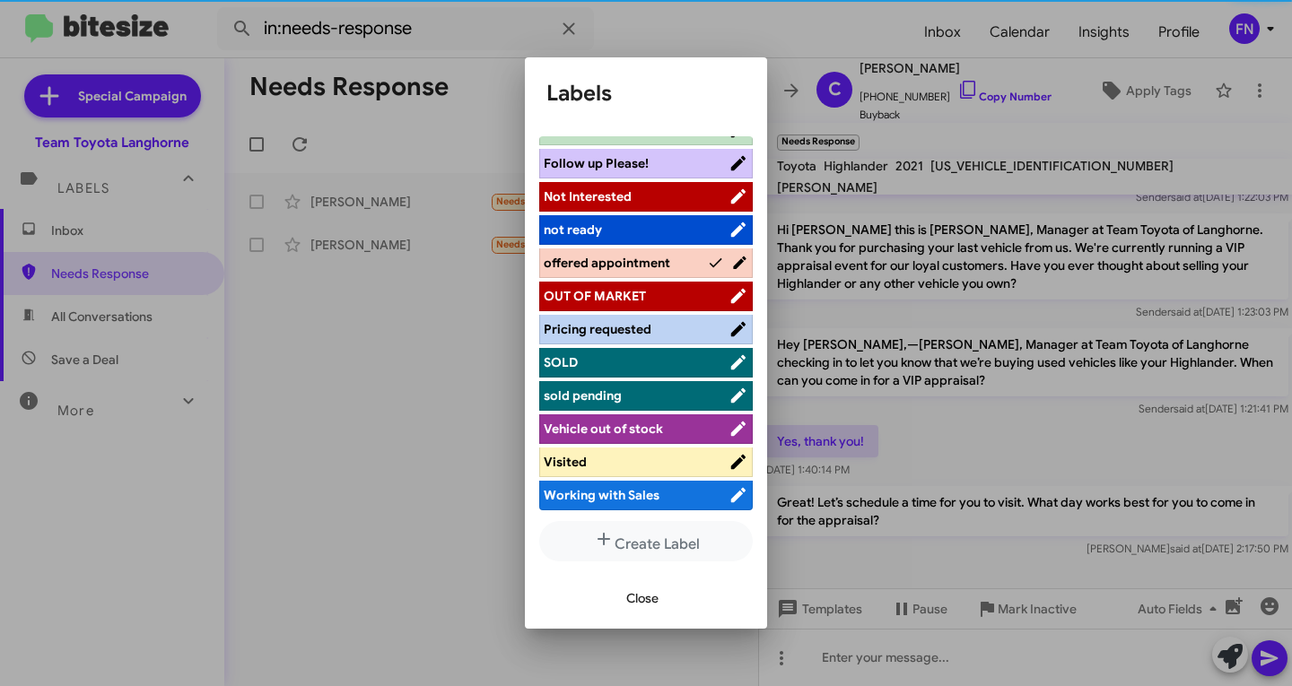
scroll to position [287, 0]
click at [626, 606] on span "Close" at bounding box center [642, 598] width 32 height 32
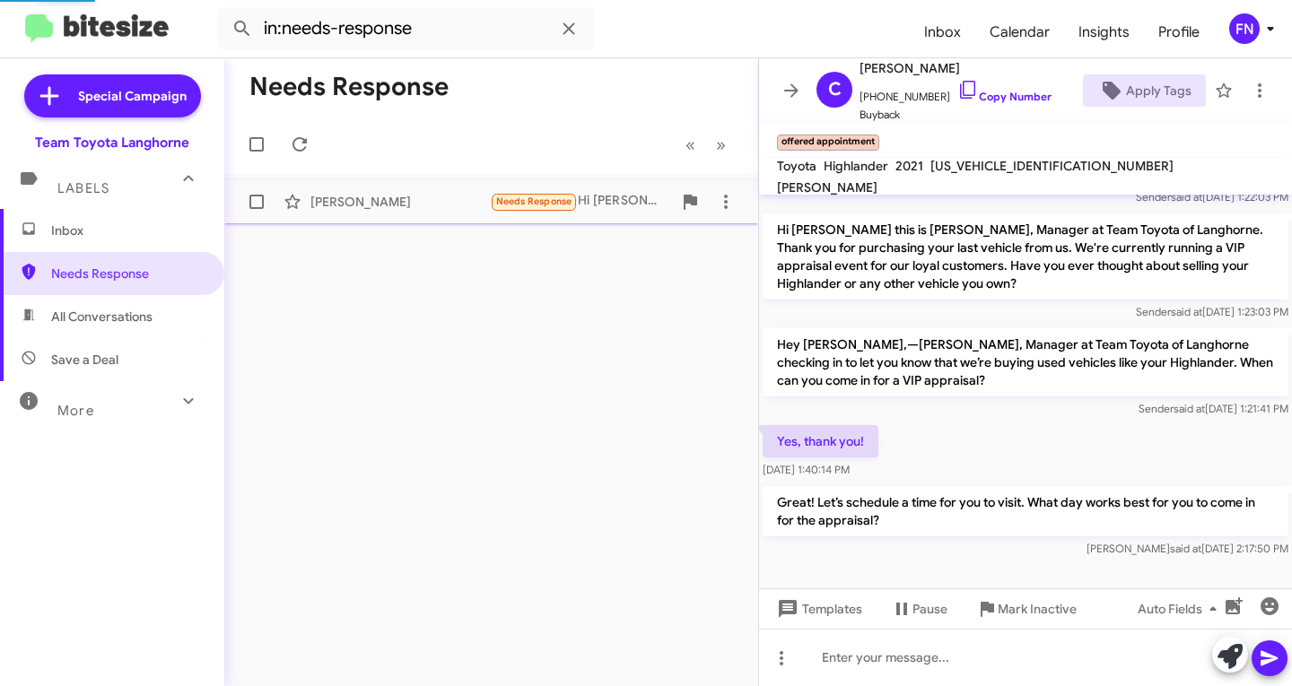
click at [345, 210] on div "[PERSON_NAME]" at bounding box center [399, 202] width 179 height 18
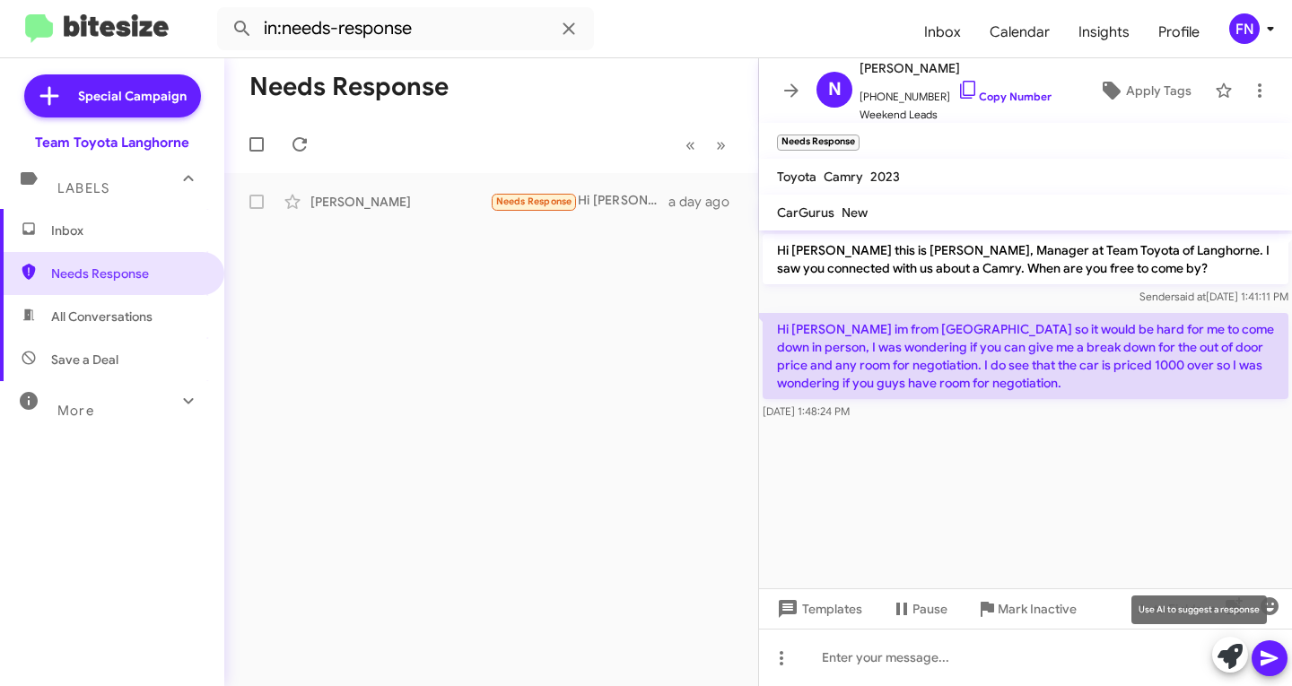
click at [1234, 658] on icon at bounding box center [1230, 656] width 25 height 25
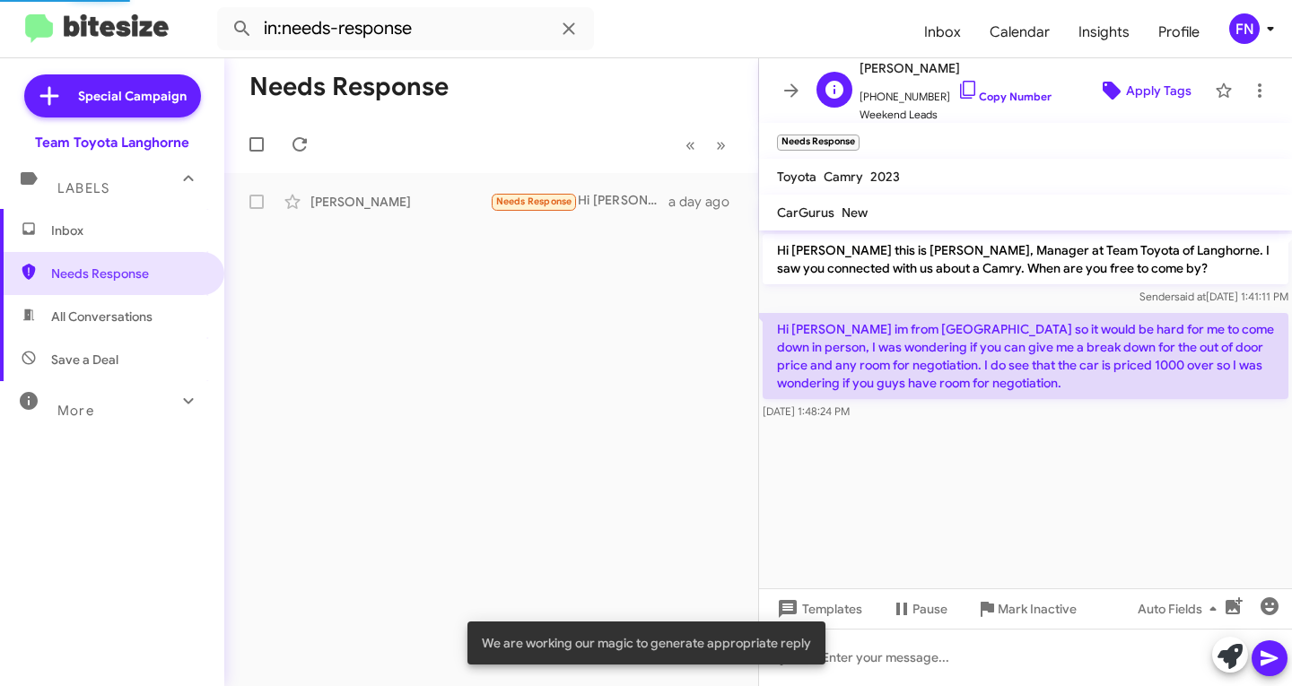
click at [1132, 103] on span "Apply Tags" at bounding box center [1159, 90] width 66 height 32
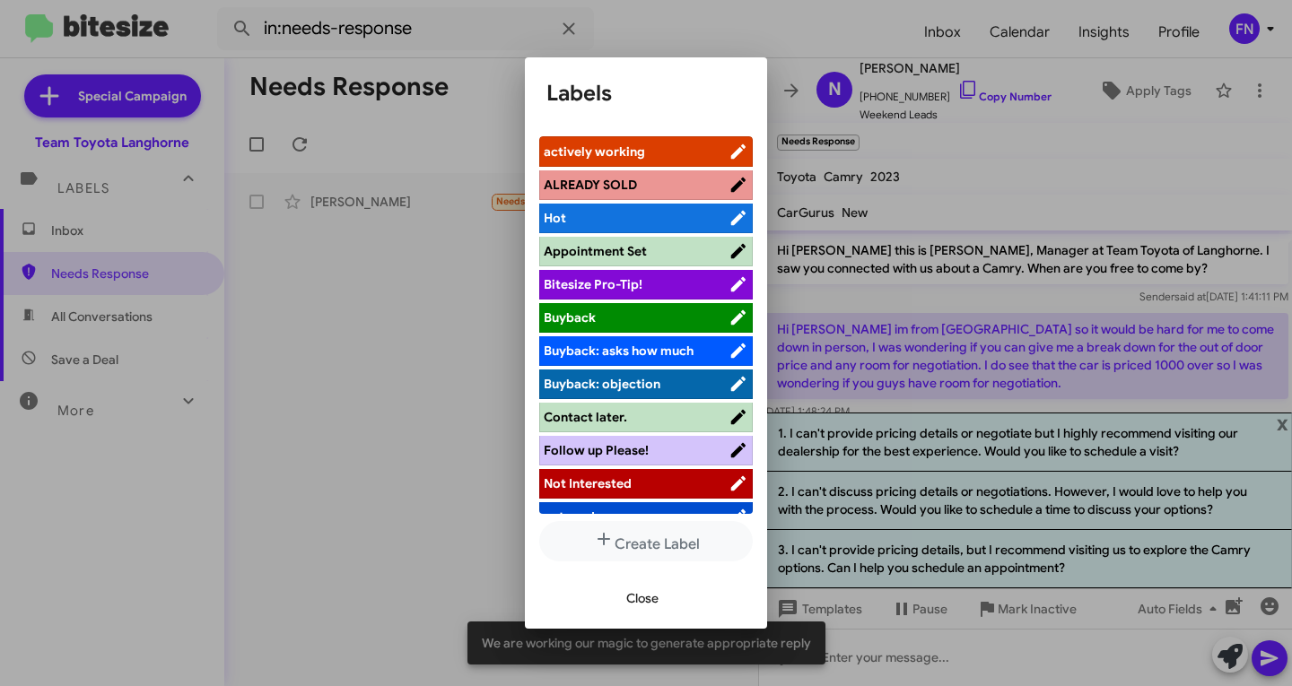
click at [632, 152] on span "actively working" at bounding box center [594, 152] width 101 height 16
click at [636, 604] on span "Close" at bounding box center [642, 598] width 32 height 32
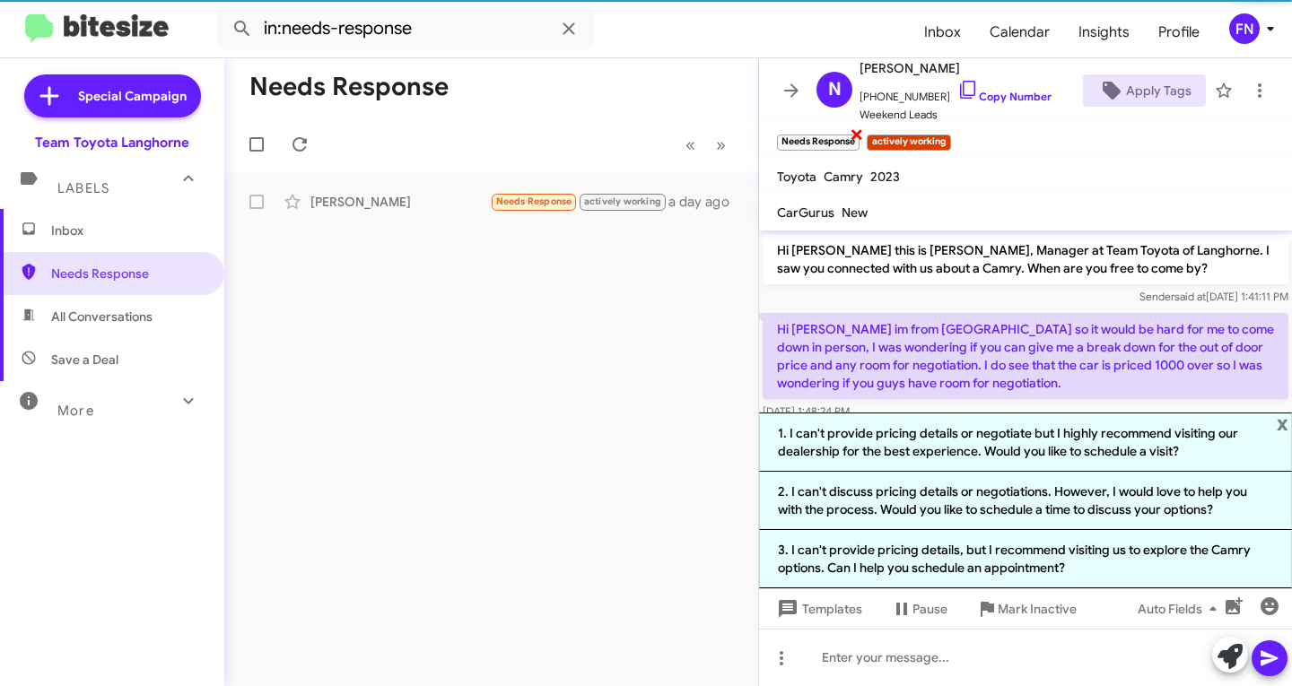
click at [860, 142] on span "×" at bounding box center [857, 134] width 14 height 22
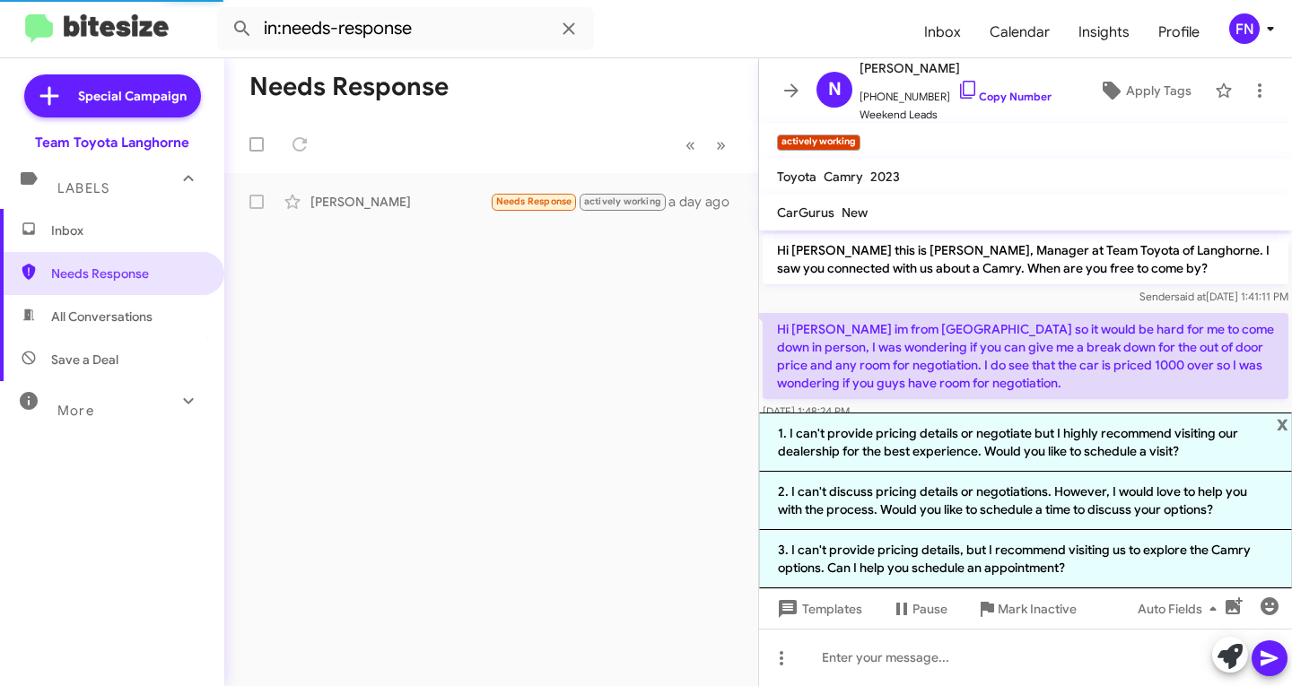
click at [969, 356] on p "Hi [PERSON_NAME] im from [GEOGRAPHIC_DATA] so it would be hard for me to come d…" at bounding box center [1026, 356] width 526 height 86
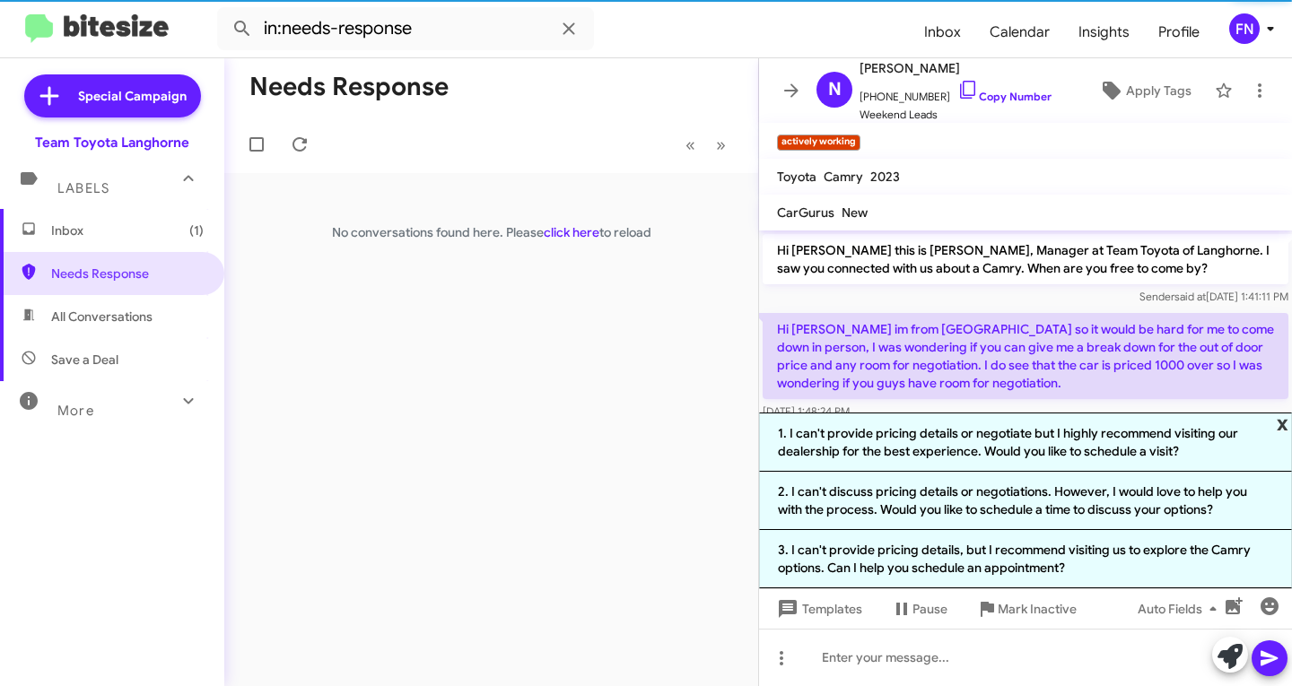
click at [1284, 419] on span "x" at bounding box center [1283, 424] width 12 height 22
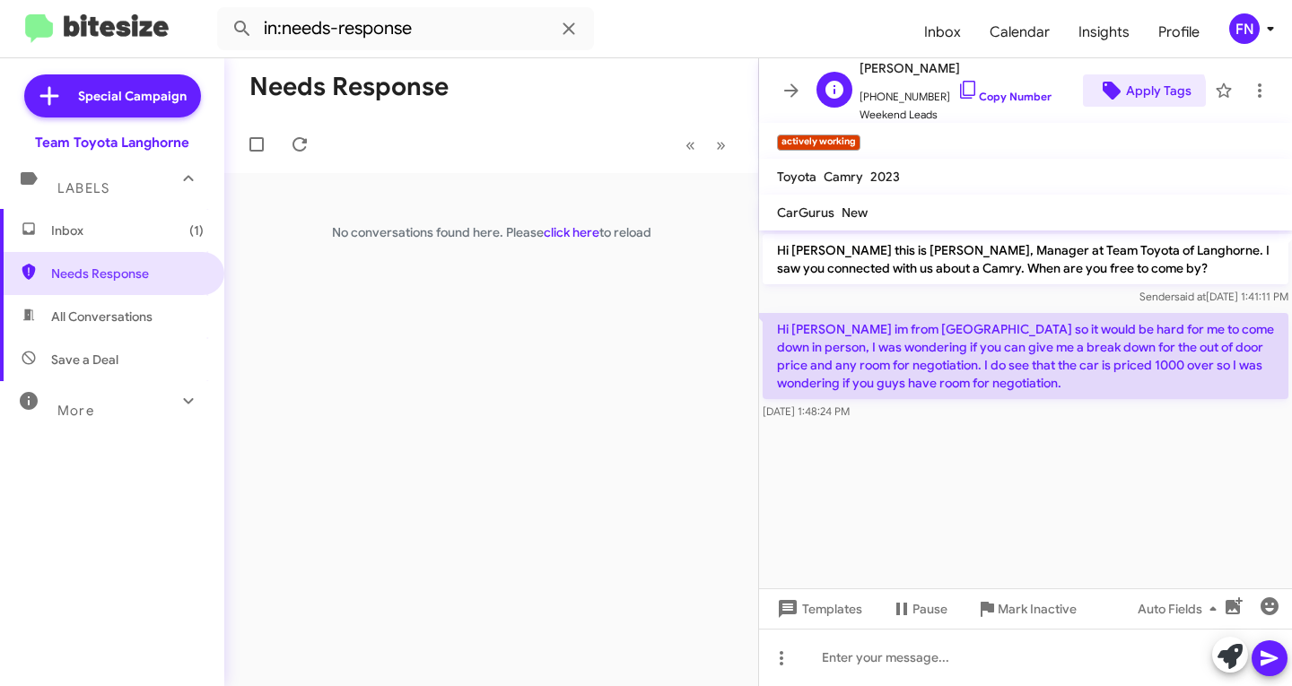
click at [1127, 97] on span "Apply Tags" at bounding box center [1159, 90] width 66 height 32
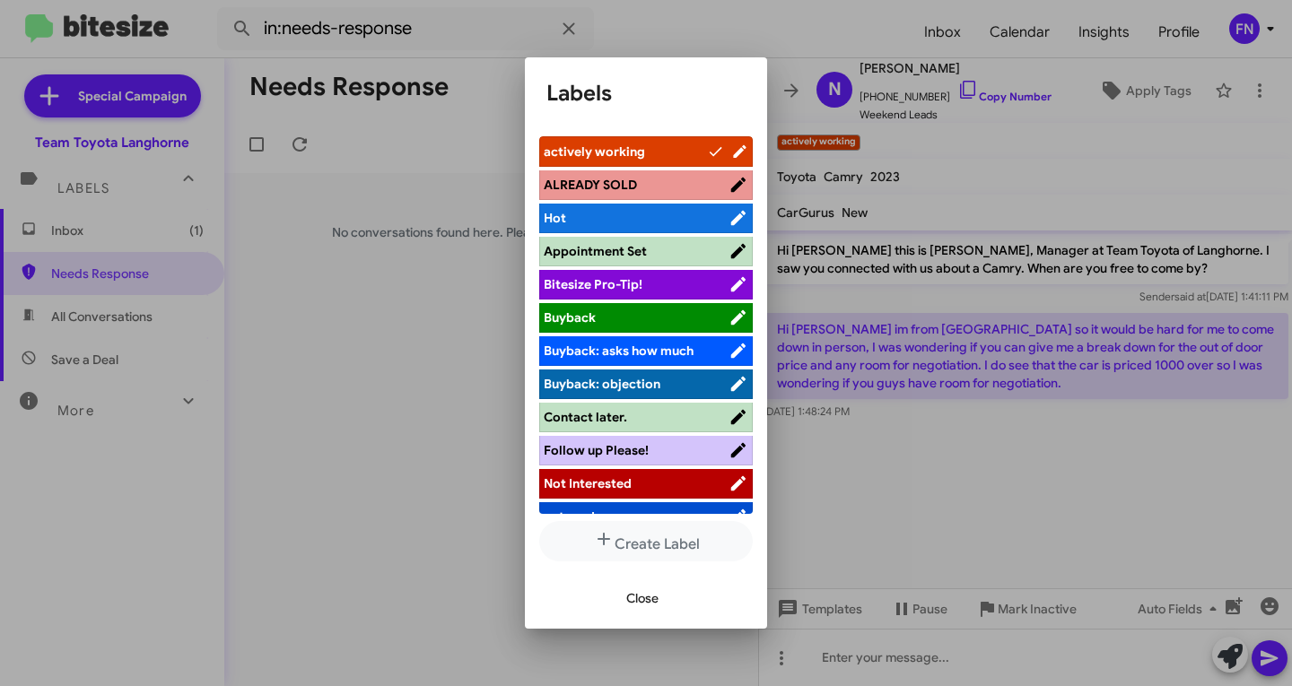
click at [998, 96] on div at bounding box center [646, 343] width 1292 height 686
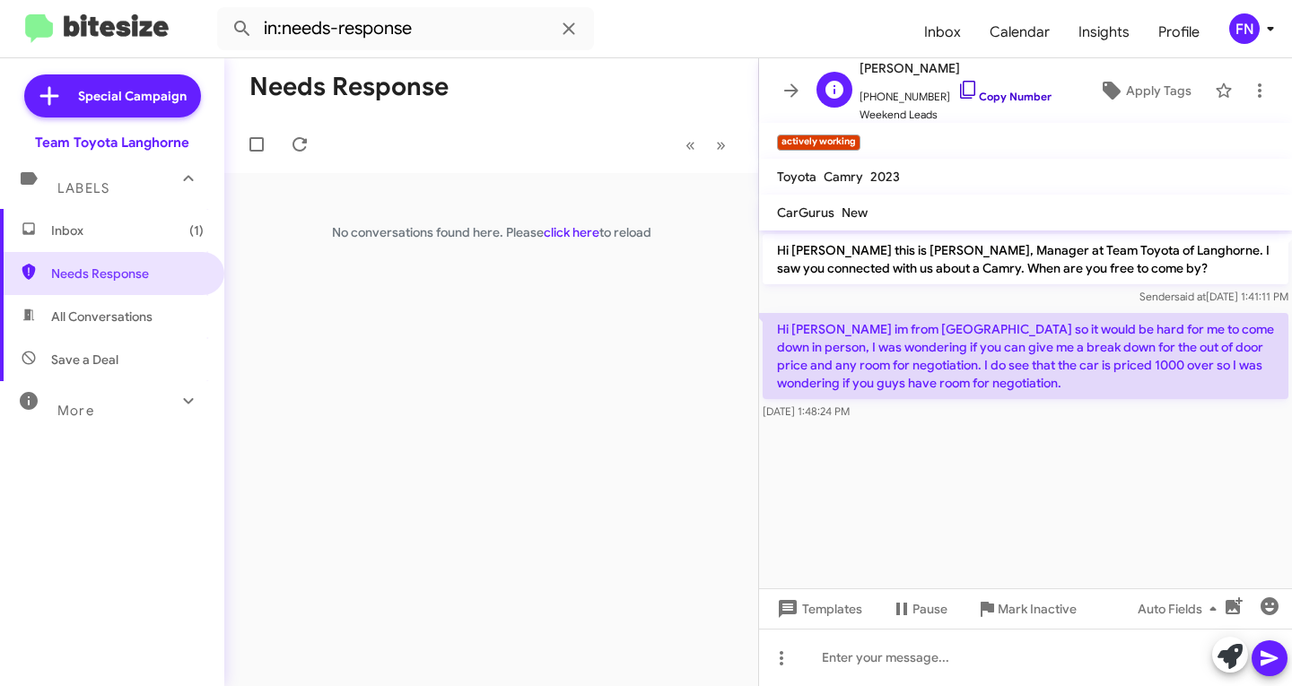
click at [998, 96] on link "Copy Number" at bounding box center [1004, 96] width 94 height 13
click at [145, 194] on div "Labels" at bounding box center [94, 180] width 160 height 33
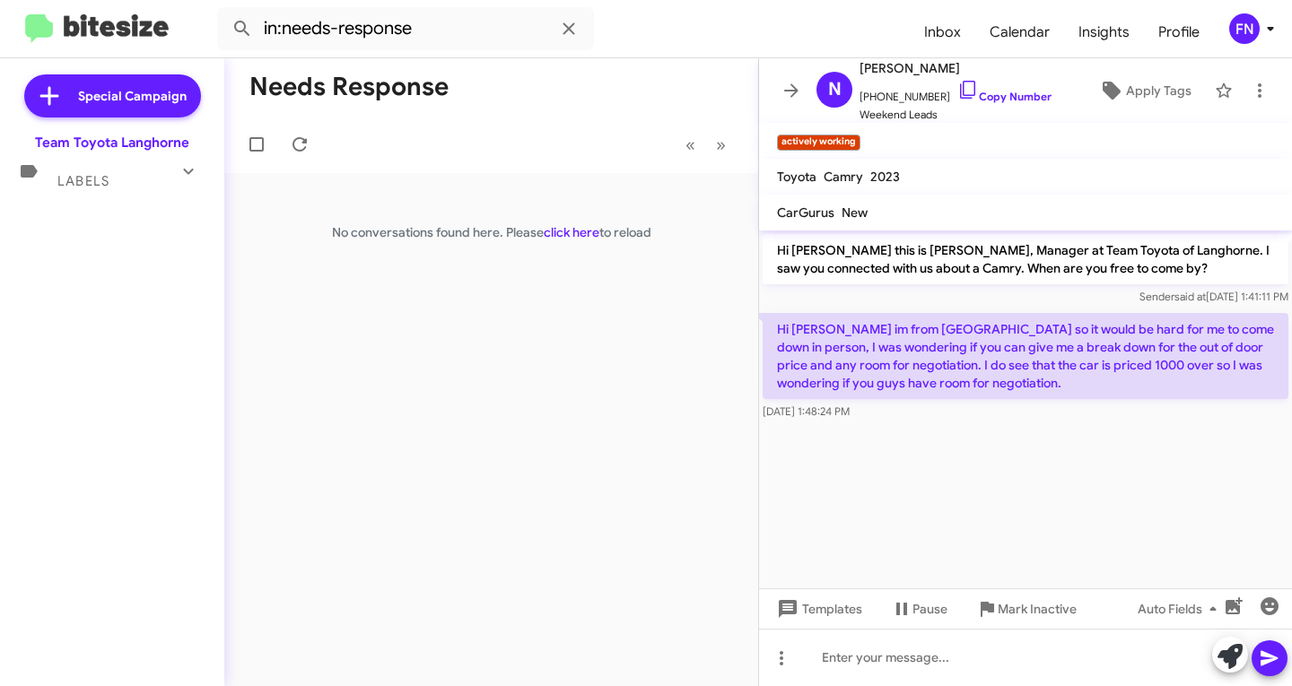
click at [135, 203] on div "Special Campaign Team Toyota Langhorne Labels Inbox (1) Needs Response All Conv…" at bounding box center [112, 368] width 224 height 621
click at [142, 188] on div "Labels" at bounding box center [94, 173] width 160 height 33
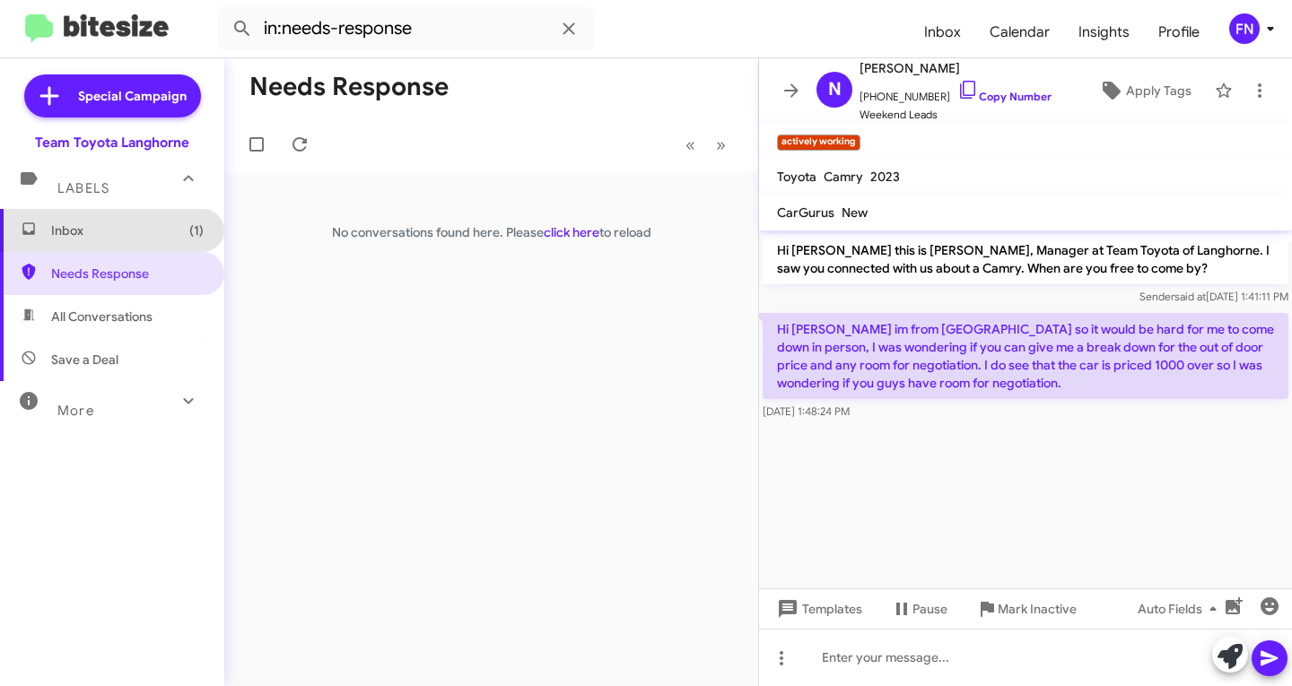
click at [134, 215] on span "Inbox (1)" at bounding box center [112, 230] width 224 height 43
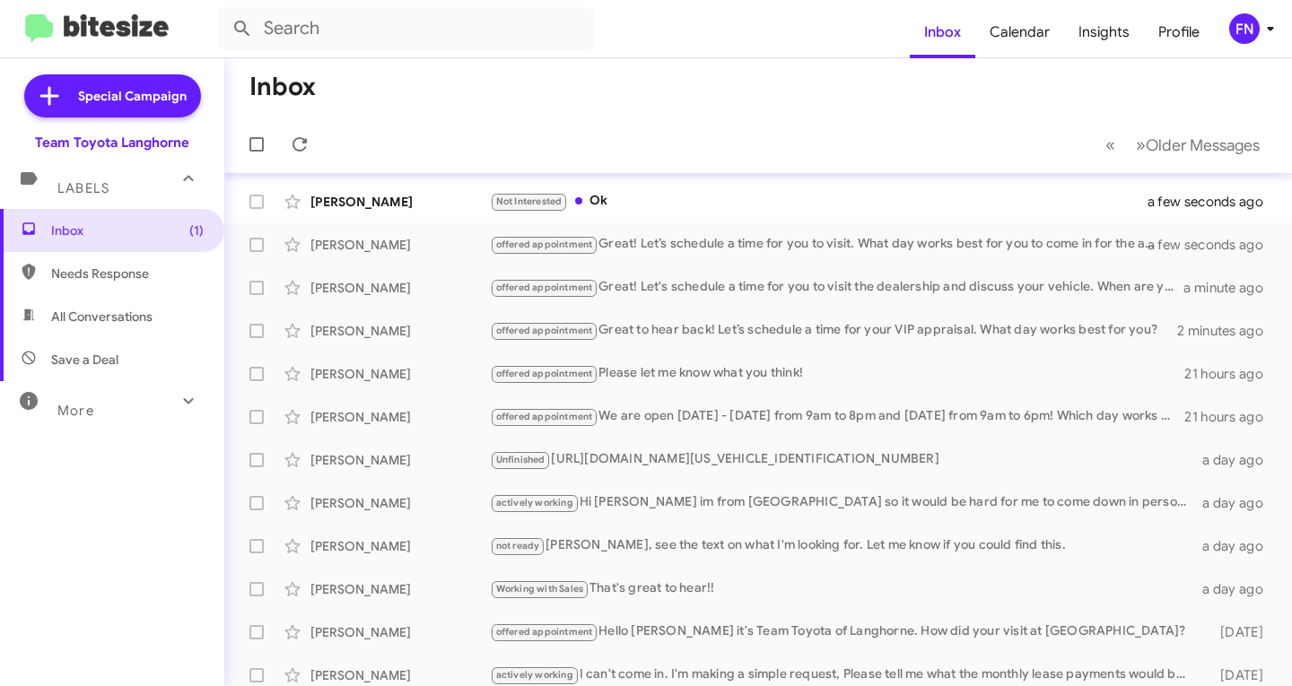
scroll to position [90, 0]
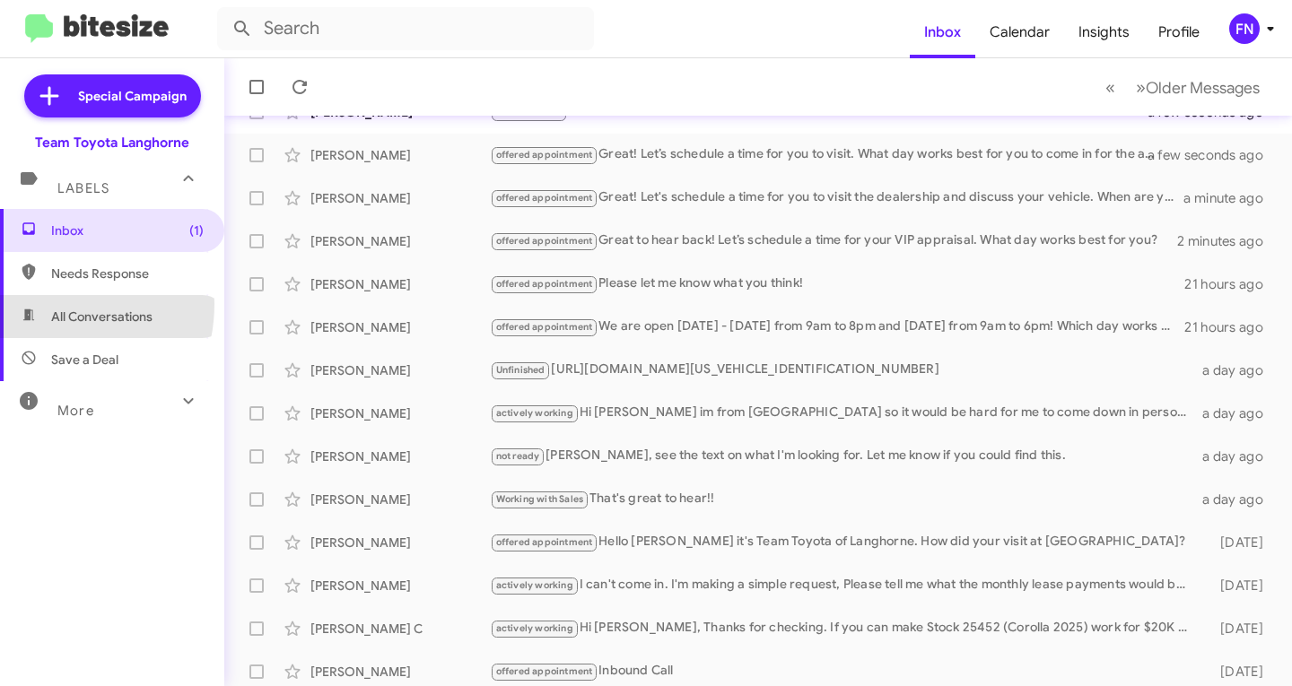
click at [41, 304] on span "All Conversations" at bounding box center [112, 316] width 224 height 43
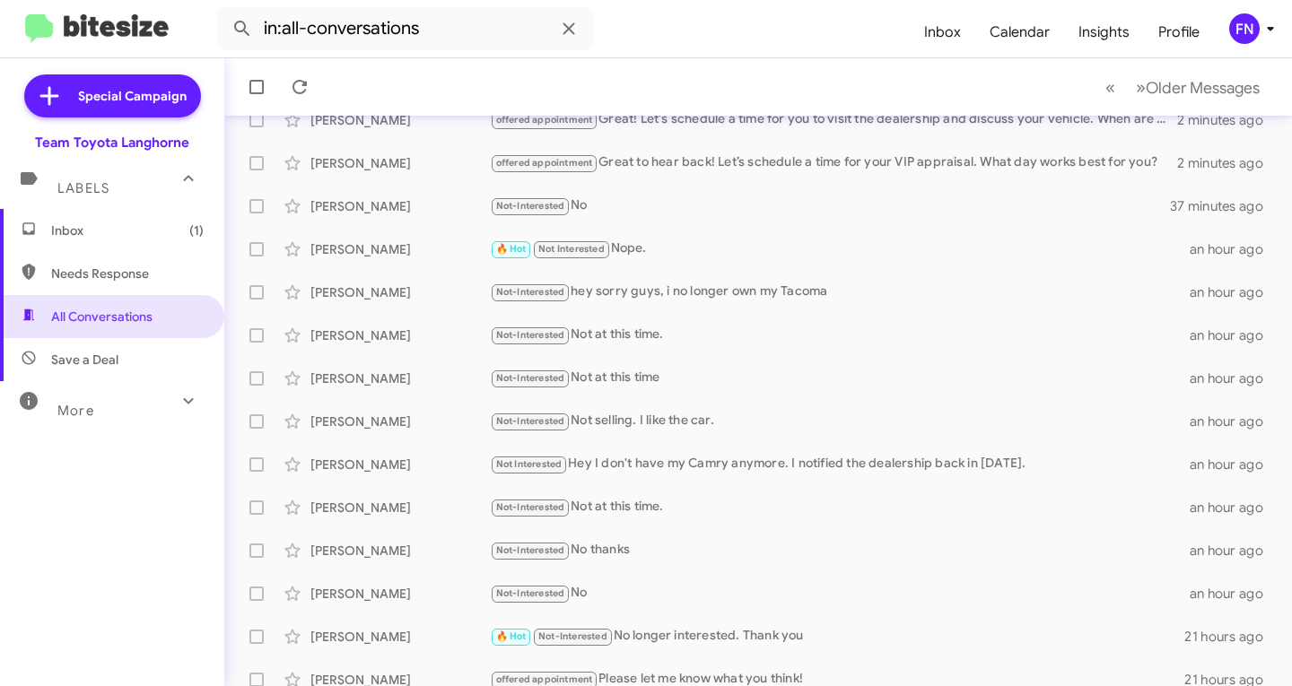
scroll to position [179, 0]
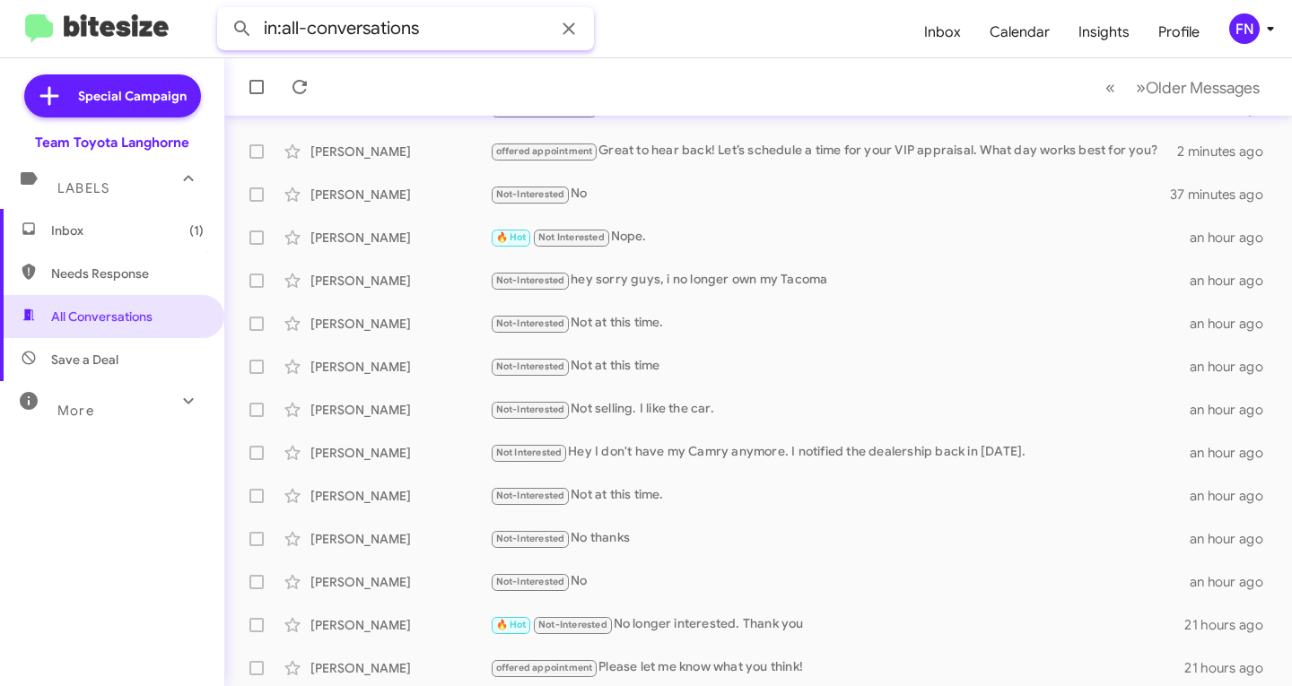
click at [455, 10] on input "in:all-conversations" at bounding box center [405, 28] width 377 height 43
type input "i"
click at [224, 11] on button at bounding box center [242, 29] width 36 height 36
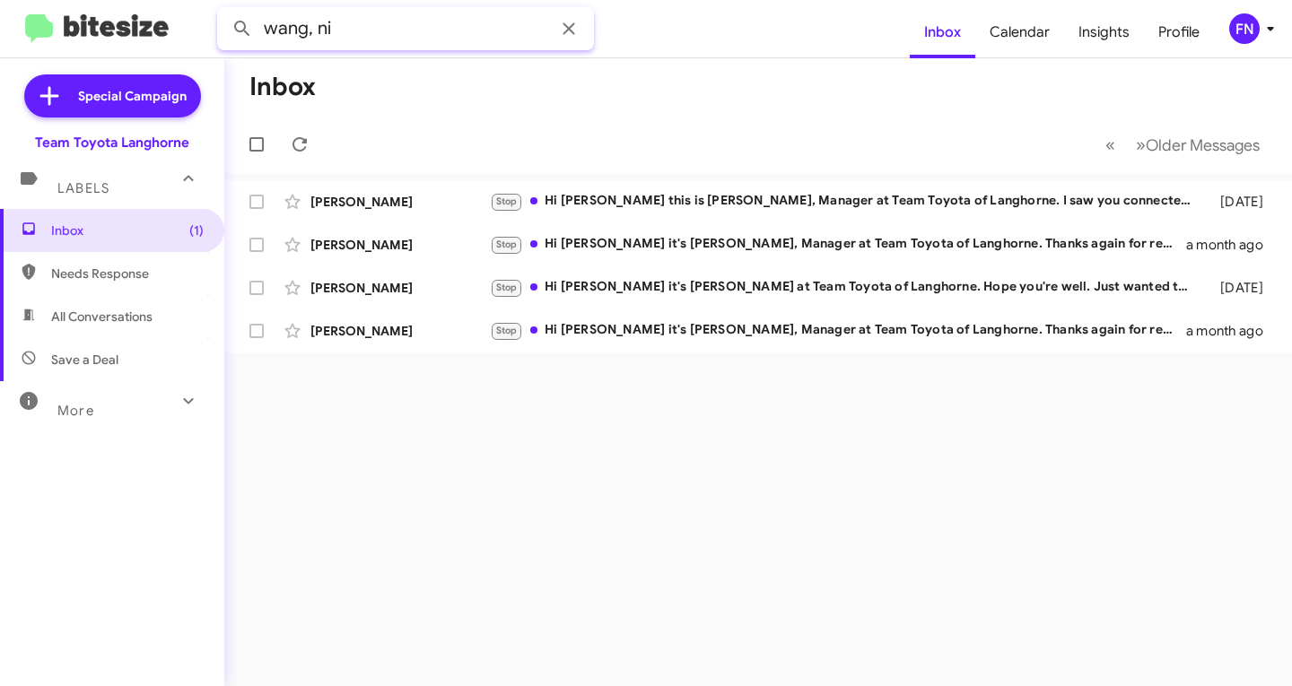
drag, startPoint x: 157, startPoint y: 98, endPoint x: -267, endPoint y: 135, distance: 426.0
click at [0, 135] on html "[PERSON_NAME], ni Inbox Calendar Insights Profile FN Special Campaign Team Toyo…" at bounding box center [646, 343] width 1292 height 686
click at [224, 11] on button at bounding box center [242, 29] width 36 height 36
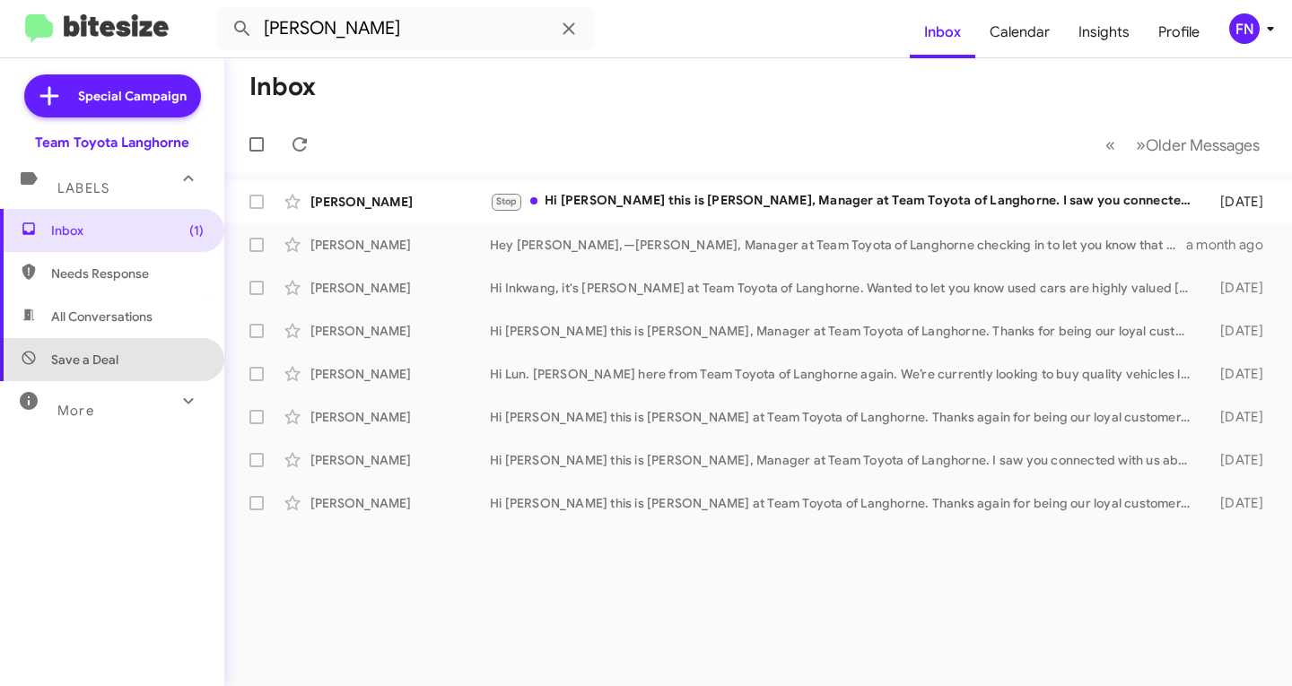
drag, startPoint x: 124, startPoint y: 344, endPoint x: 139, endPoint y: 343, distance: 15.3
click at [124, 346] on span "Save a Deal" at bounding box center [112, 359] width 224 height 43
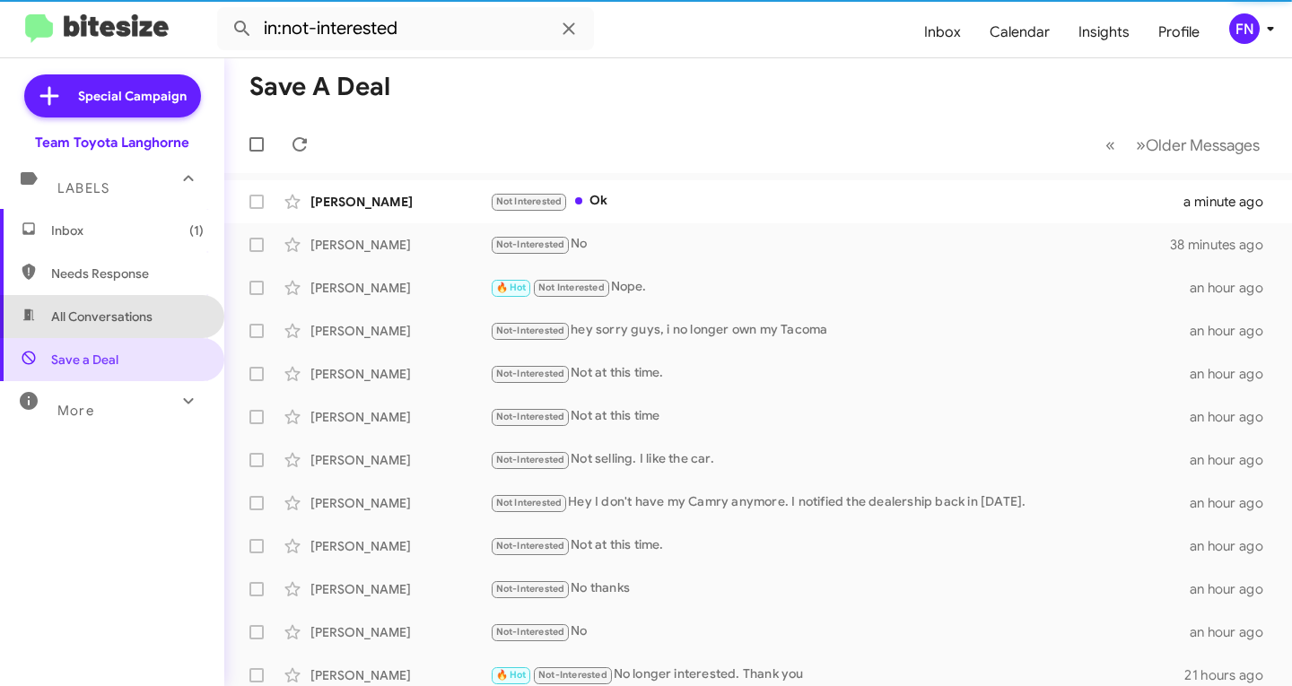
click at [128, 302] on span "All Conversations" at bounding box center [112, 316] width 224 height 43
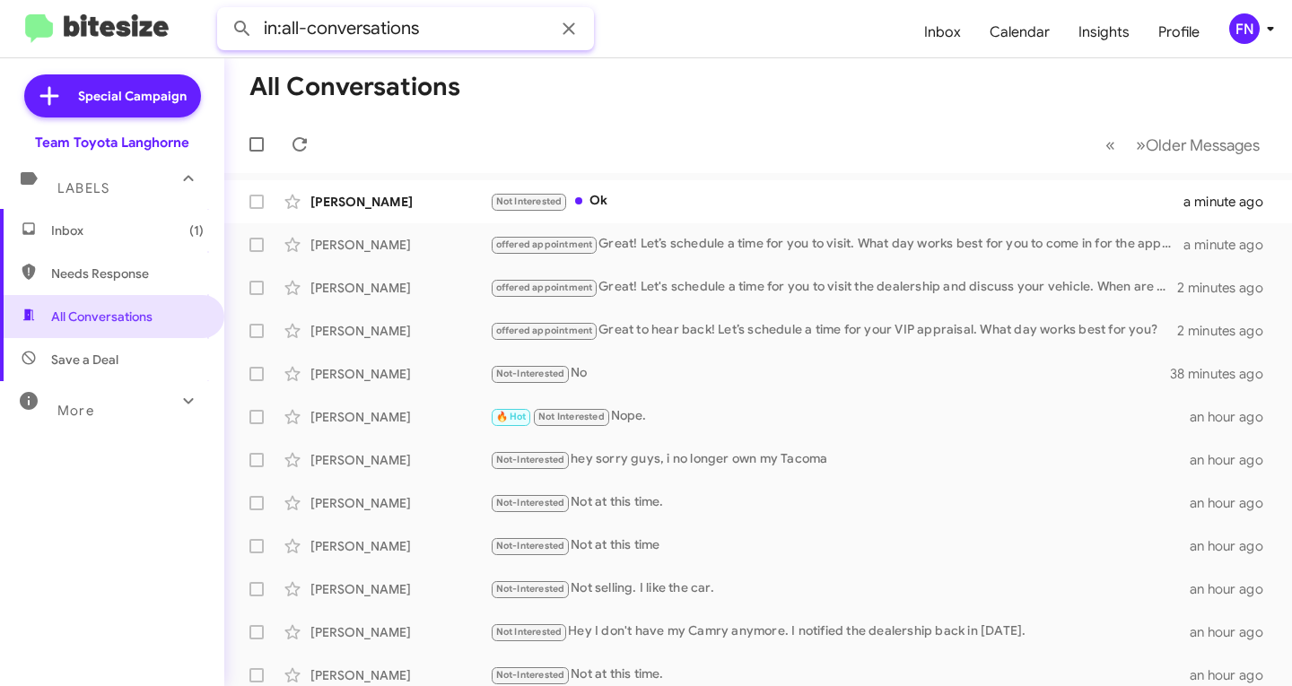
drag, startPoint x: 432, startPoint y: 32, endPoint x: -111, endPoint y: 134, distance: 552.3
click at [0, 134] on html "in:all-conversations Inbox Calendar Insights Profile FN Special Campaign Team T…" at bounding box center [646, 343] width 1292 height 686
click at [224, 11] on button at bounding box center [242, 29] width 36 height 36
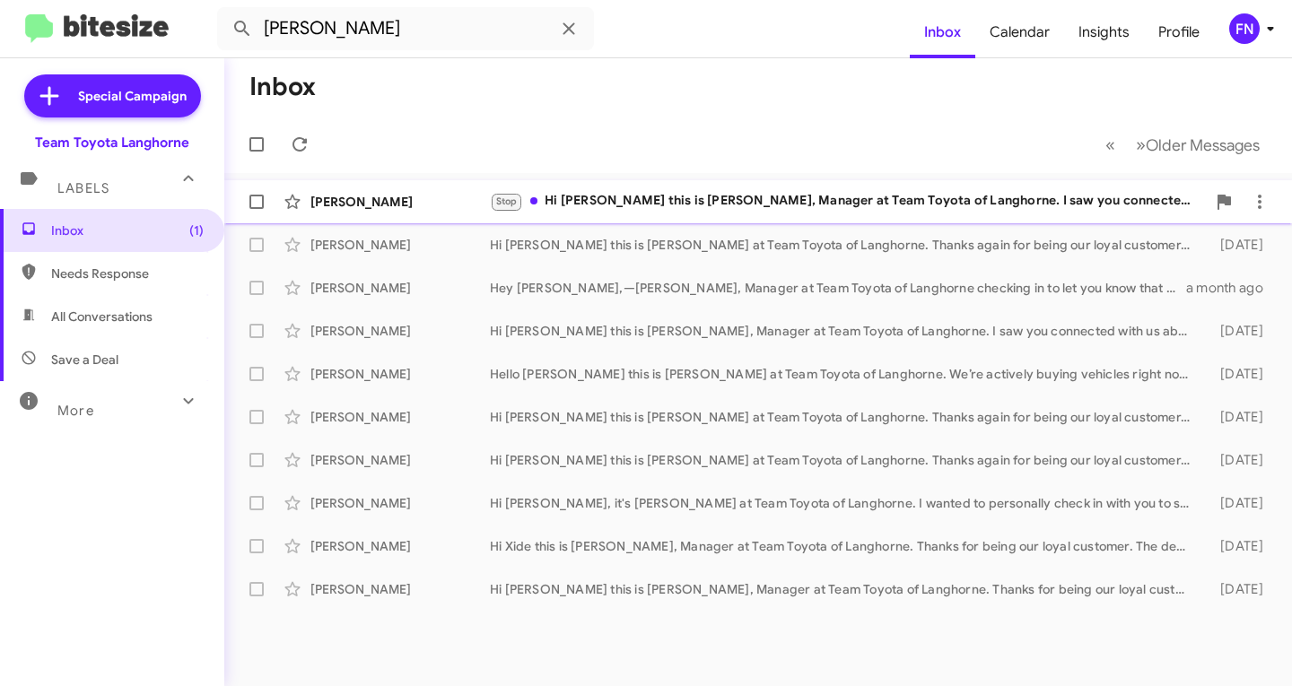
click at [402, 210] on div "[PERSON_NAME]" at bounding box center [399, 202] width 179 height 18
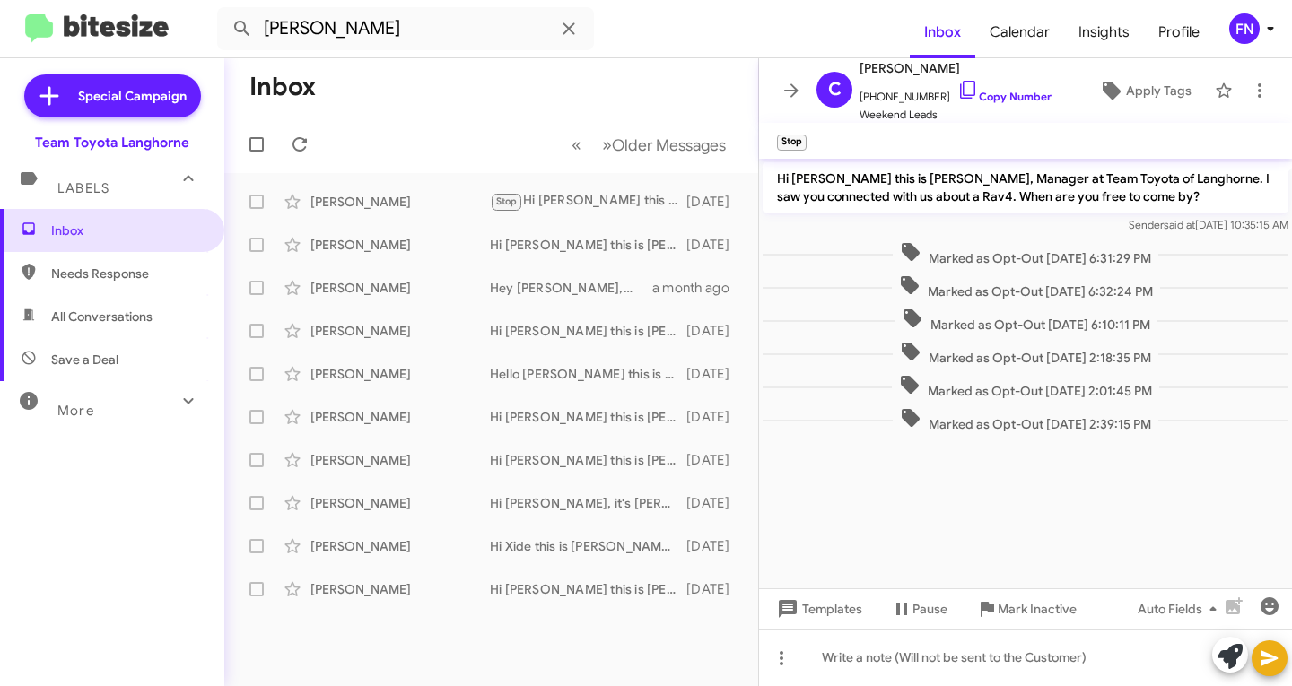
drag, startPoint x: 370, startPoint y: 57, endPoint x: 284, endPoint y: 43, distance: 87.2
click at [284, 43] on mat-toolbar "wang Inbox Calendar Insights Profile FN" at bounding box center [646, 28] width 1292 height 57
drag, startPoint x: 412, startPoint y: 26, endPoint x: -24, endPoint y: 101, distance: 442.6
click at [0, 101] on html "wang Inbox Calendar Insights Profile FN Special Campaign Team Toyota Langhorne …" at bounding box center [646, 343] width 1292 height 686
click at [224, 11] on button at bounding box center [242, 29] width 36 height 36
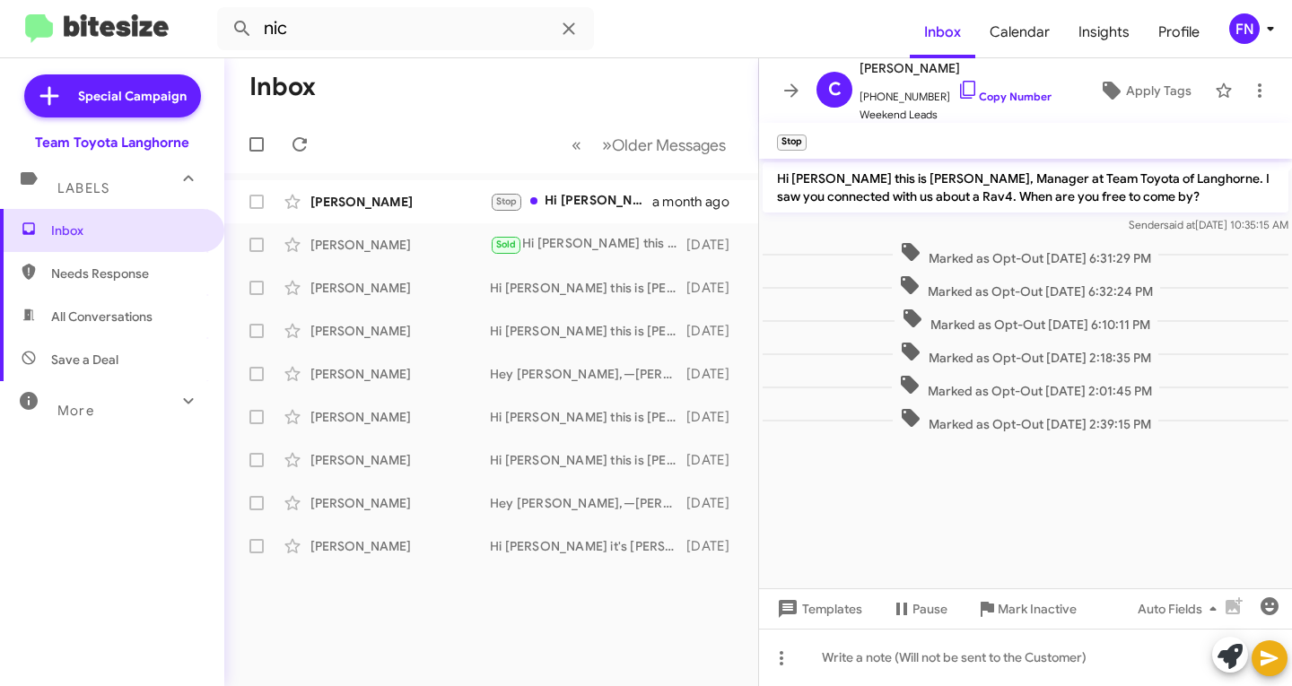
click at [65, 323] on span "All Conversations" at bounding box center [101, 317] width 101 height 18
type input "in:all-conversations"
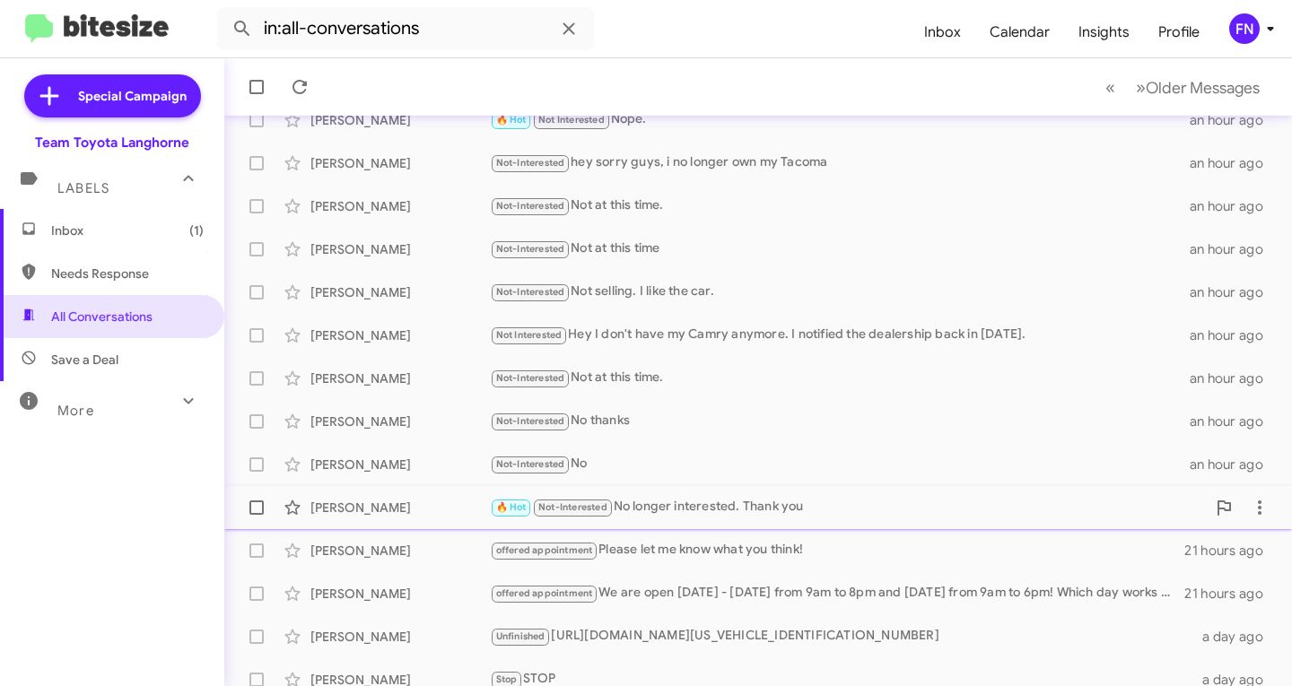
scroll to position [355, 0]
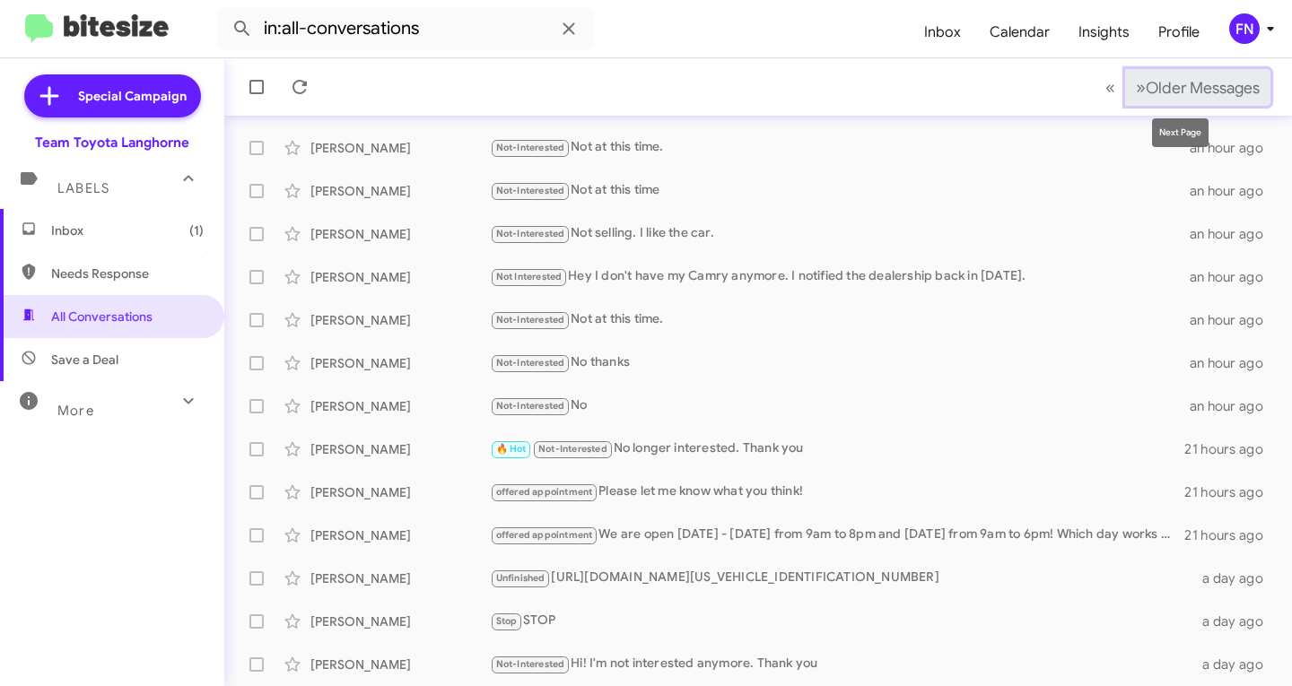
click at [1169, 82] on span "Older Messages" at bounding box center [1203, 88] width 114 height 20
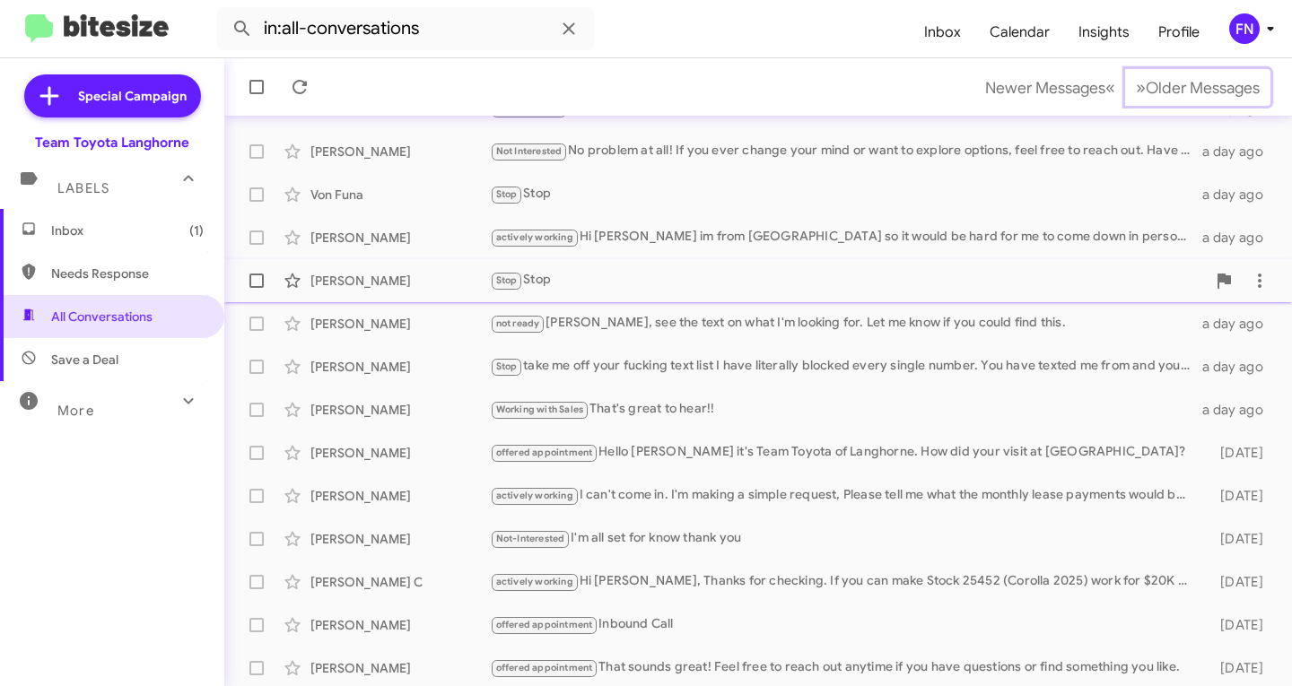
scroll to position [179, 0]
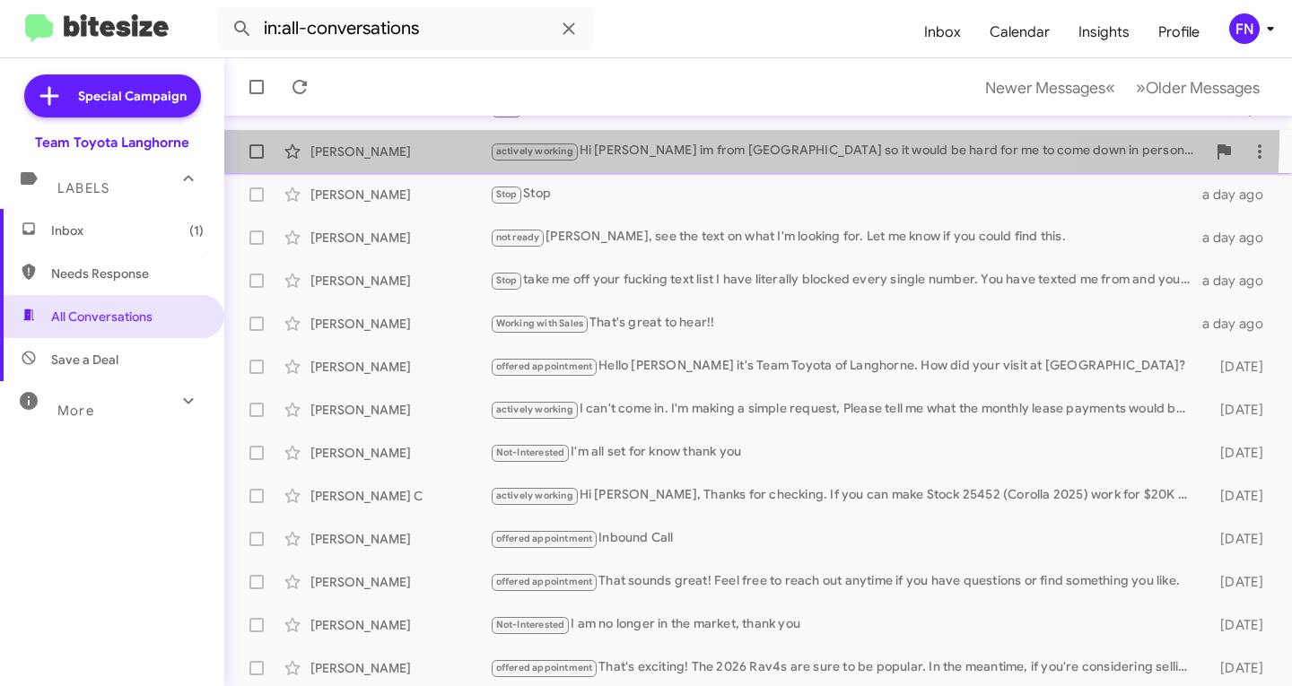
click at [380, 135] on div "[PERSON_NAME] actively working Hi [PERSON_NAME] im from [GEOGRAPHIC_DATA] so it…" at bounding box center [758, 152] width 1039 height 36
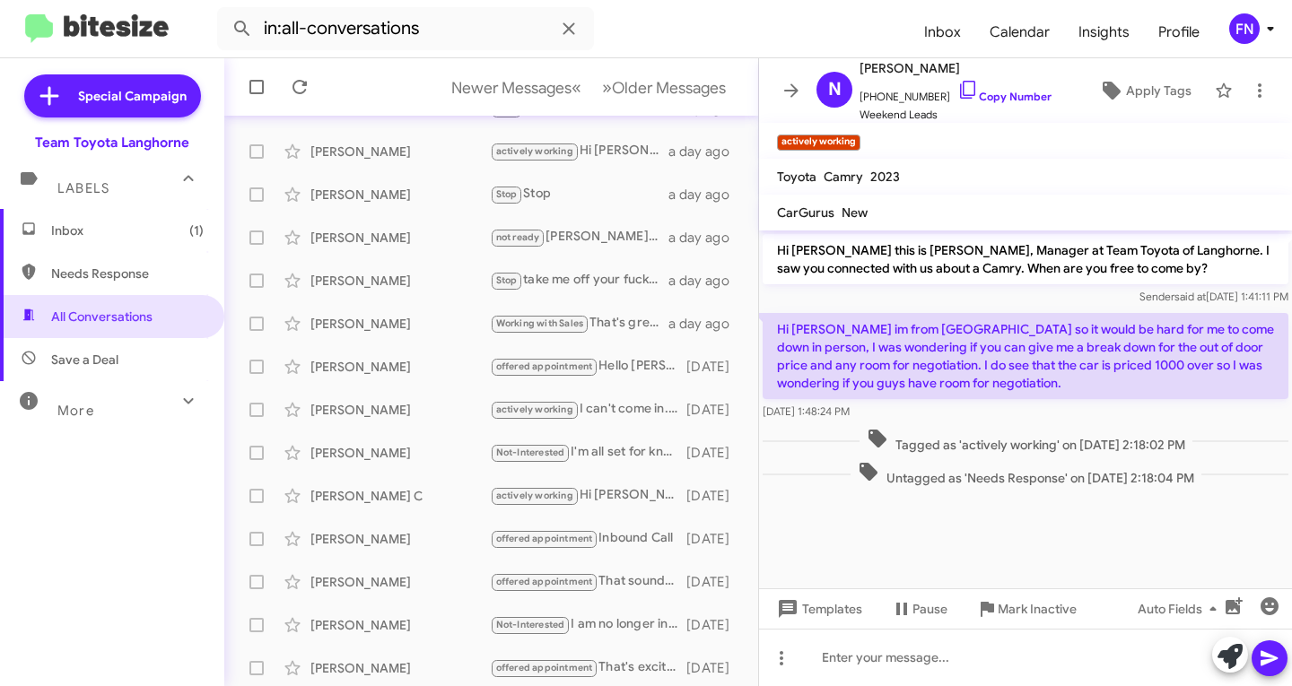
click at [127, 243] on span "Inbox (1)" at bounding box center [112, 230] width 224 height 43
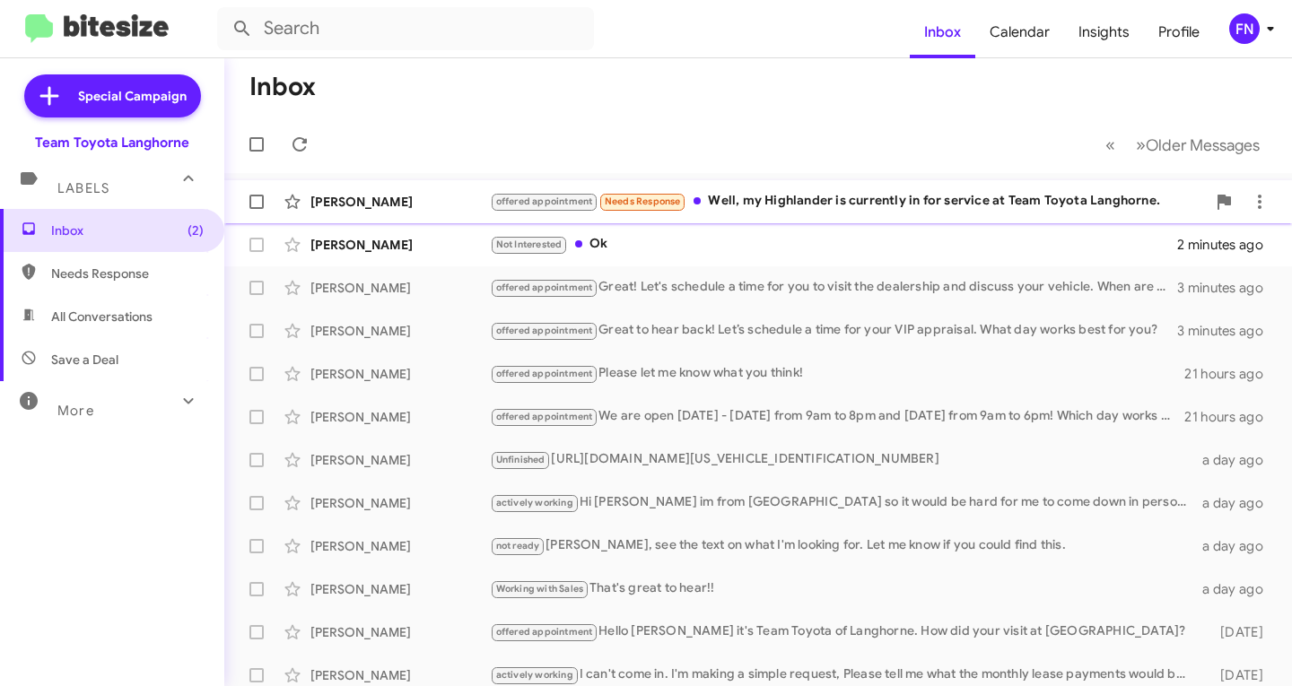
click at [389, 219] on div "[PERSON_NAME] offered appointment Needs Response Well, my Highlander is current…" at bounding box center [758, 202] width 1039 height 36
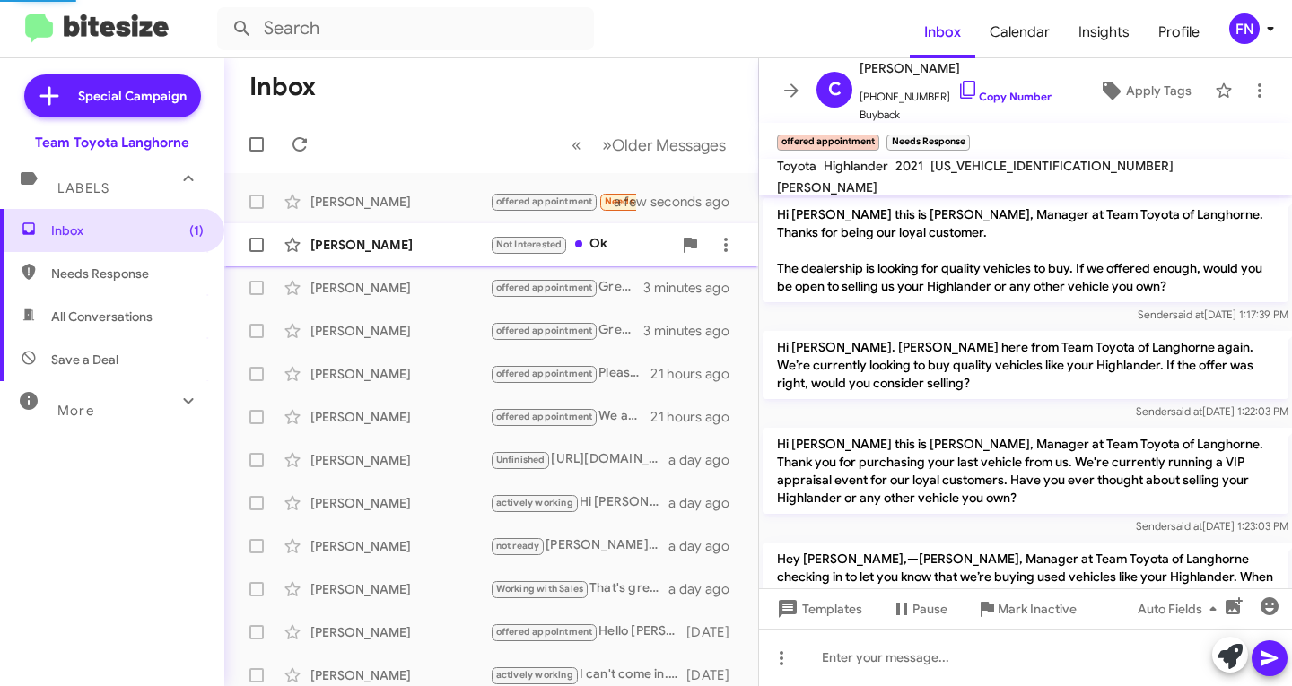
scroll to position [318, 0]
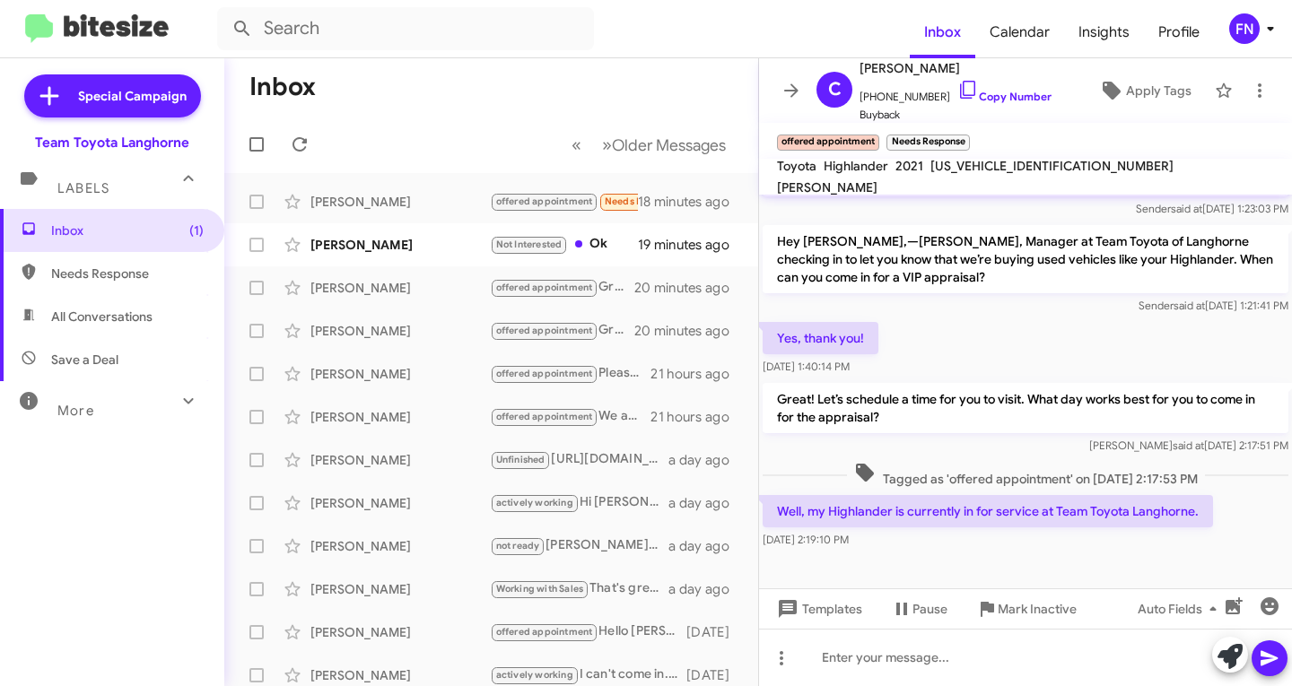
click at [93, 341] on span "Save a Deal" at bounding box center [112, 359] width 224 height 43
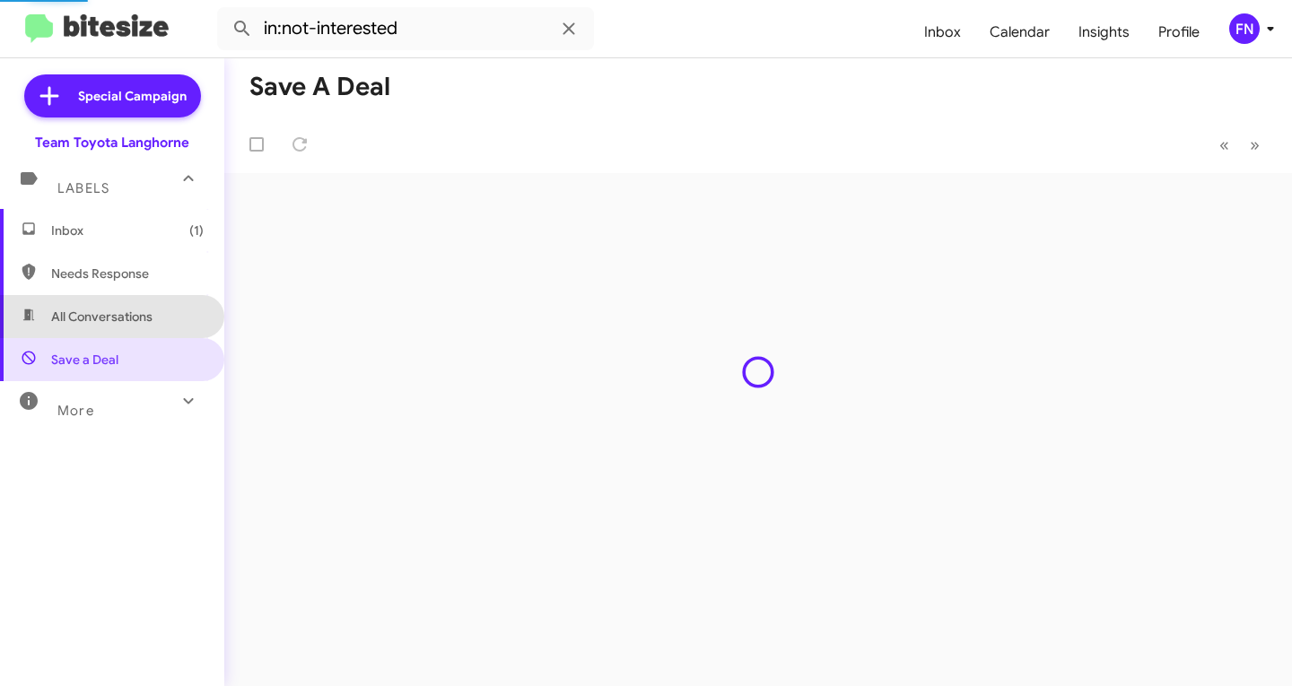
click at [112, 327] on span "All Conversations" at bounding box center [112, 316] width 224 height 43
type input "in:all-conversations"
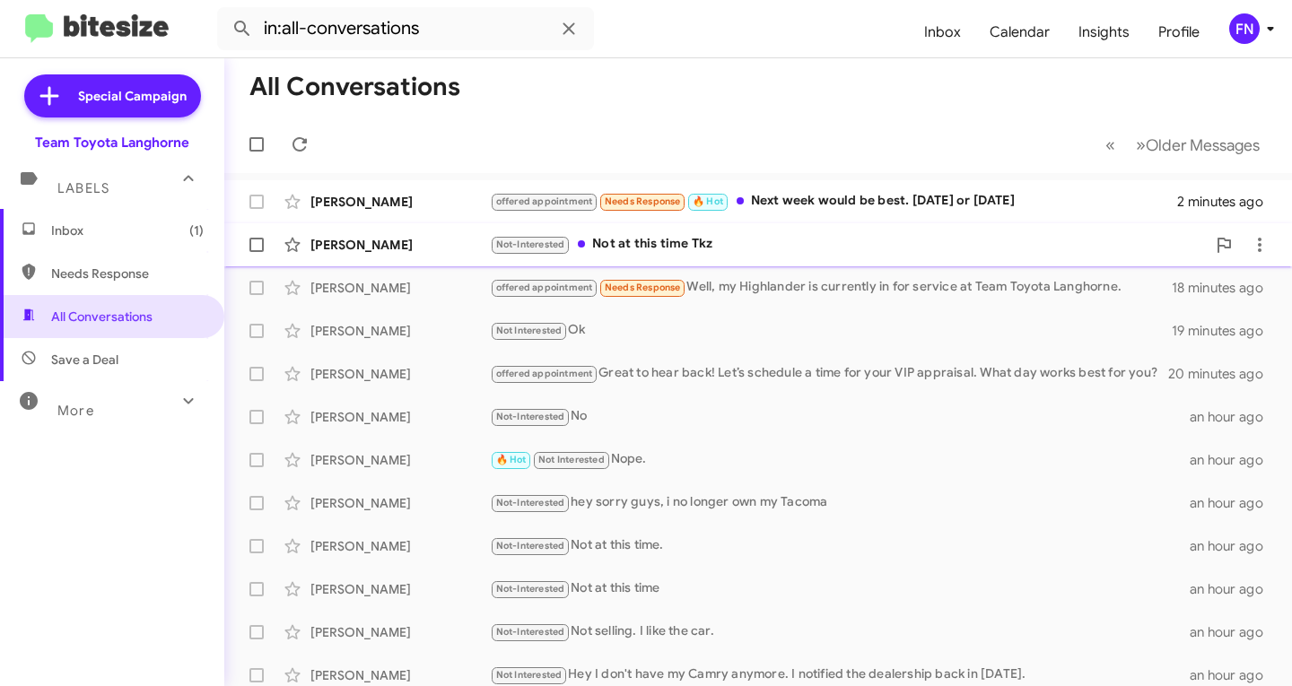
click at [448, 262] on div "[PERSON_NAME] Not-Interested Not at this time Tkz 7 minutes ago" at bounding box center [758, 245] width 1039 height 36
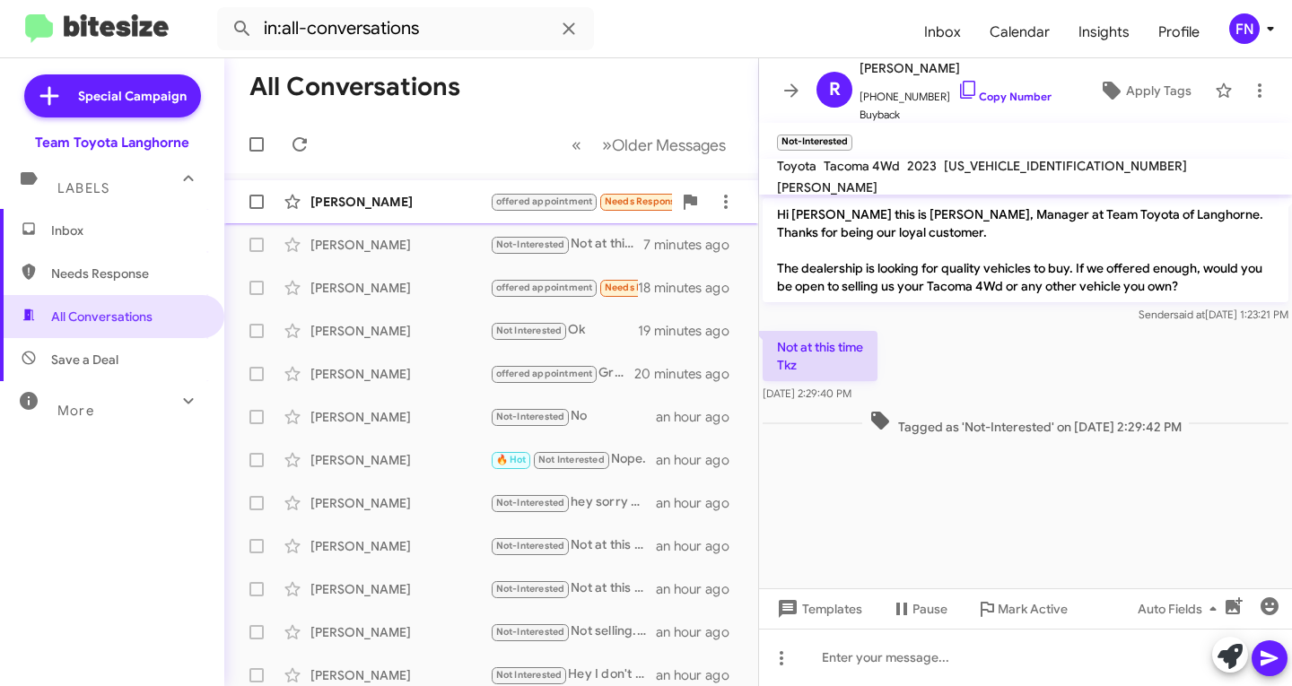
click at [387, 222] on span "[PERSON_NAME] offered appointment Needs Response 🔥 Hot Next week would be best.…" at bounding box center [491, 201] width 534 height 43
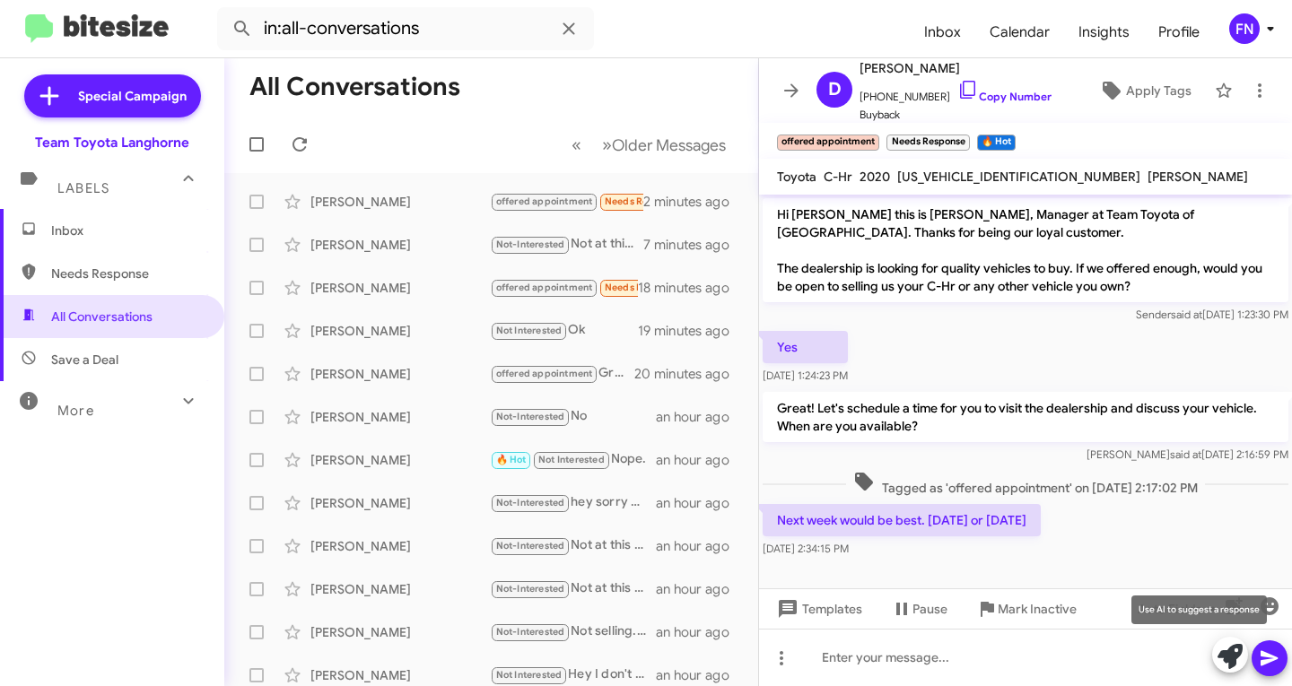
click at [1236, 653] on icon at bounding box center [1230, 656] width 25 height 25
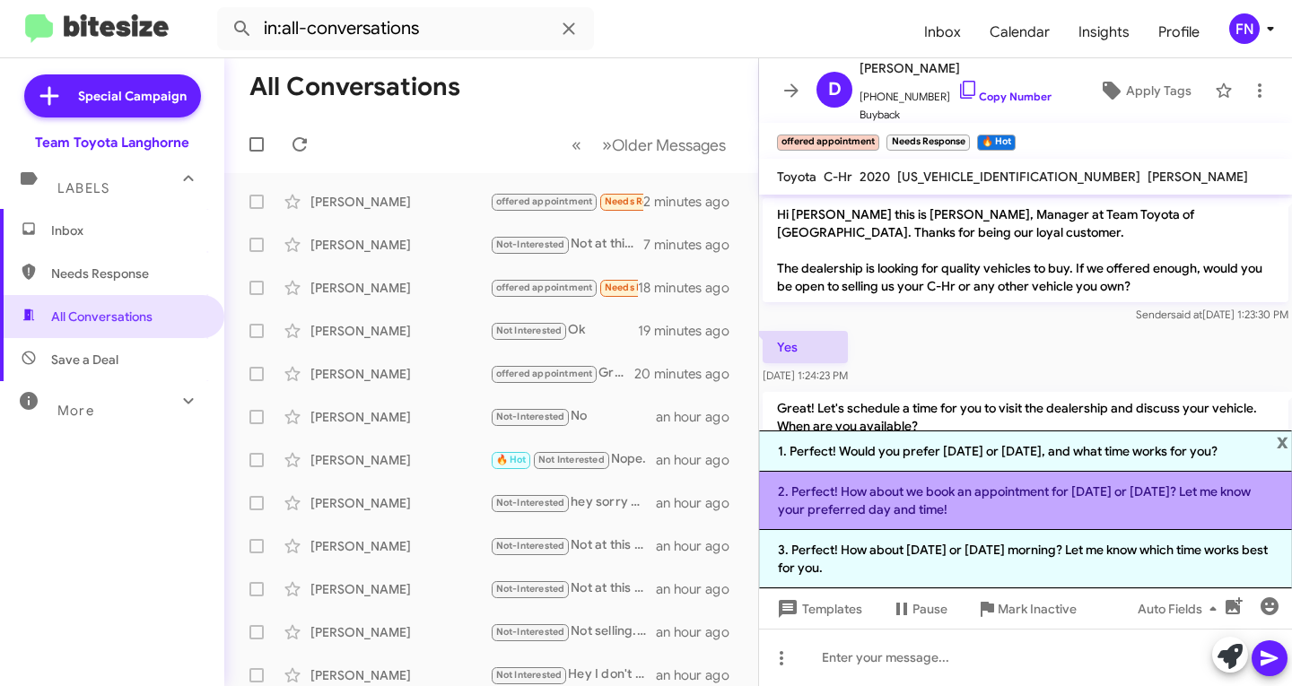
drag, startPoint x: 857, startPoint y: 465, endPoint x: 867, endPoint y: 491, distance: 27.8
click at [866, 491] on ol "1. Perfect! Would you prefer [DATE] or [DATE], and what time works for you? 2. …" at bounding box center [1025, 510] width 533 height 158
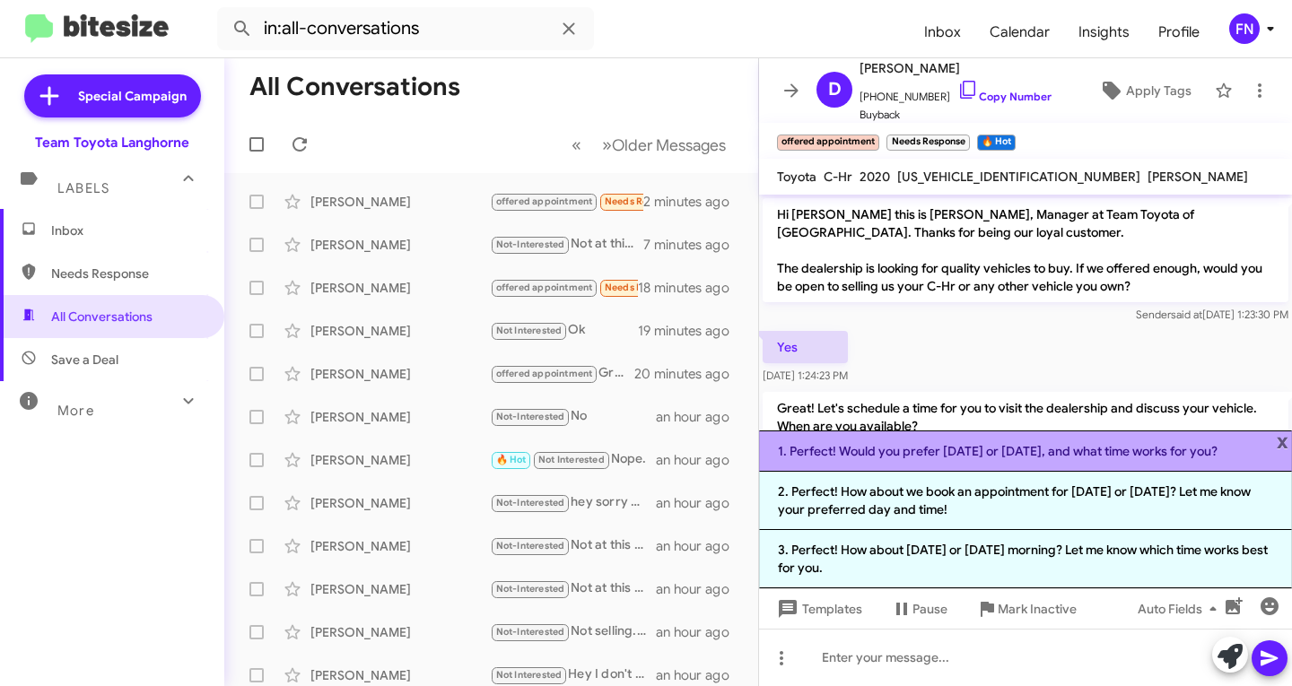
click at [879, 464] on li "1. Perfect! Would you prefer [DATE] or [DATE], and what time works for you?" at bounding box center [1025, 451] width 533 height 41
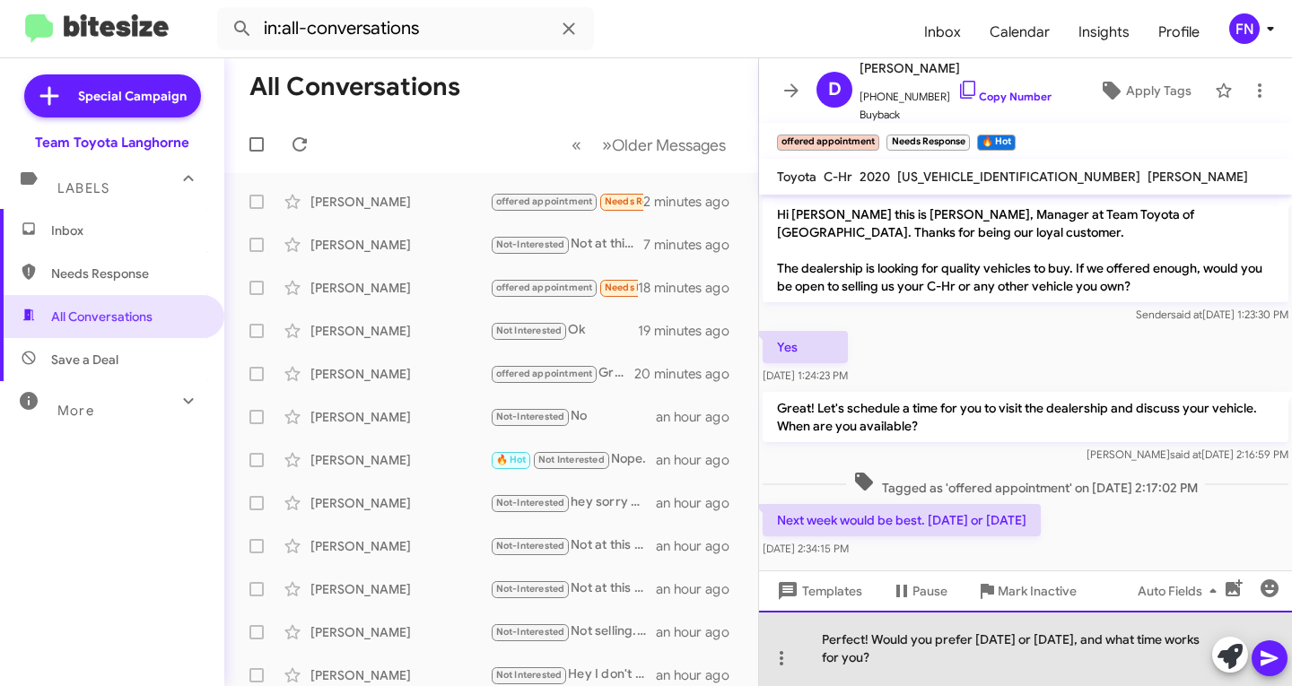
drag, startPoint x: 908, startPoint y: 668, endPoint x: 939, endPoint y: 644, distance: 38.4
click at [946, 644] on div "Perfect! Would you prefer [DATE] or [DATE], and what time works for you?" at bounding box center [1025, 648] width 533 height 75
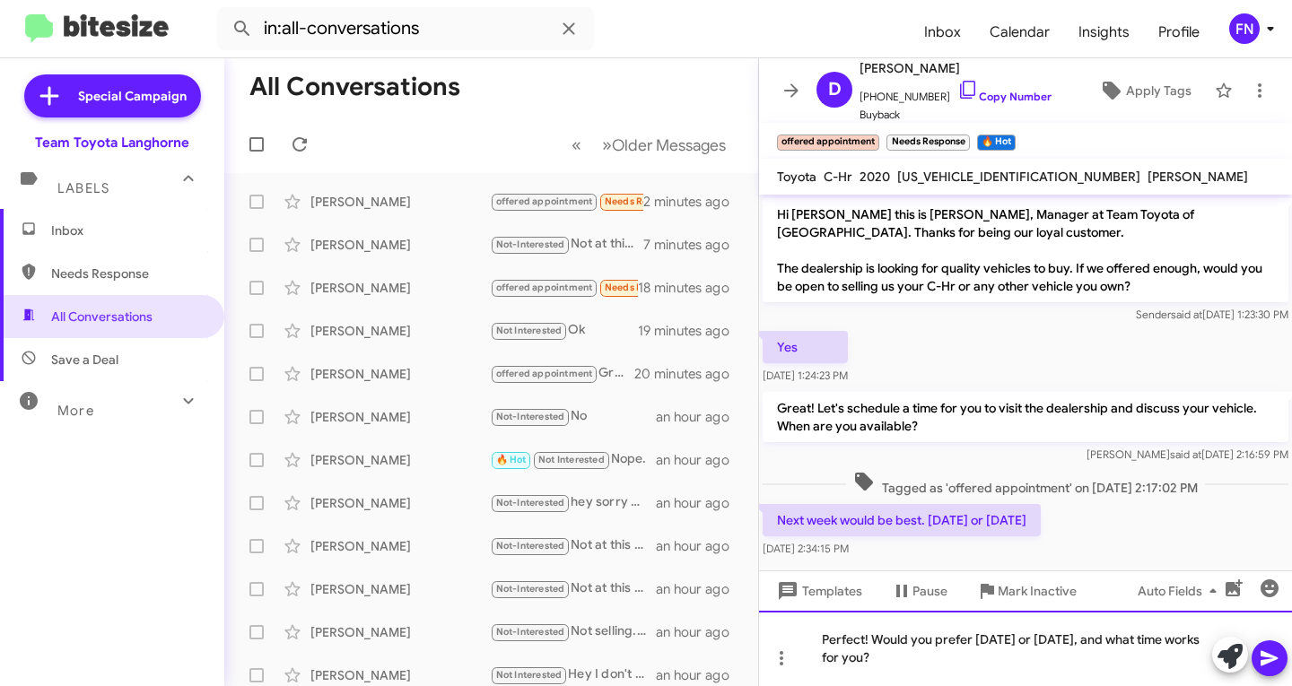
click at [873, 642] on div "Perfect! Would you prefer [DATE] or [DATE], and what time works for you?" at bounding box center [1025, 648] width 533 height 75
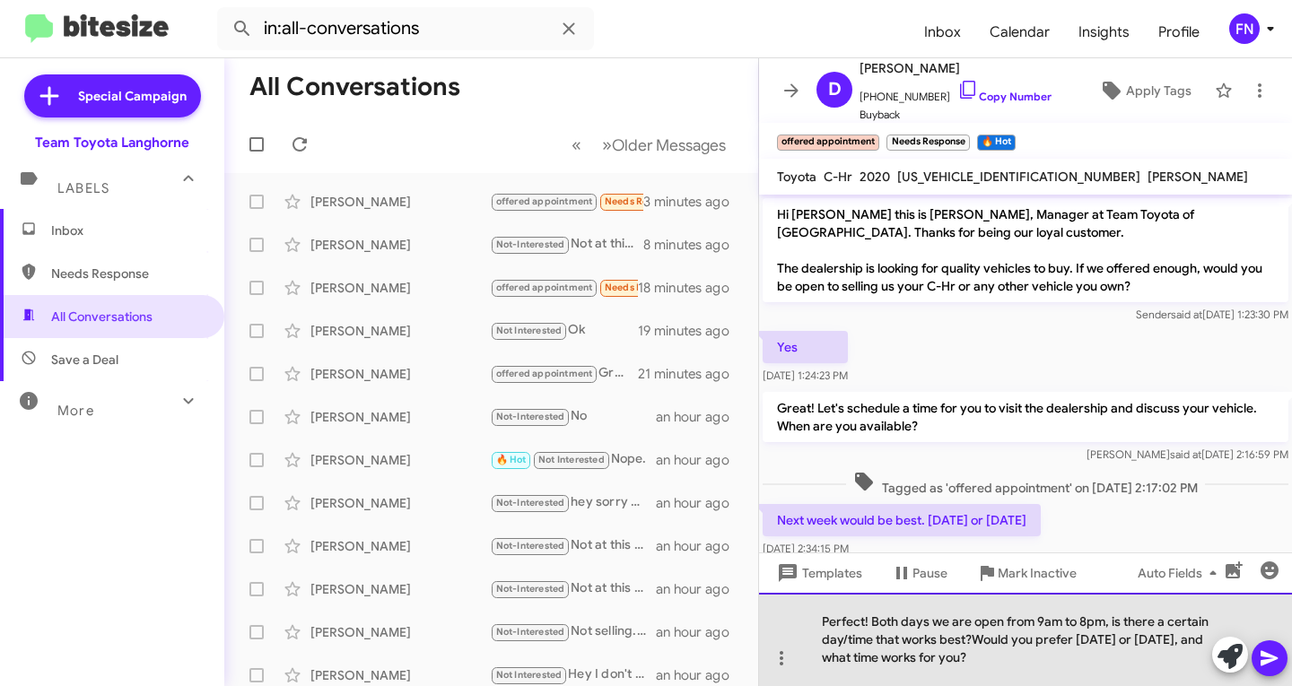
drag, startPoint x: 1078, startPoint y: 661, endPoint x: 974, endPoint y: 635, distance: 107.3
click at [974, 635] on div "Perfect! Both days we are open from 9am to 8pm, is there a certain day/time tha…" at bounding box center [1025, 639] width 533 height 93
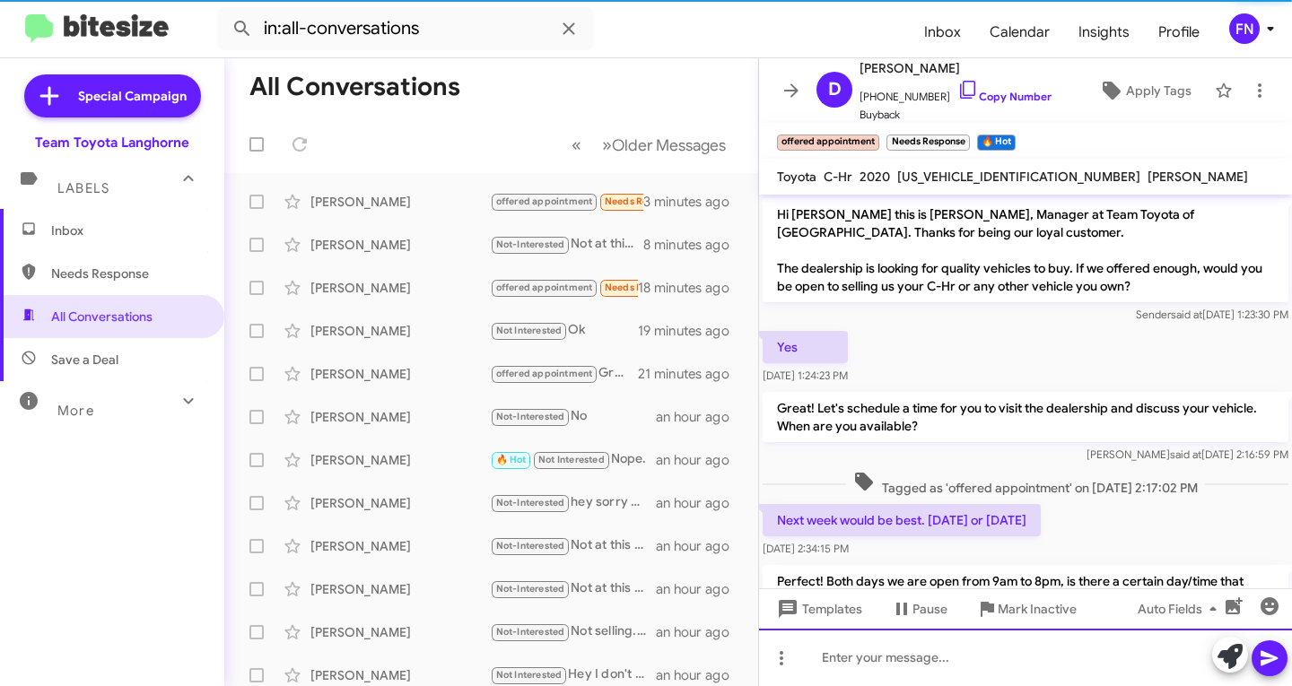
scroll to position [79, 0]
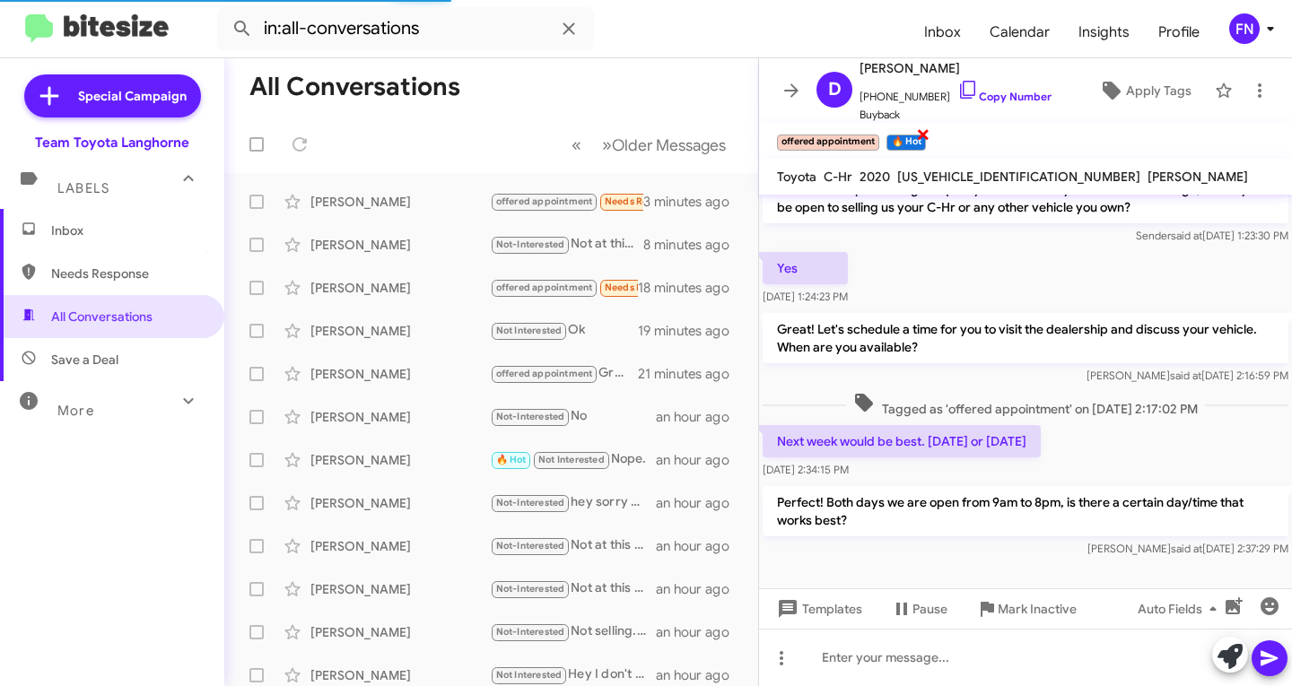
click at [925, 132] on span "×" at bounding box center [923, 134] width 14 height 22
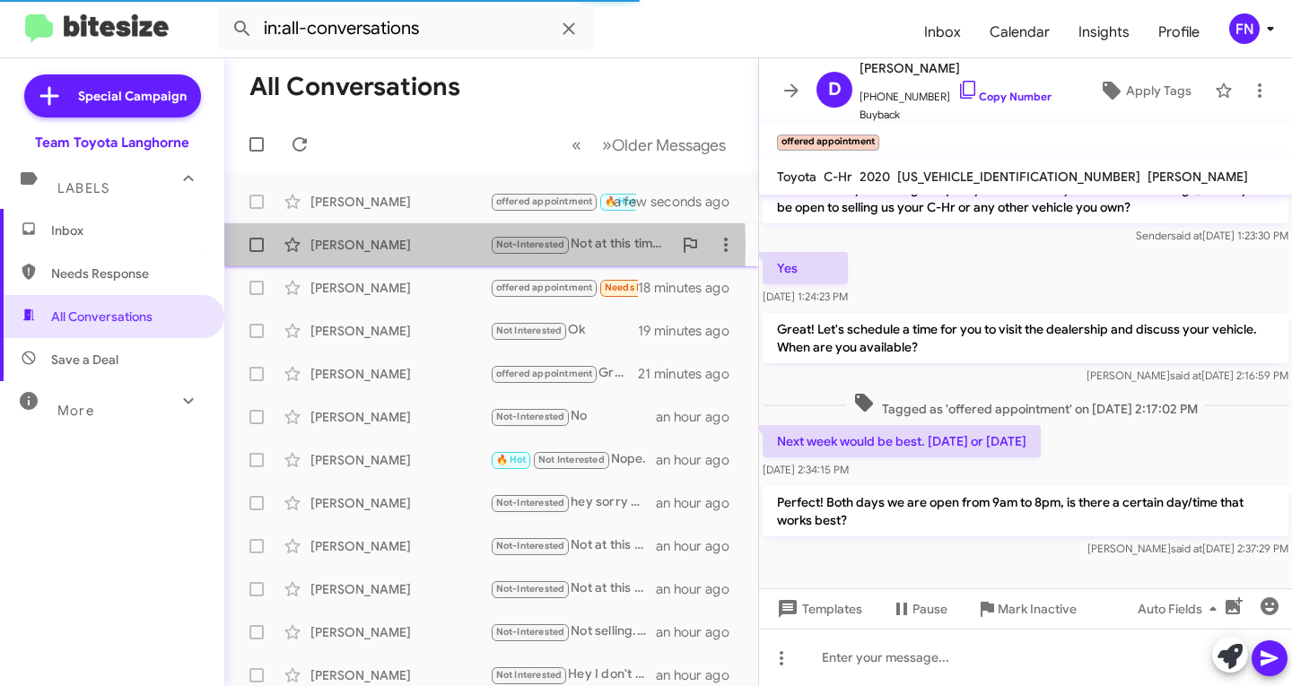
click at [329, 247] on div "[PERSON_NAME]" at bounding box center [399, 245] width 179 height 18
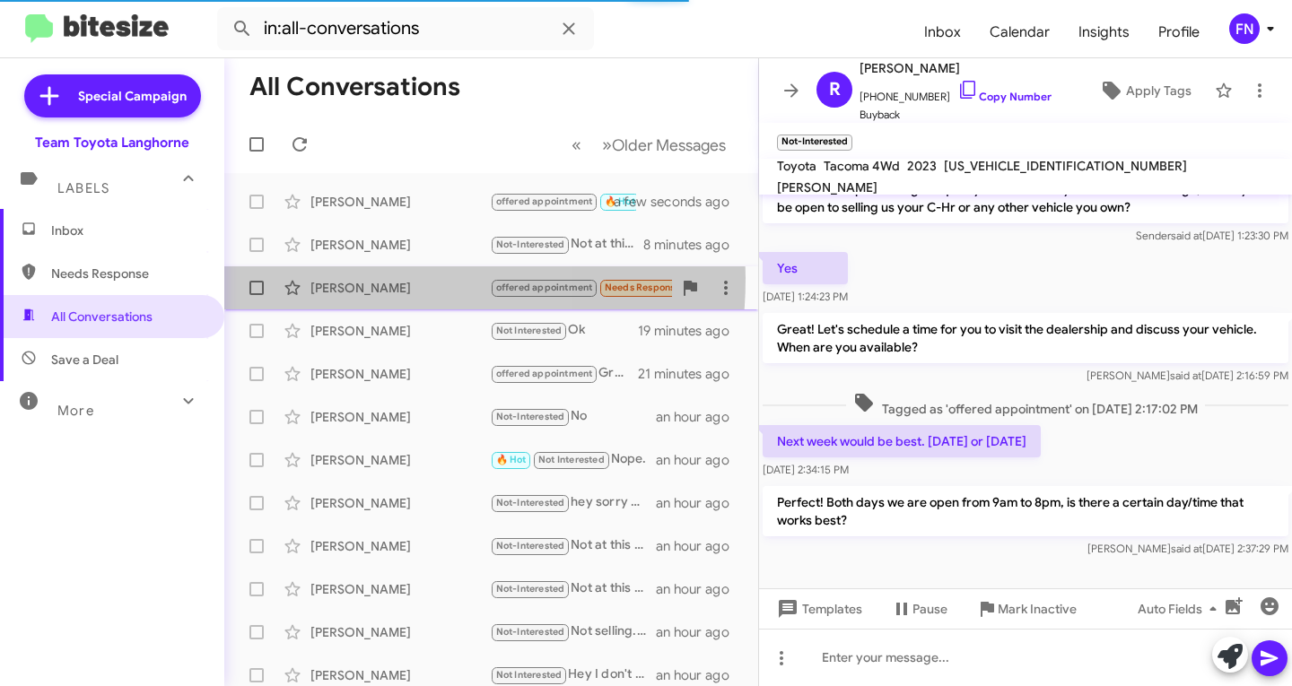
click at [317, 280] on div "[PERSON_NAME] offered appointment Needs Response Well, my Highlander is current…" at bounding box center [491, 288] width 505 height 36
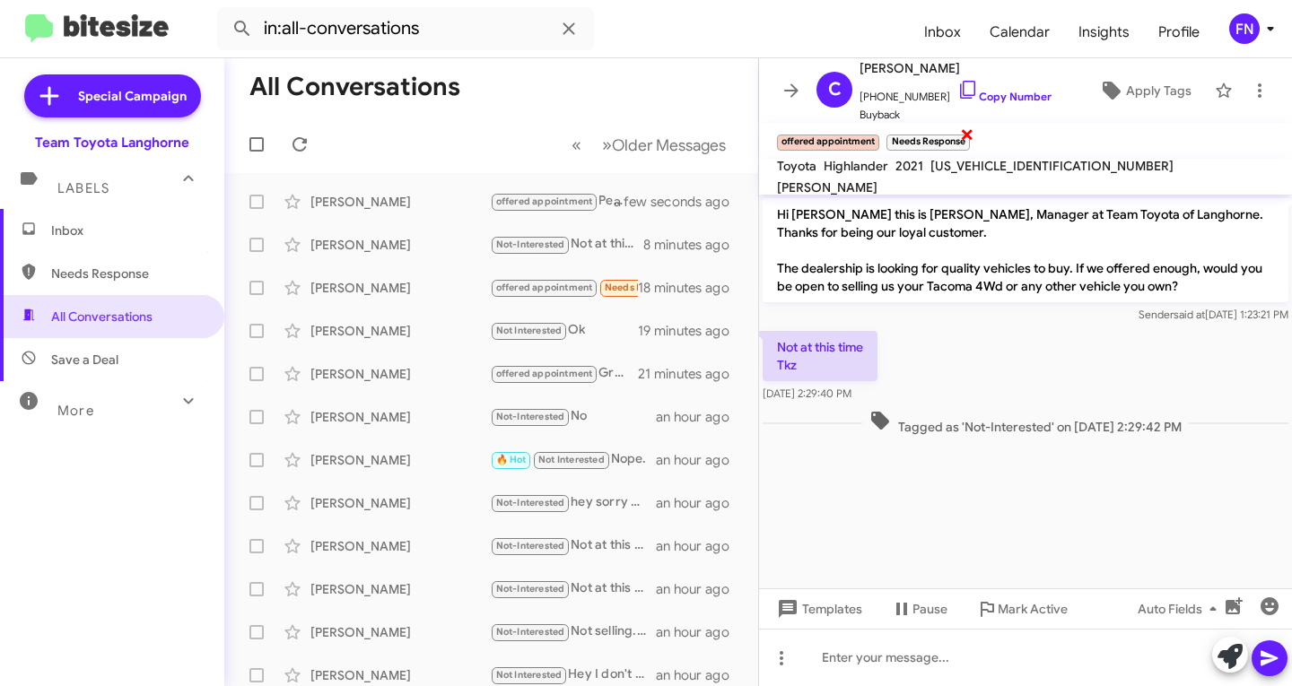
click at [967, 138] on span "×" at bounding box center [967, 134] width 14 height 22
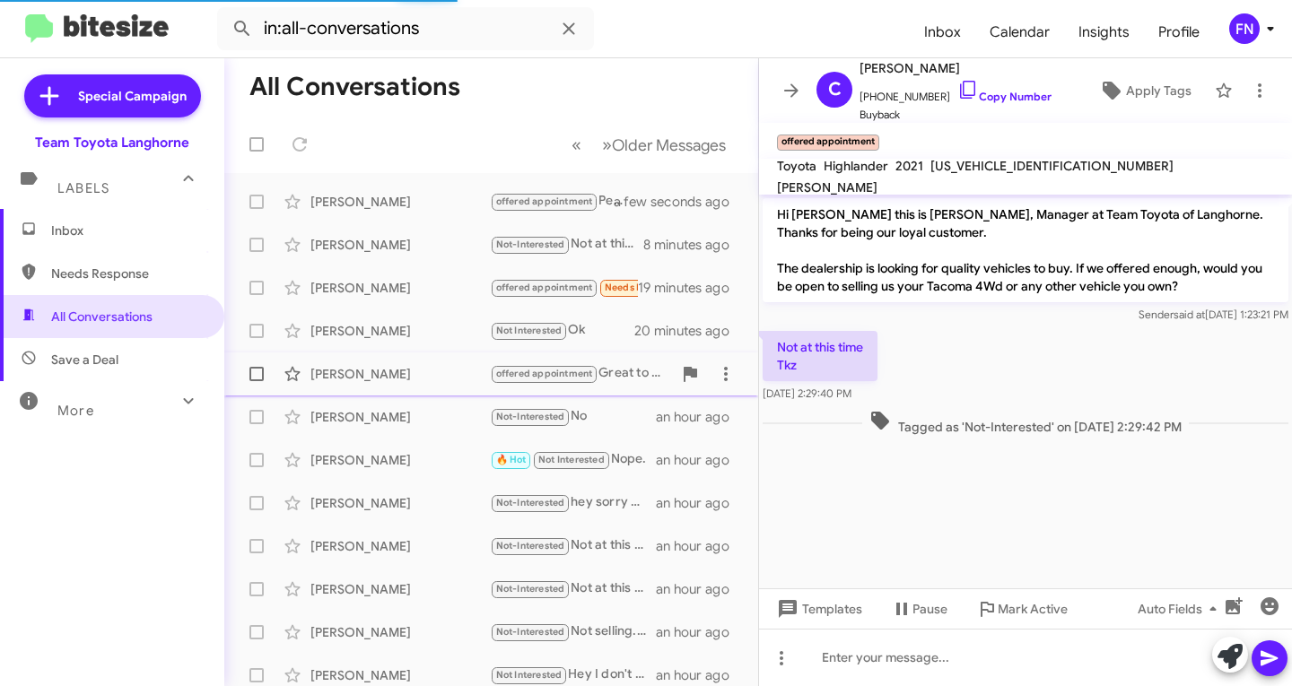
click at [307, 391] on div "[PERSON_NAME] offered appointment Great to hear back! Let’s schedule a time for…" at bounding box center [491, 374] width 505 height 36
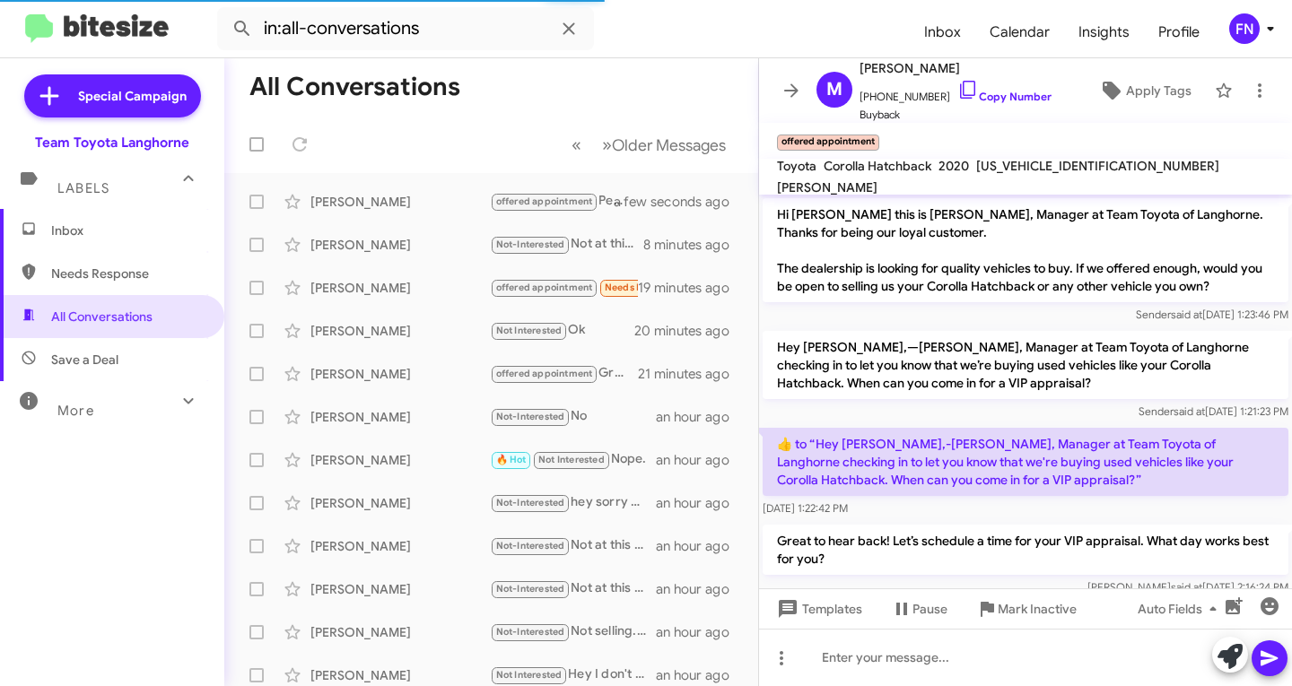
scroll to position [105, 0]
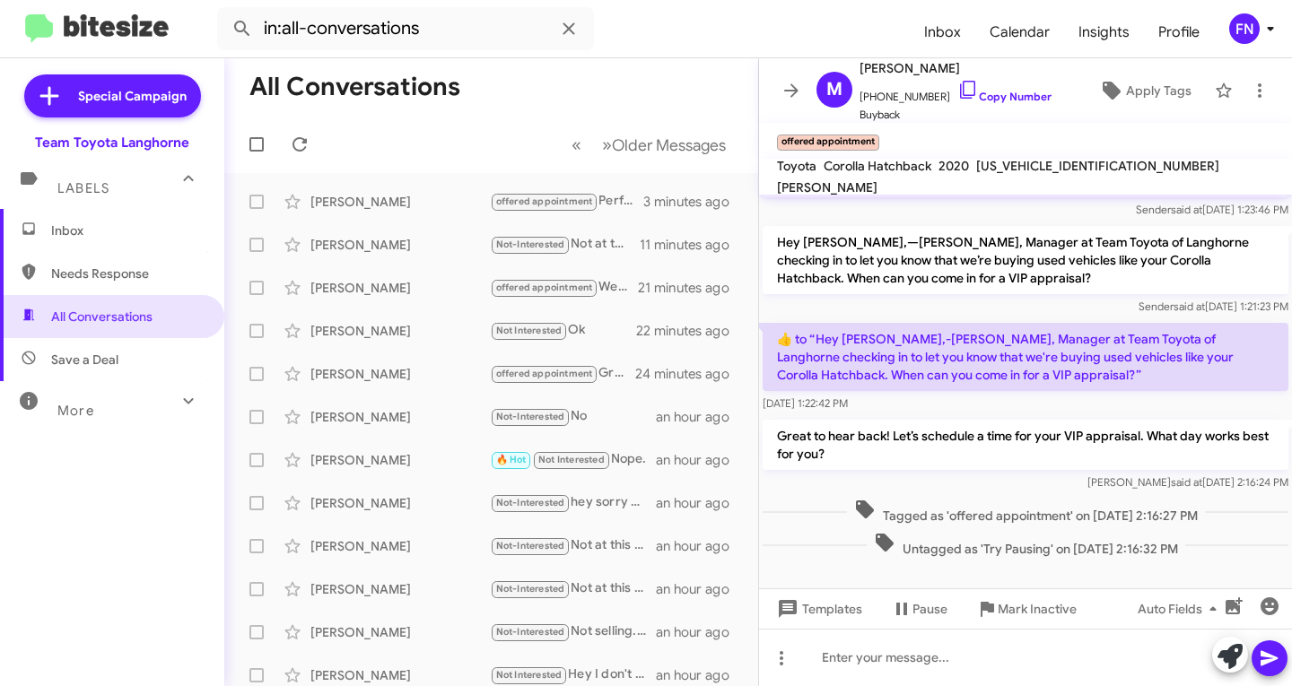
drag, startPoint x: 142, startPoint y: 219, endPoint x: 138, endPoint y: 230, distance: 11.4
click at [142, 219] on span "Inbox" at bounding box center [112, 230] width 224 height 43
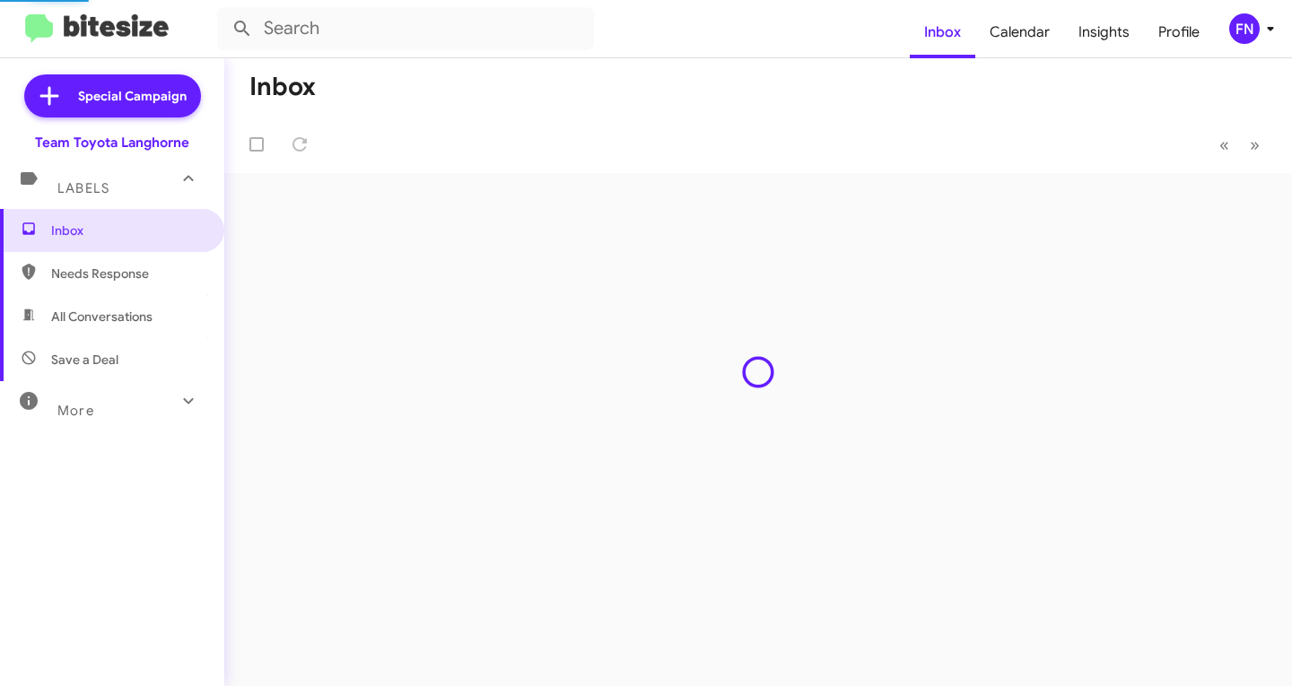
click at [115, 310] on span "All Conversations" at bounding box center [101, 317] width 101 height 18
type input "in:all-conversations"
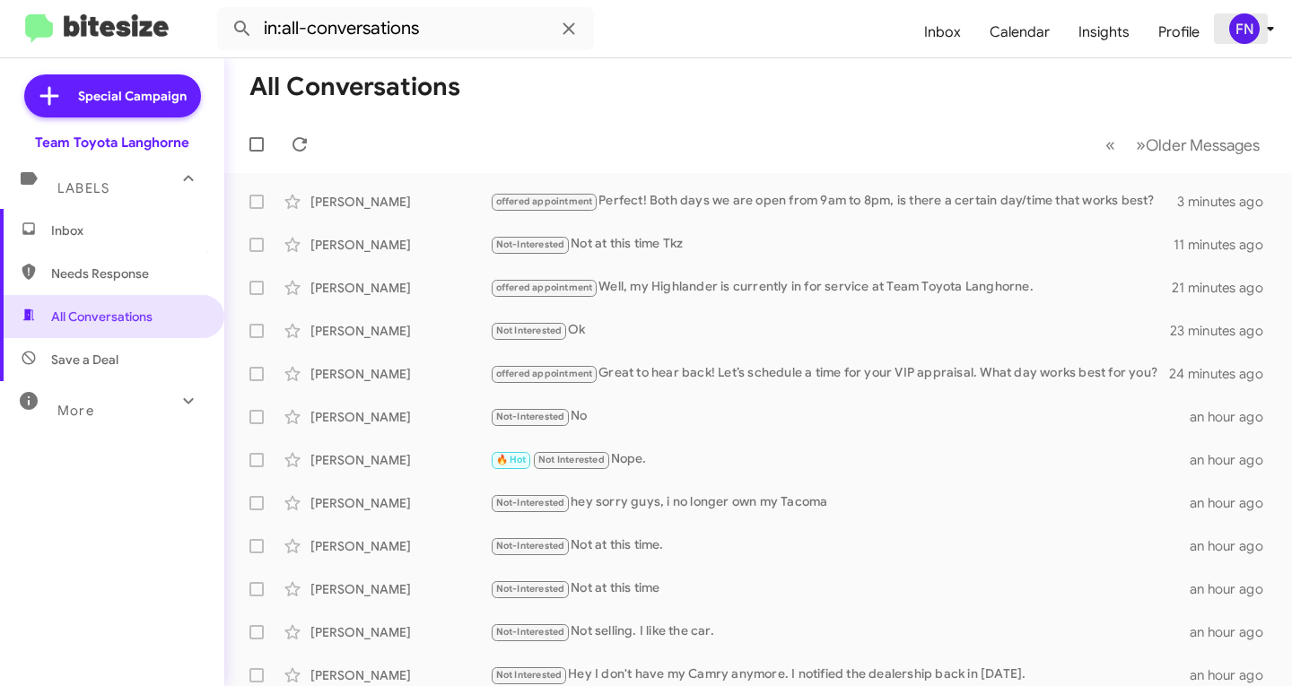
click at [1250, 19] on div "FN" at bounding box center [1244, 28] width 31 height 31
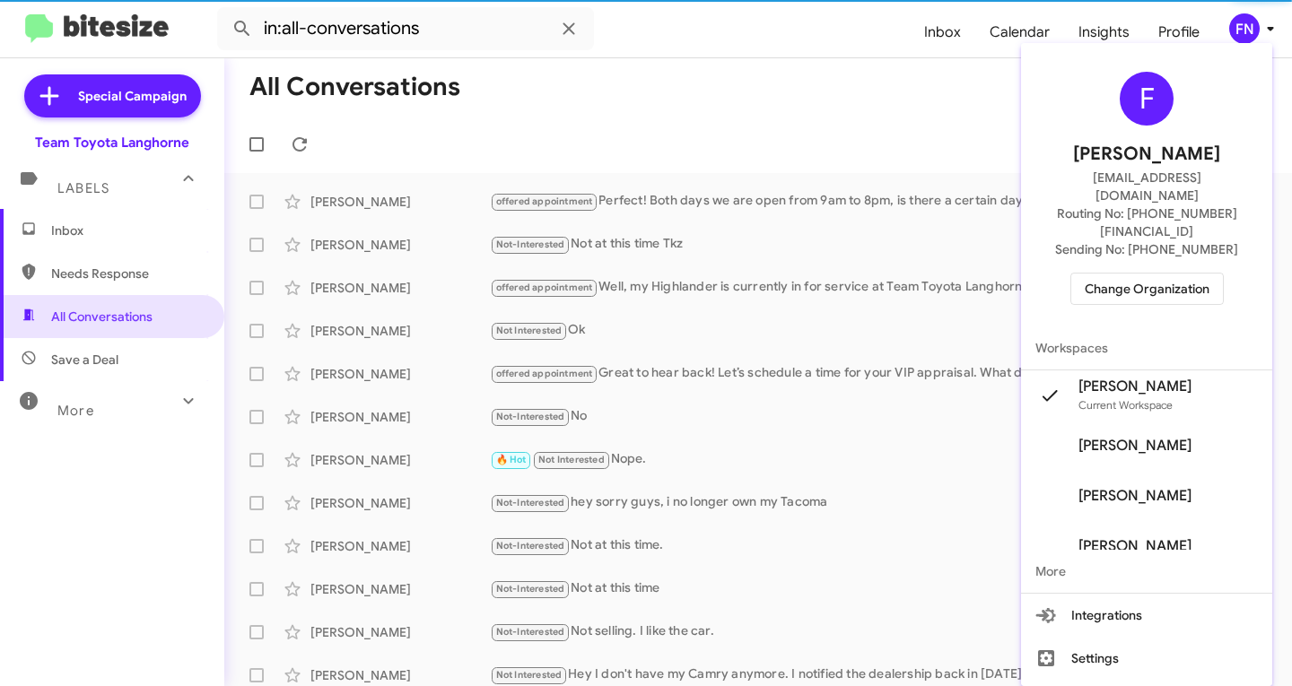
click at [1130, 274] on span "Change Organization" at bounding box center [1147, 289] width 125 height 31
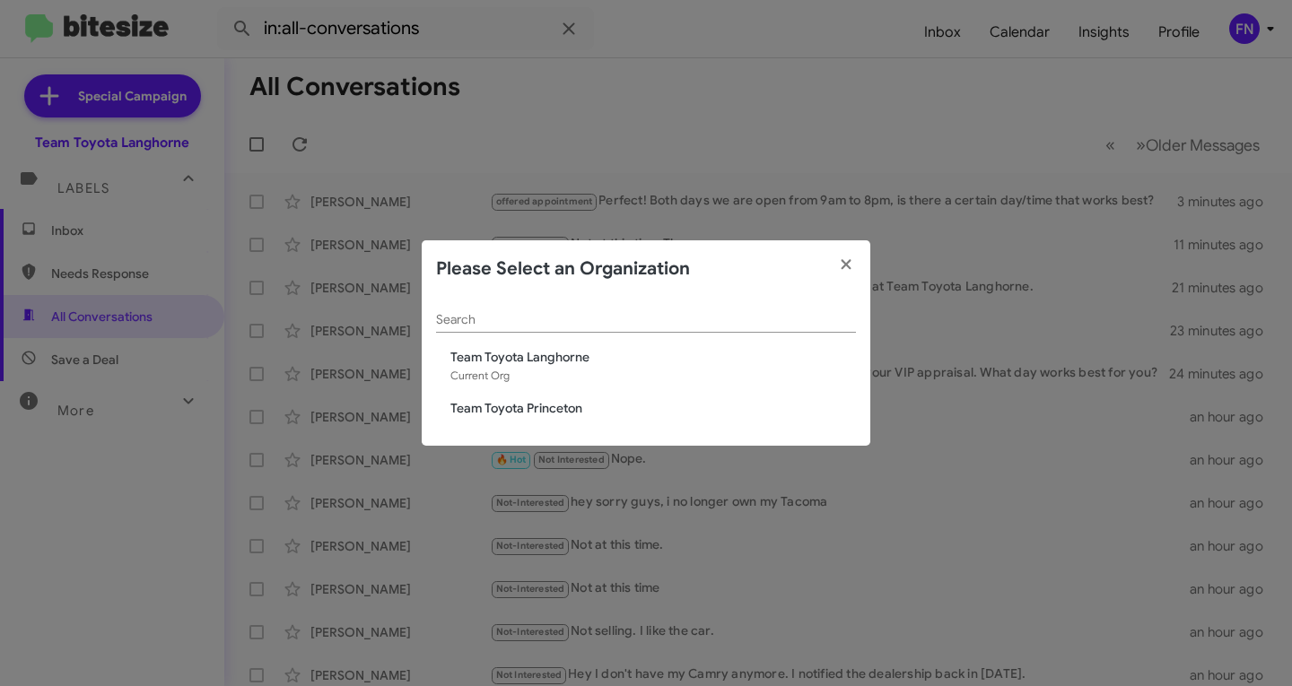
click at [451, 397] on div "Search Team Toyota Langhorne Current Org Team Toyota Princeton" at bounding box center [646, 372] width 449 height 149
click at [453, 405] on span "Team Toyota Princeton" at bounding box center [653, 408] width 406 height 18
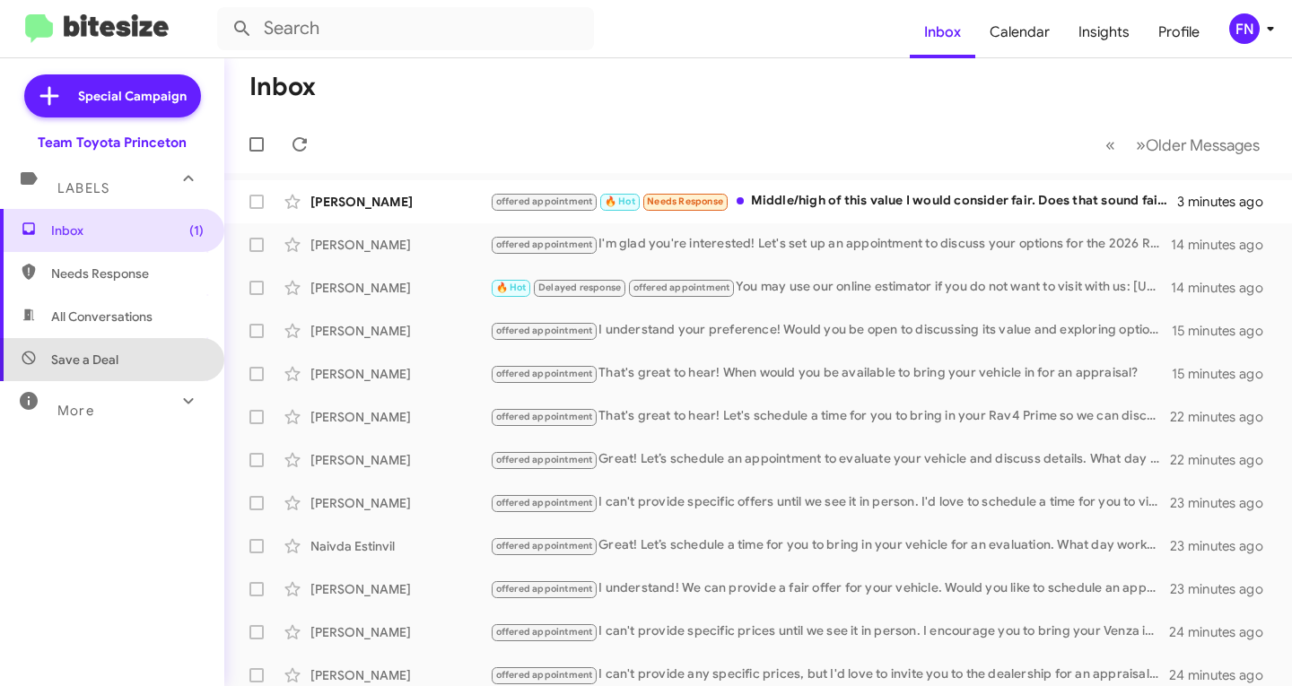
click at [132, 340] on span "Save a Deal" at bounding box center [112, 359] width 224 height 43
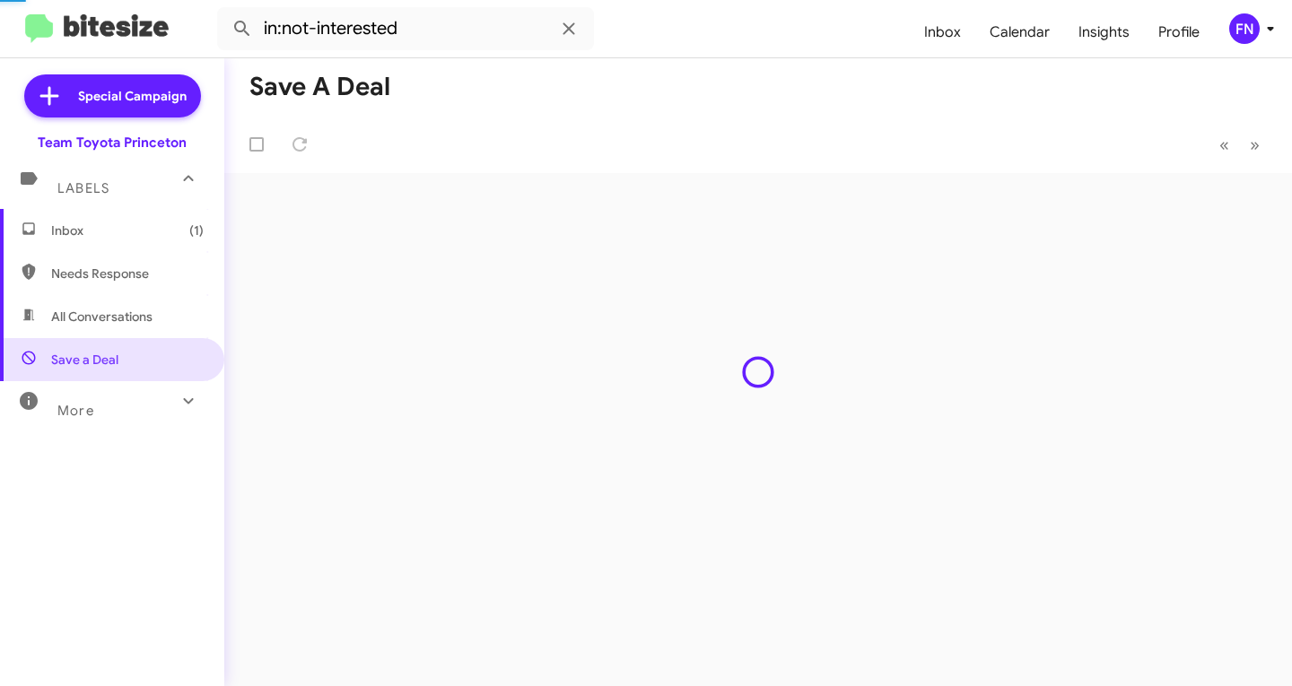
click at [137, 327] on span "All Conversations" at bounding box center [112, 316] width 224 height 43
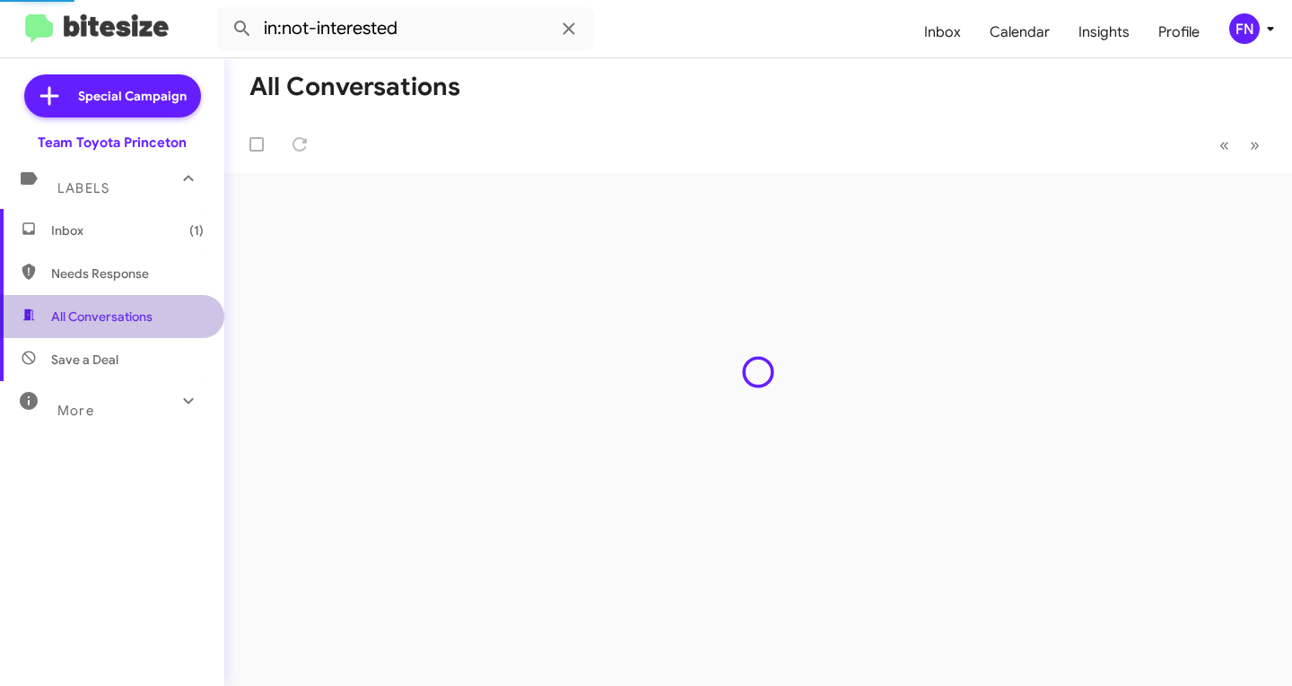
type input "in:all-conversations"
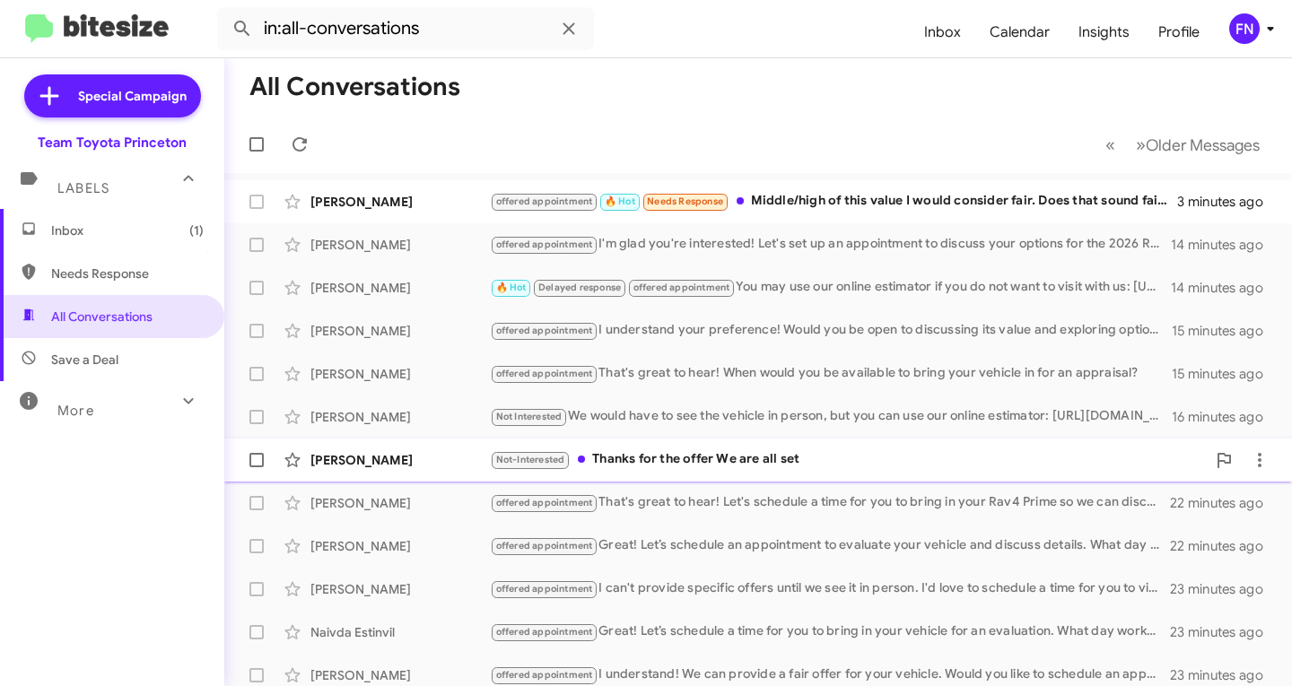
click at [424, 459] on div "Pirooz Abir" at bounding box center [399, 460] width 179 height 18
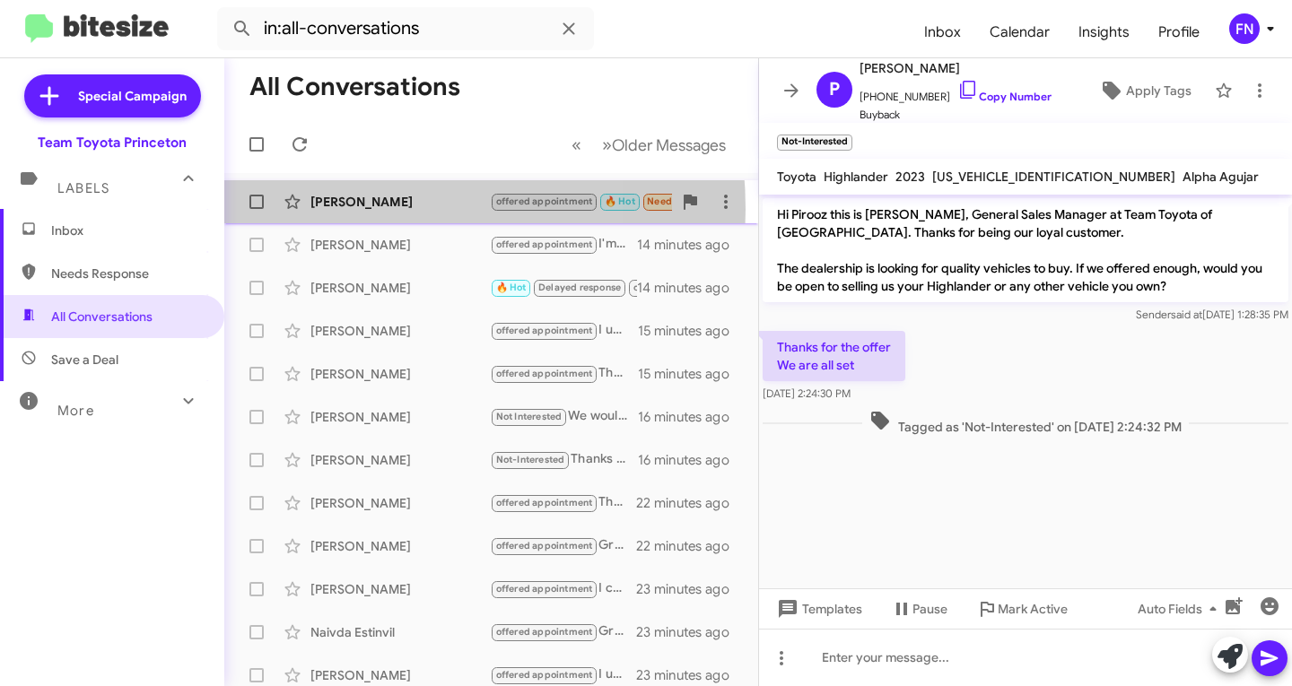
click at [342, 209] on div "Patrick Hasan" at bounding box center [399, 202] width 179 height 18
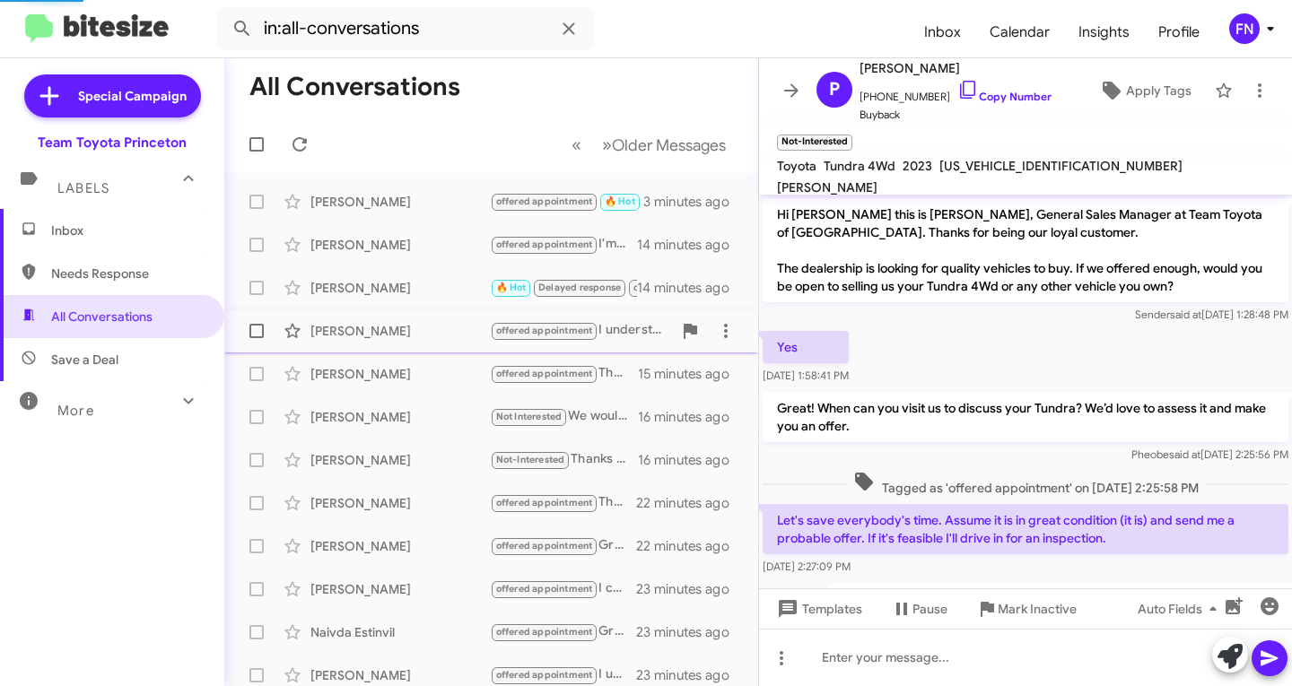
scroll to position [162, 0]
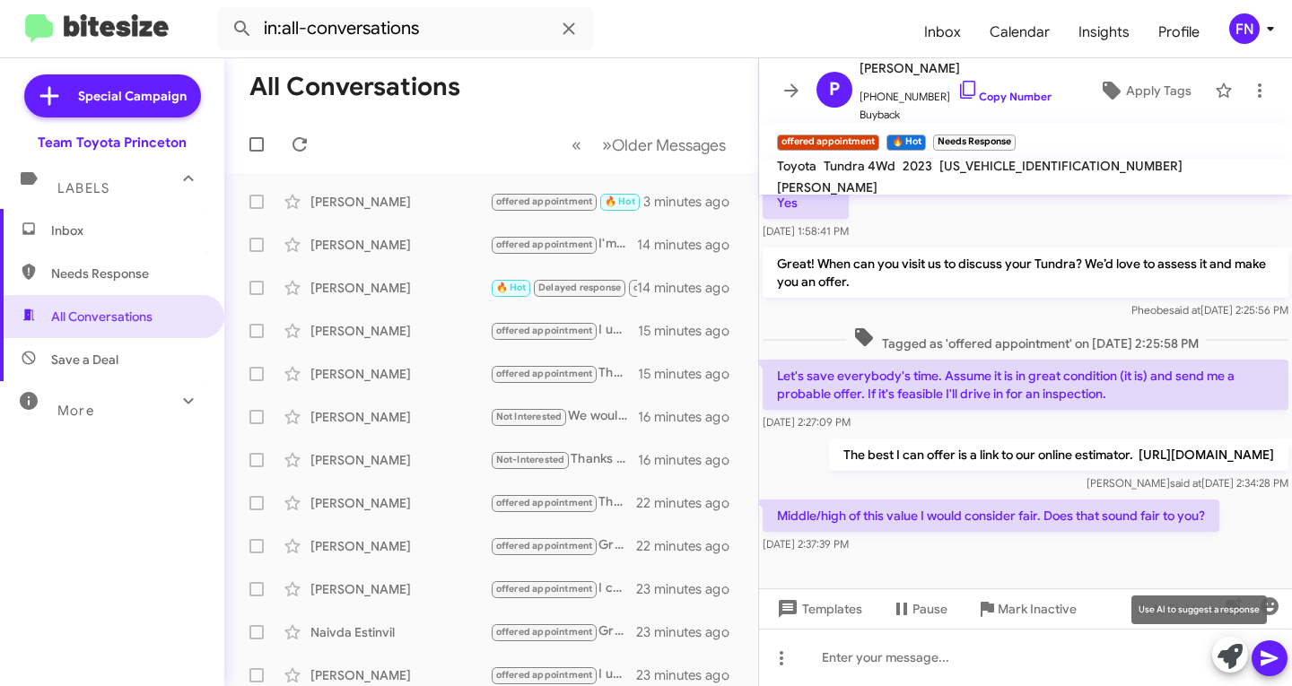
click at [1219, 648] on icon at bounding box center [1230, 656] width 25 height 25
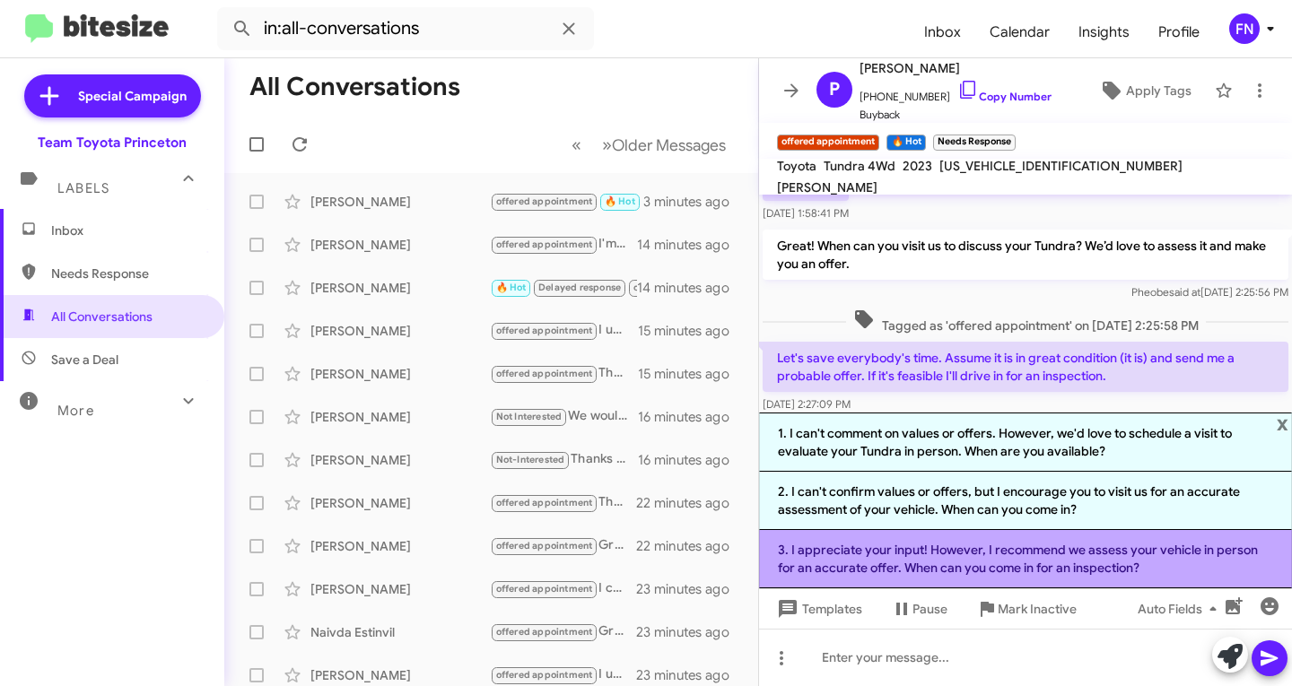
click at [910, 558] on li "3. I appreciate your input! However, I recommend we assess your vehicle in pers…" at bounding box center [1025, 559] width 533 height 58
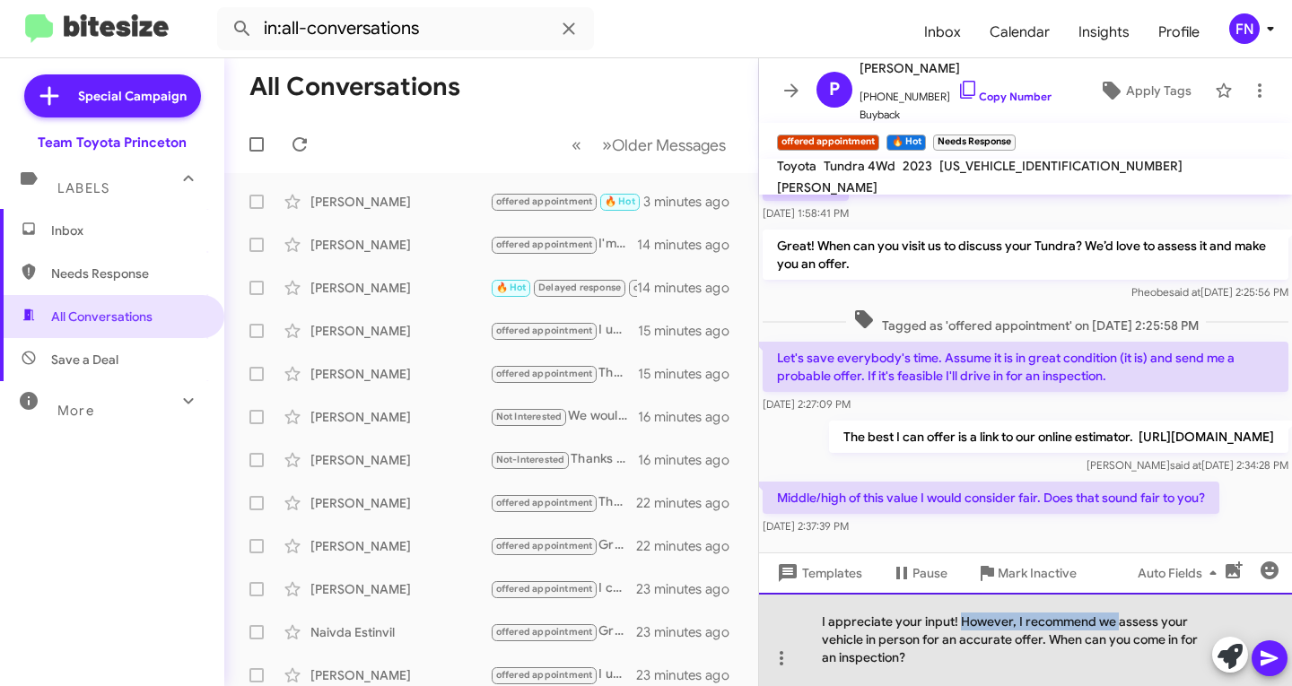
drag, startPoint x: 1120, startPoint y: 621, endPoint x: 960, endPoint y: 616, distance: 159.8
click at [960, 616] on div "I appreciate your input! However, I recommend we assess your vehicle in person …" at bounding box center [1025, 639] width 533 height 93
click at [1015, 657] on div "I appreciate your input! That does sound fair but to fully assess your vehicle …" at bounding box center [1025, 639] width 533 height 93
click at [1070, 634] on div "I appreciate your input! That does sound fair but to fully assess your vehicle …" at bounding box center [1025, 639] width 533 height 93
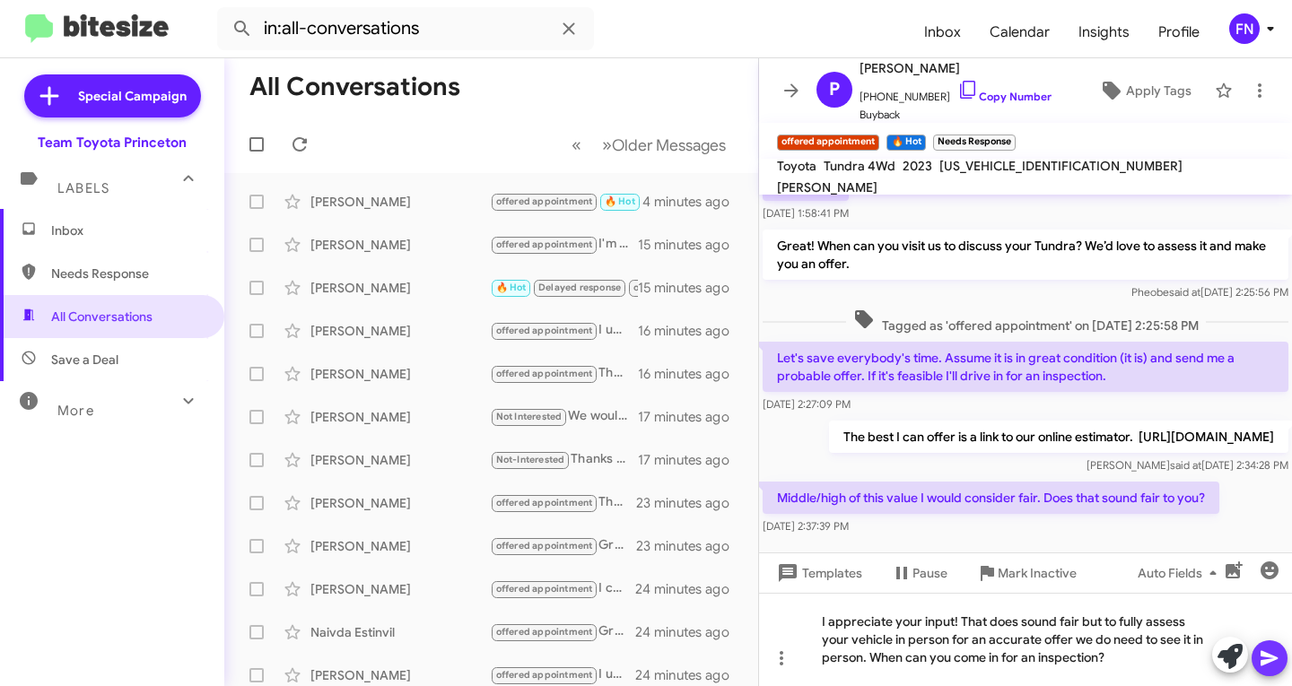
click at [1285, 649] on button at bounding box center [1270, 659] width 36 height 36
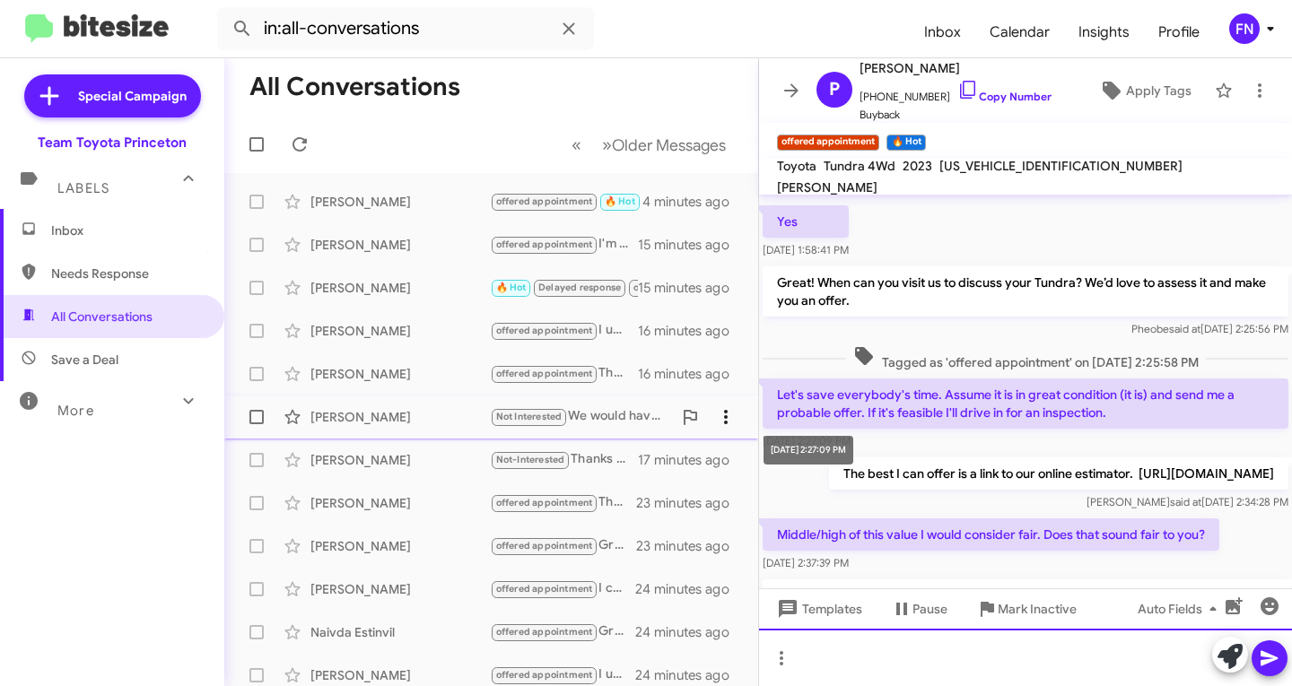
scroll to position [0, 0]
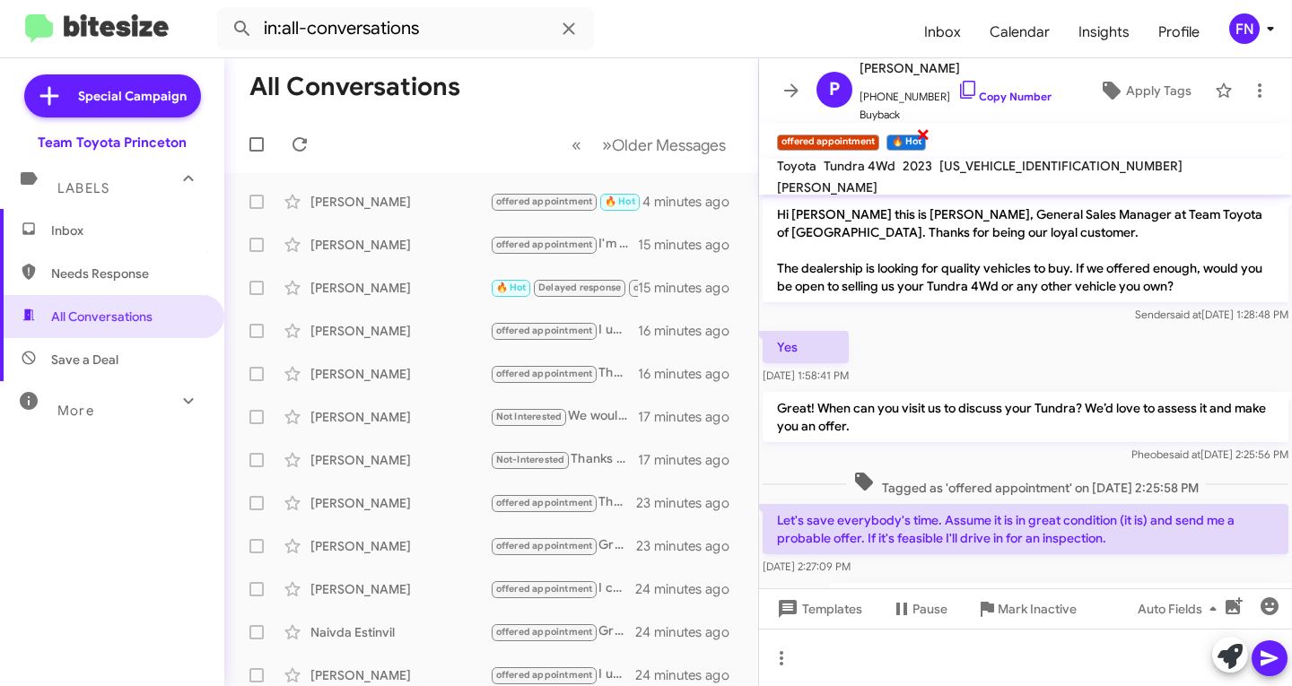
drag, startPoint x: 910, startPoint y: 134, endPoint x: 921, endPoint y: 138, distance: 11.7
click at [910, 135] on small "🔥 Hot" at bounding box center [906, 143] width 39 height 16
click at [922, 139] on span "×" at bounding box center [923, 134] width 14 height 22
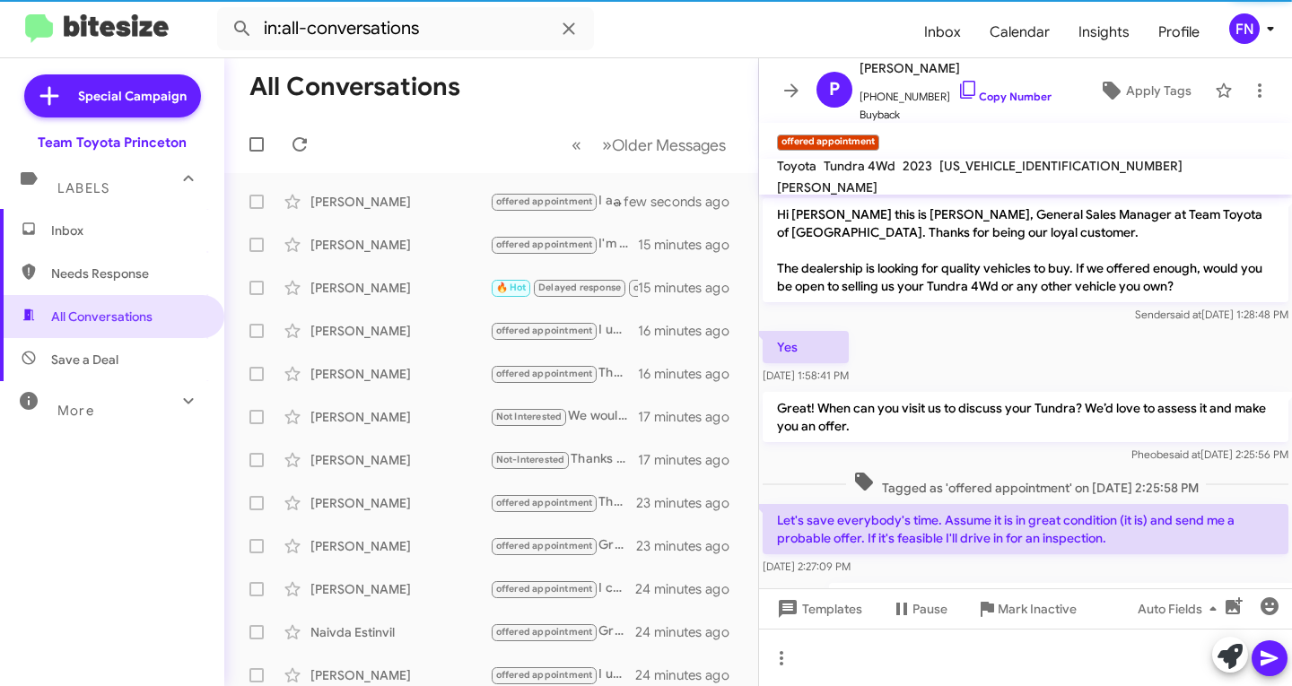
scroll to position [264, 0]
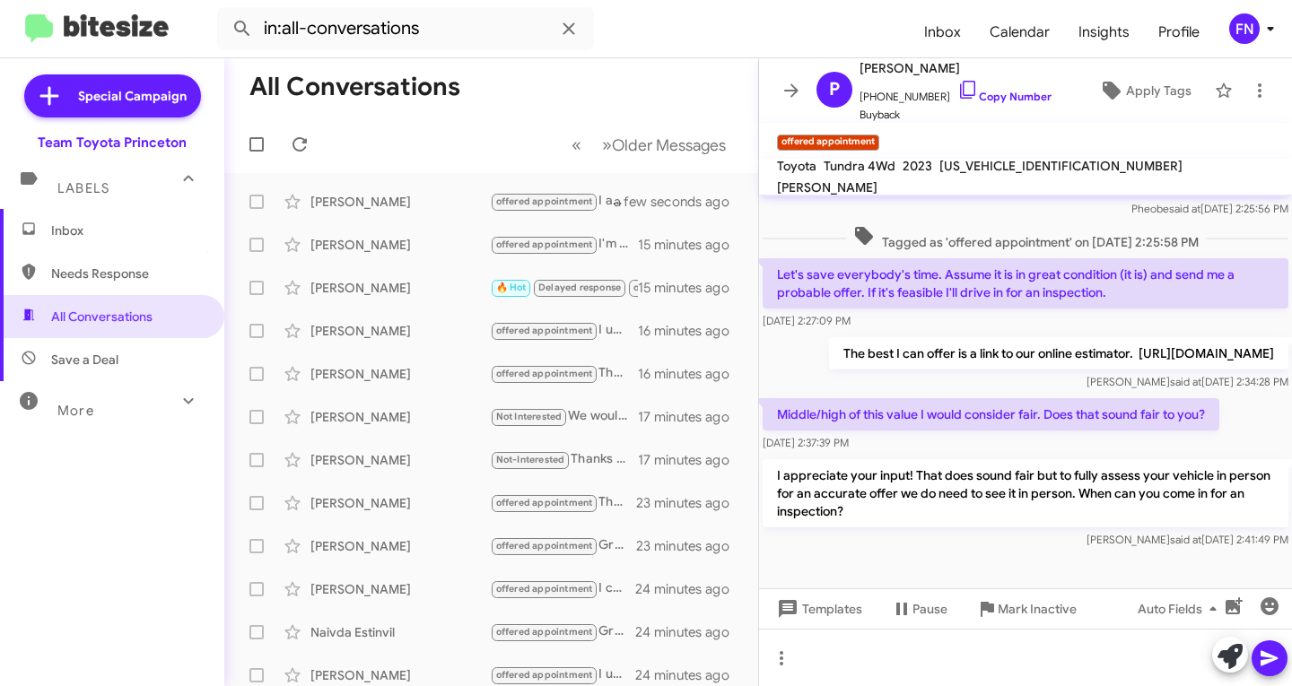
click at [81, 248] on span "Inbox" at bounding box center [112, 230] width 224 height 43
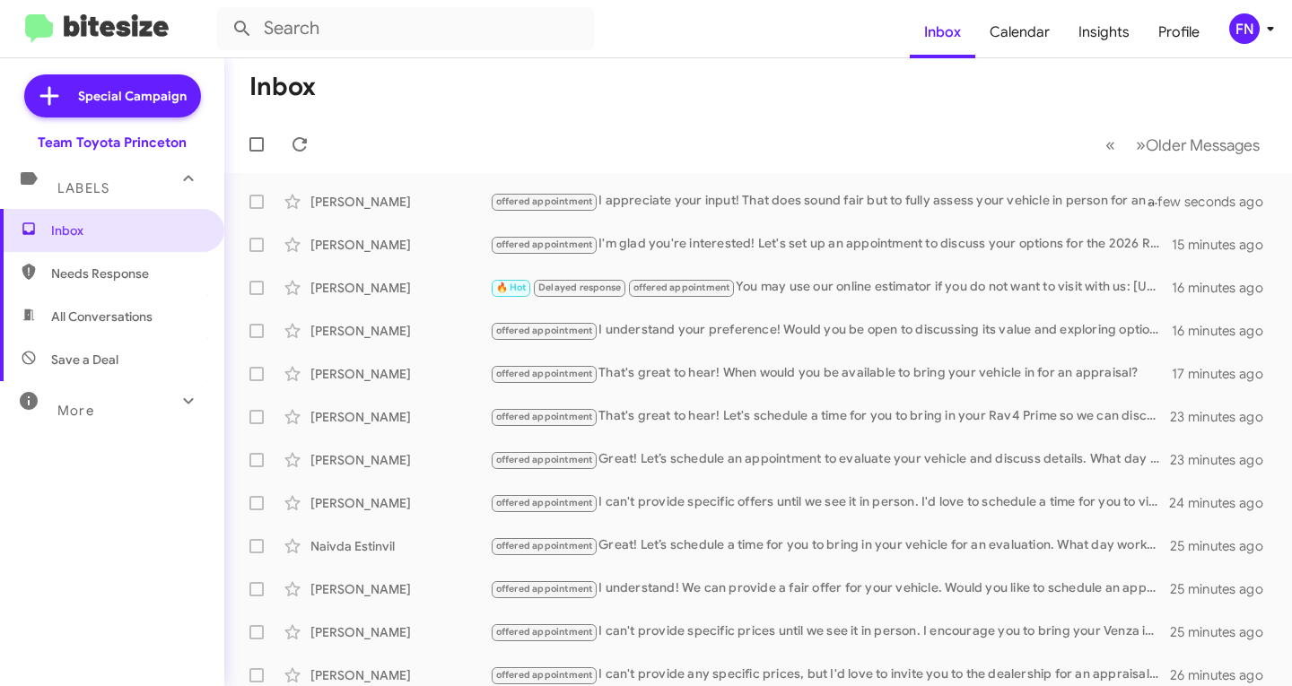
click at [1243, 23] on div "FN" at bounding box center [1244, 28] width 31 height 31
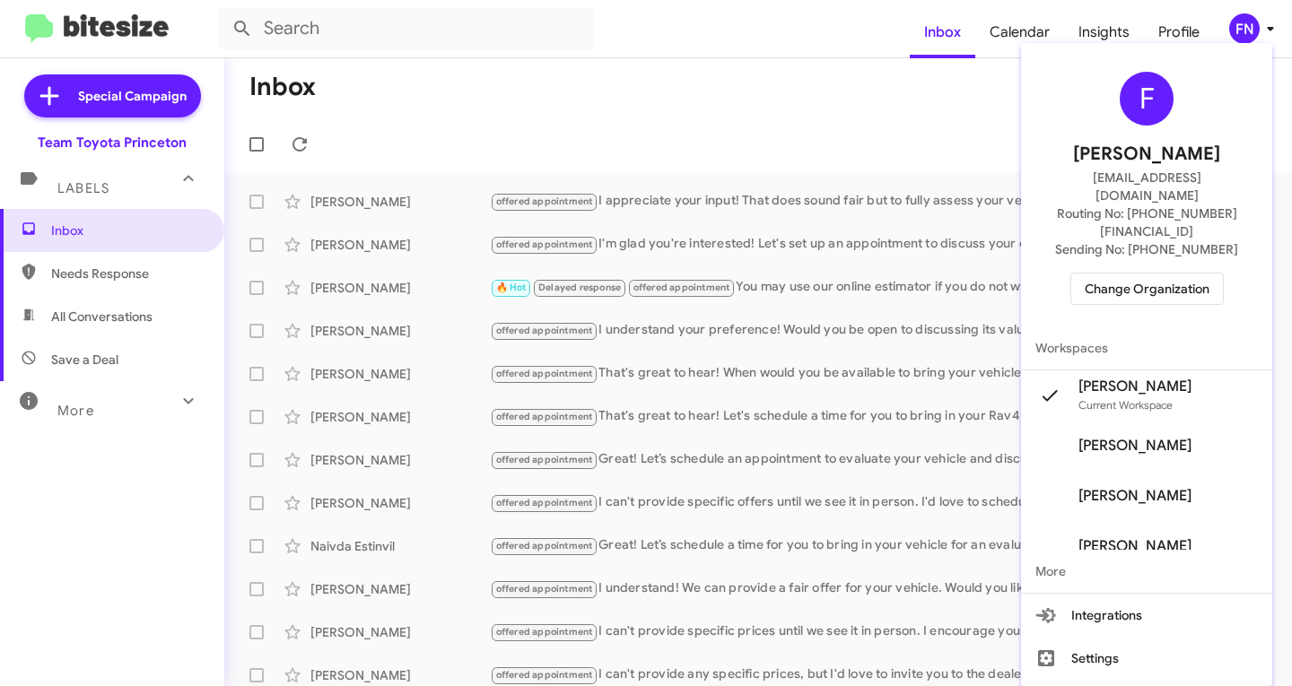
click at [1187, 274] on span "Change Organization" at bounding box center [1147, 289] width 125 height 31
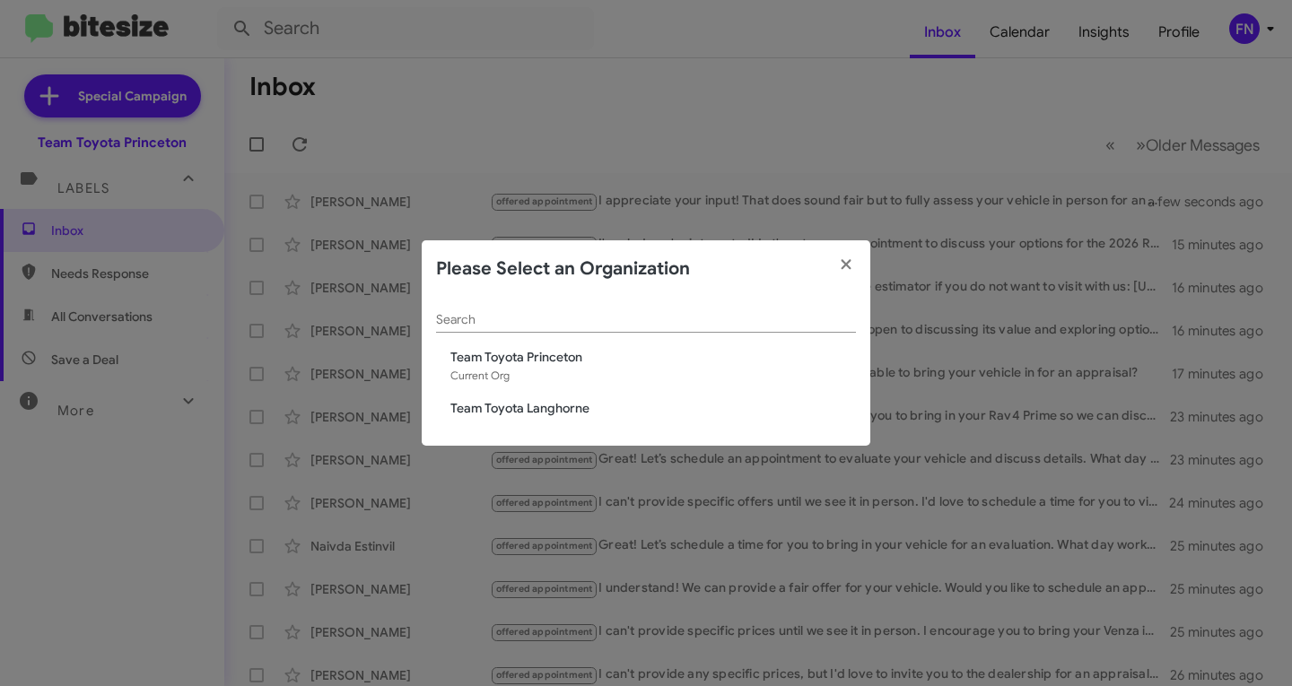
click at [546, 411] on span "Team Toyota Langhorne" at bounding box center [653, 408] width 406 height 18
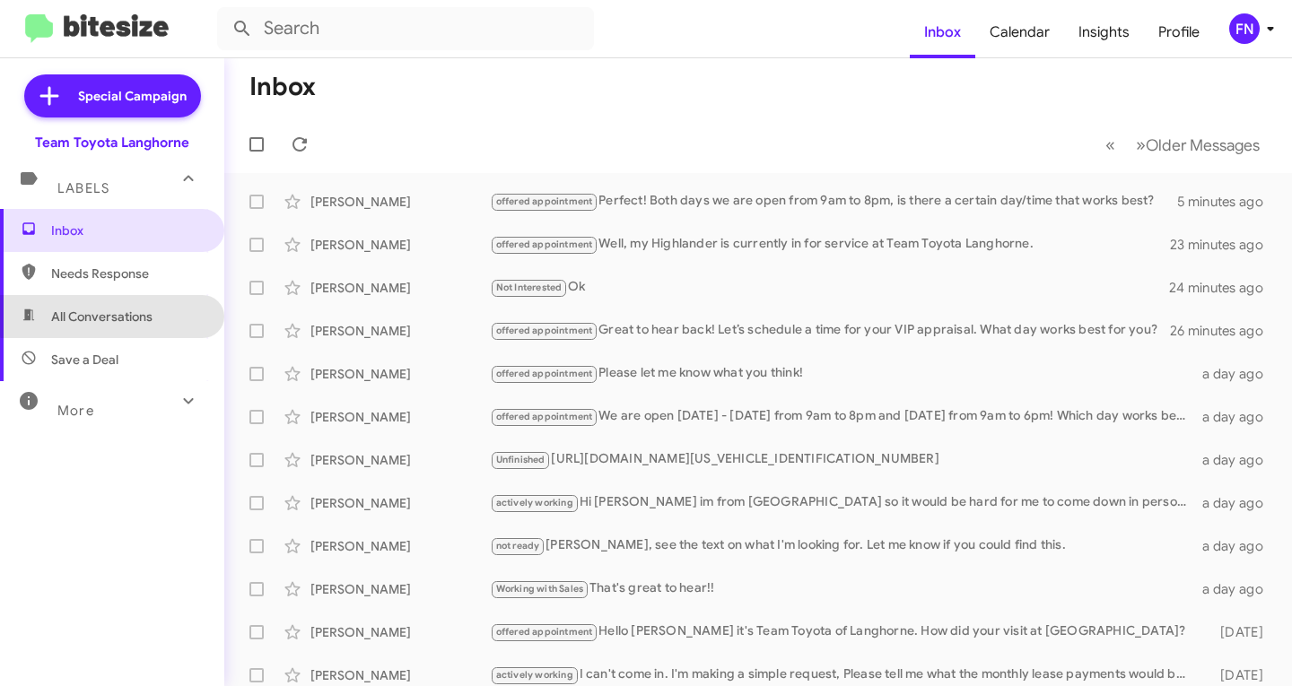
click at [111, 309] on span "All Conversations" at bounding box center [101, 317] width 101 height 18
type input "in:all-conversations"
